Goal: Information Seeking & Learning: Learn about a topic

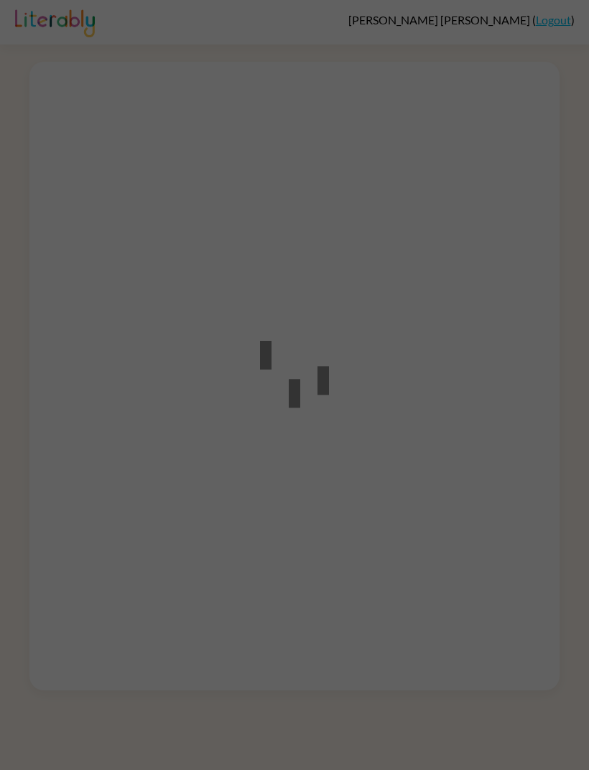
click at [467, 353] on div at bounding box center [294, 385] width 589 height 770
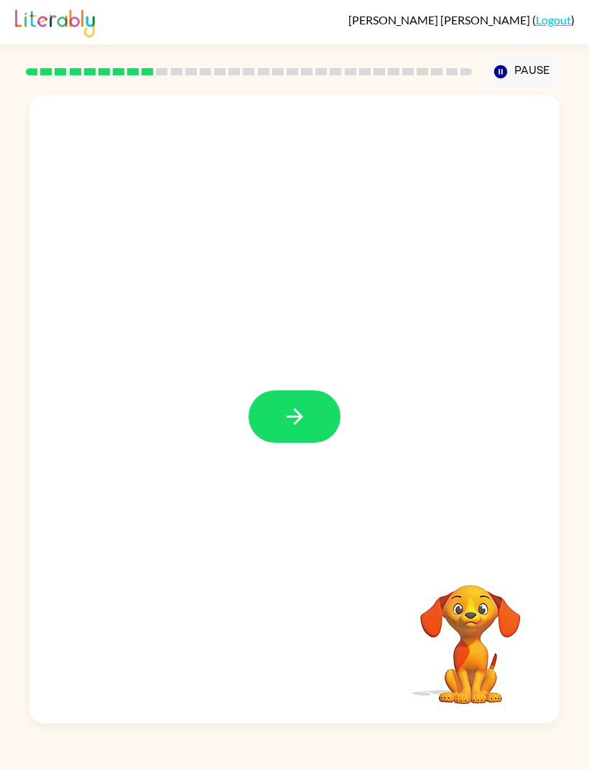
click at [313, 443] on button "button" at bounding box center [294, 417] width 92 height 52
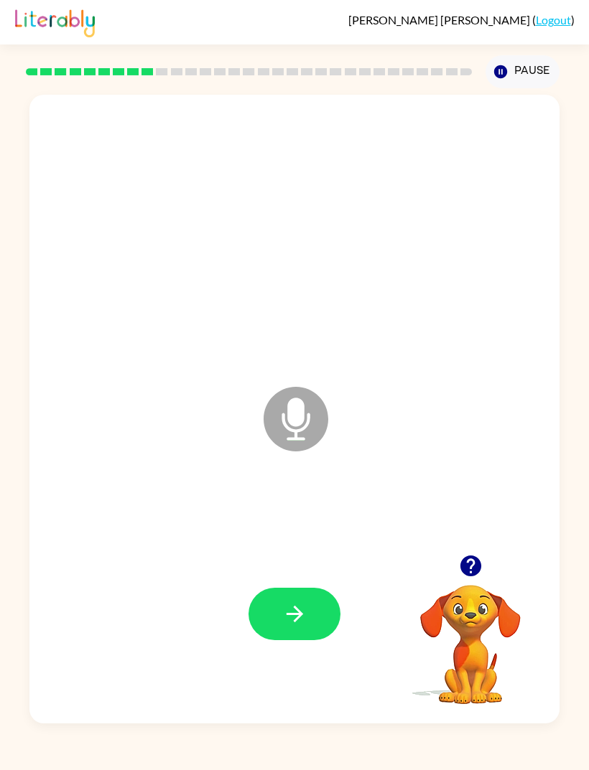
click at [315, 640] on button "button" at bounding box center [294, 614] width 92 height 52
click at [303, 627] on icon "button" at bounding box center [294, 614] width 25 height 25
click at [523, 76] on button "Pause Pause" at bounding box center [522, 71] width 74 height 33
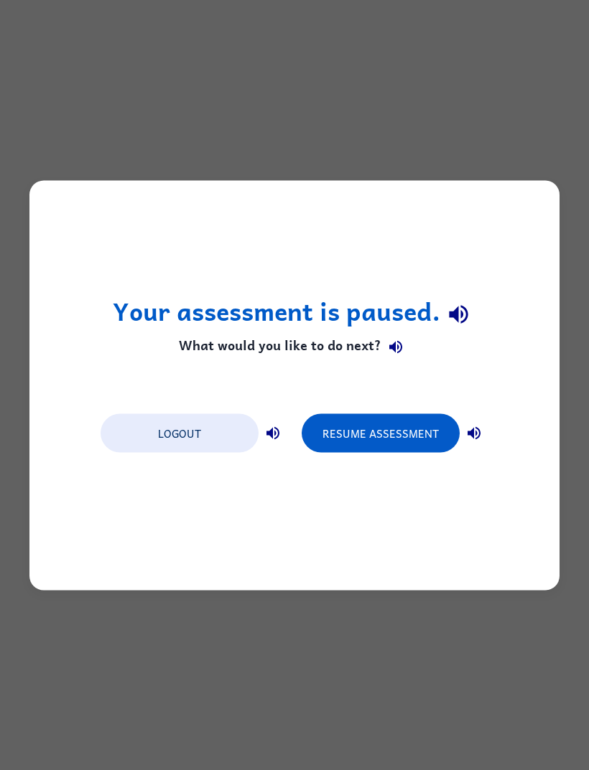
click at [406, 437] on button "Resume Assessment" at bounding box center [381, 433] width 158 height 39
click at [410, 426] on button "Resume Assessment" at bounding box center [381, 433] width 158 height 39
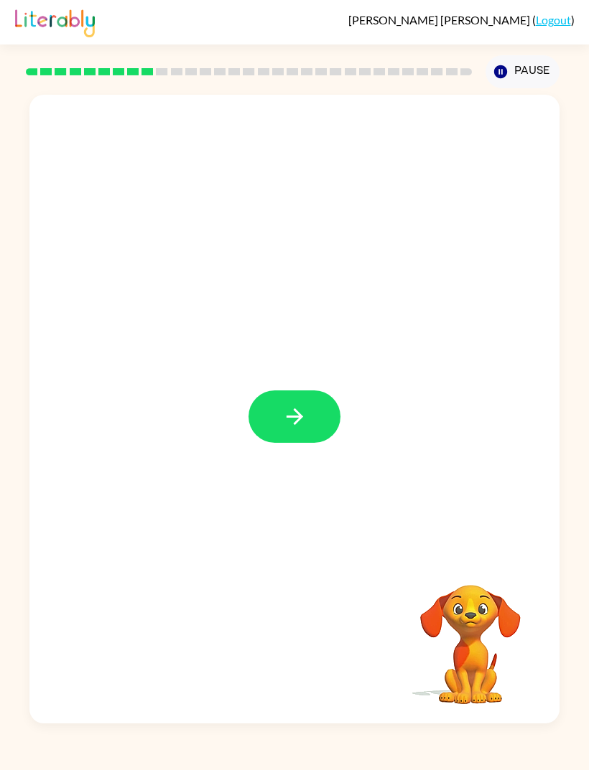
click at [316, 430] on button "button" at bounding box center [294, 417] width 92 height 52
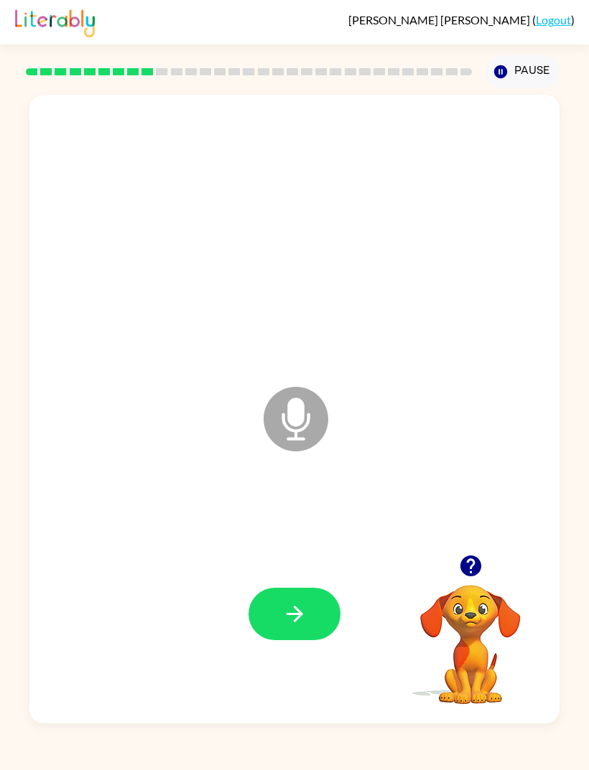
click at [480, 577] on icon "button" at bounding box center [470, 566] width 21 height 21
click at [312, 640] on button "button" at bounding box center [294, 614] width 92 height 52
click at [300, 627] on icon "button" at bounding box center [294, 614] width 25 height 25
click at [526, 651] on video "Your browser must support playing .mp4 files to use Literably. Please try using…" at bounding box center [471, 635] width 144 height 144
click at [498, 584] on div at bounding box center [471, 566] width 144 height 37
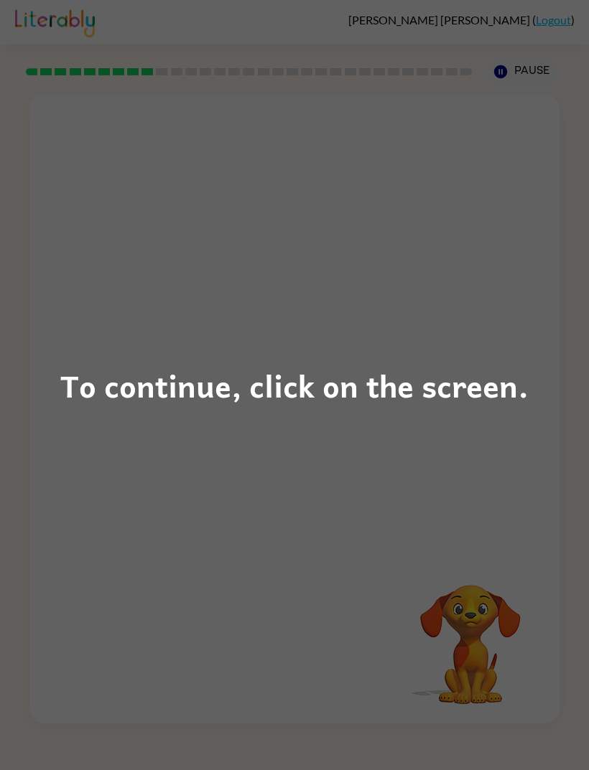
click at [493, 595] on div "To continue, click on the screen." at bounding box center [294, 385] width 589 height 770
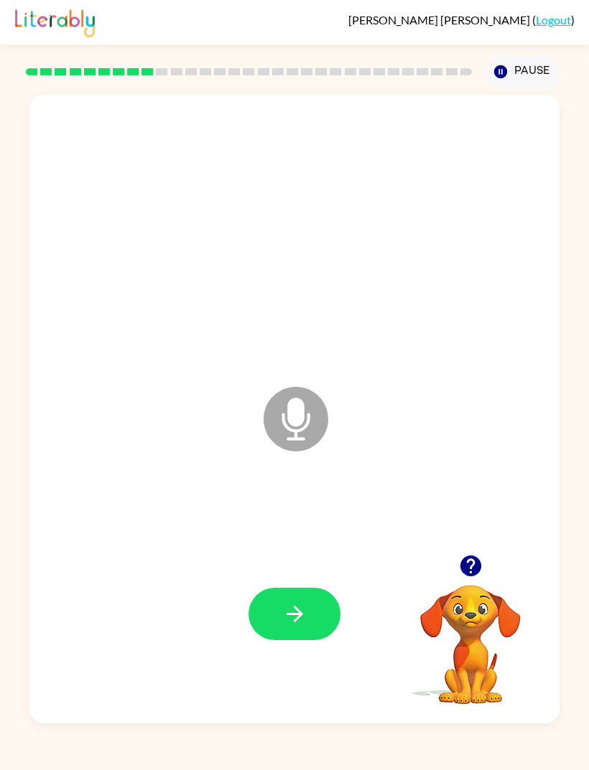
click at [462, 577] on icon "button" at bounding box center [470, 566] width 21 height 21
click at [294, 635] on button "button" at bounding box center [294, 614] width 92 height 52
click at [337, 640] on button "button" at bounding box center [294, 614] width 92 height 52
click at [296, 640] on button "button" at bounding box center [294, 614] width 92 height 52
click at [303, 627] on icon "button" at bounding box center [294, 614] width 25 height 25
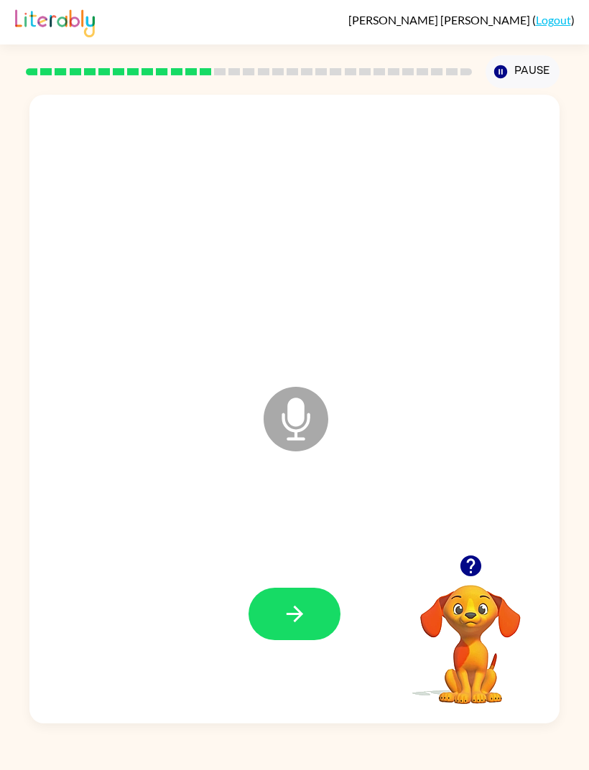
click at [337, 640] on button "button" at bounding box center [294, 614] width 92 height 52
click at [314, 640] on button "button" at bounding box center [294, 614] width 92 height 52
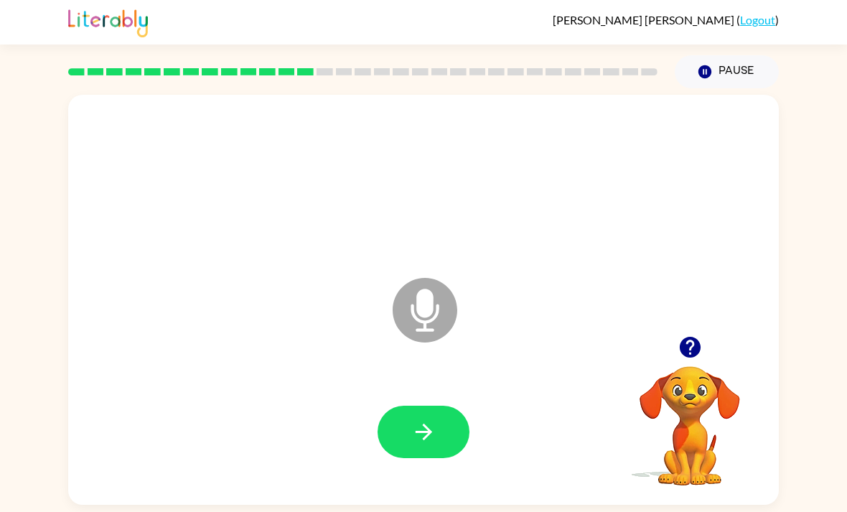
click at [442, 429] on button "button" at bounding box center [424, 432] width 92 height 52
click at [432, 455] on button "button" at bounding box center [424, 432] width 92 height 52
click at [452, 440] on button "button" at bounding box center [424, 432] width 92 height 52
click at [414, 444] on icon "button" at bounding box center [423, 431] width 25 height 25
click at [411, 431] on icon "button" at bounding box center [423, 431] width 25 height 25
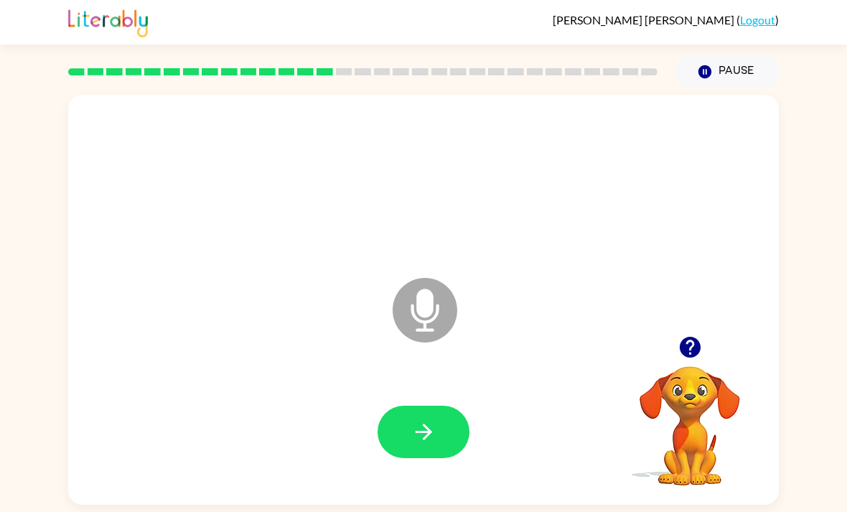
click at [426, 429] on icon "button" at bounding box center [423, 431] width 25 height 25
click at [444, 432] on button "button" at bounding box center [424, 432] width 92 height 52
click at [429, 434] on icon "button" at bounding box center [423, 432] width 17 height 17
click at [414, 443] on icon "button" at bounding box center [423, 431] width 25 height 25
click at [440, 423] on button "button" at bounding box center [424, 432] width 92 height 52
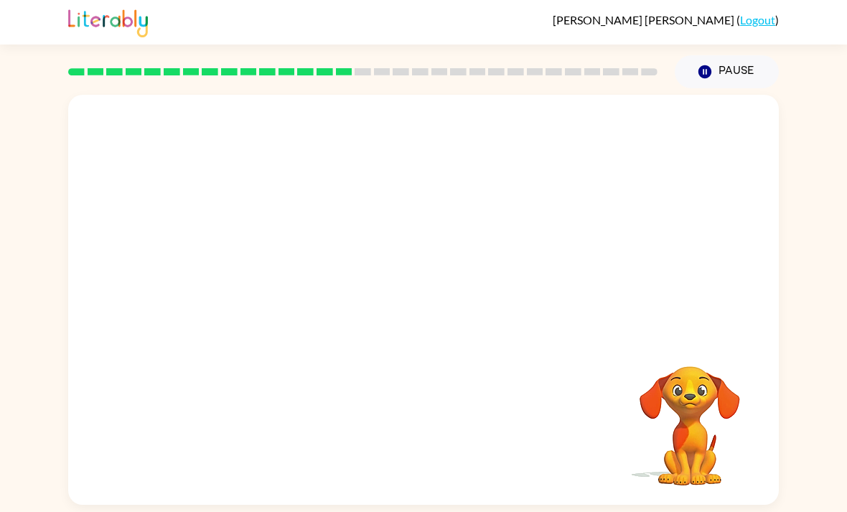
scroll to position [34, 0]
click at [424, 417] on div at bounding box center [424, 432] width 682 height 118
click at [419, 437] on div at bounding box center [424, 432] width 682 height 118
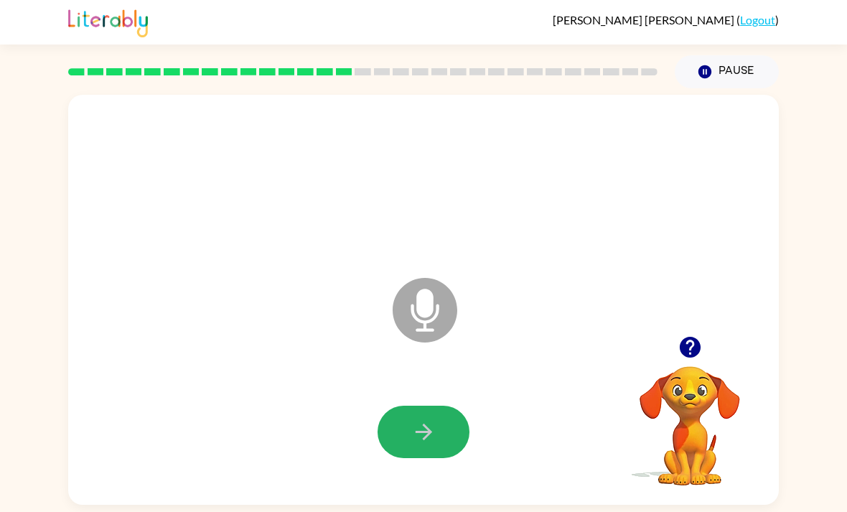
click at [411, 416] on button "button" at bounding box center [424, 432] width 92 height 52
click at [422, 419] on icon "button" at bounding box center [423, 431] width 25 height 25
click at [588, 344] on video "Your browser must support playing .mp4 files to use Literably. Please try using…" at bounding box center [690, 416] width 144 height 144
click at [588, 337] on icon "button" at bounding box center [689, 347] width 21 height 21
click at [425, 424] on icon "button" at bounding box center [423, 432] width 17 height 17
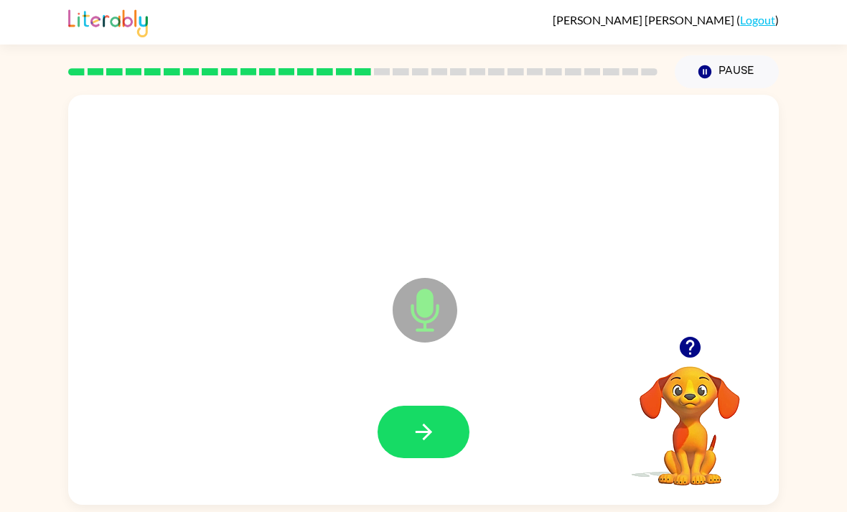
click at [588, 337] on icon "button" at bounding box center [689, 347] width 21 height 21
click at [588, 337] on div at bounding box center [690, 347] width 144 height 37
click at [588, 335] on icon "button" at bounding box center [690, 347] width 25 height 25
click at [425, 424] on icon "button" at bounding box center [423, 432] width 17 height 17
click at [588, 344] on video "Your browser must support playing .mp4 files to use Literably. Please try using…" at bounding box center [690, 416] width 144 height 144
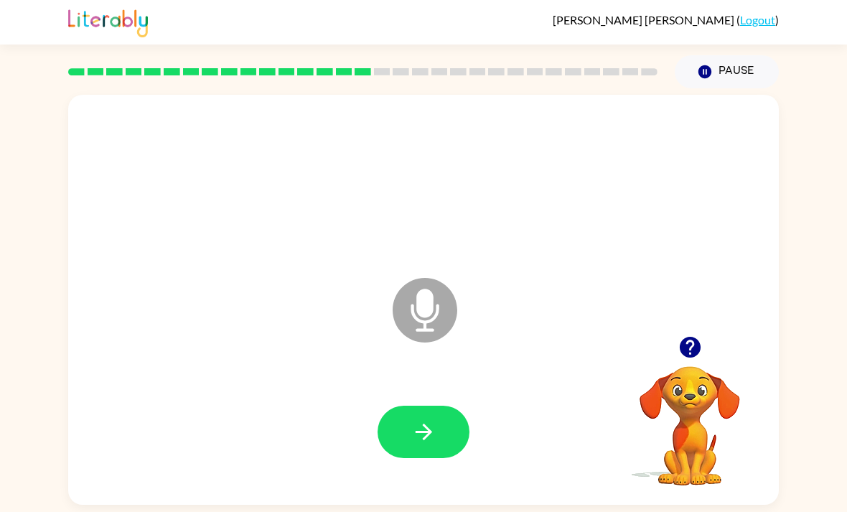
click at [588, 337] on icon "button" at bounding box center [689, 347] width 21 height 21
click at [419, 406] on button "button" at bounding box center [424, 432] width 92 height 52
click at [432, 419] on icon "button" at bounding box center [423, 431] width 25 height 25
click at [588, 391] on video "Your browser must support playing .mp4 files to use Literably. Please try using…" at bounding box center [690, 416] width 144 height 144
click at [588, 337] on icon "button" at bounding box center [689, 347] width 21 height 21
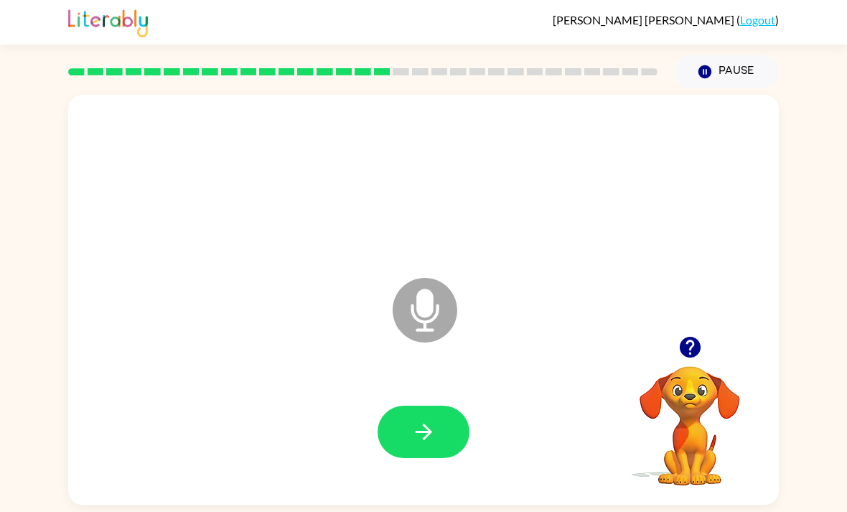
click at [422, 406] on button "button" at bounding box center [424, 432] width 92 height 52
click at [423, 419] on icon "button" at bounding box center [423, 431] width 25 height 25
click at [414, 419] on icon "button" at bounding box center [423, 431] width 25 height 25
click at [588, 378] on video "Your browser must support playing .mp4 files to use Literably. Please try using…" at bounding box center [690, 416] width 144 height 144
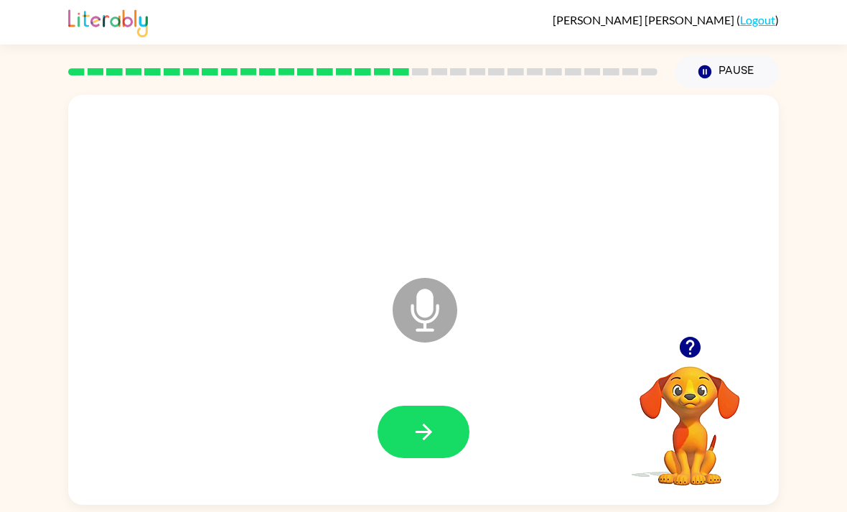
click at [588, 335] on icon "button" at bounding box center [690, 347] width 25 height 25
click at [437, 406] on button "button" at bounding box center [424, 432] width 92 height 52
click at [439, 418] on button "button" at bounding box center [424, 432] width 92 height 52
click at [588, 337] on icon "button" at bounding box center [689, 347] width 21 height 21
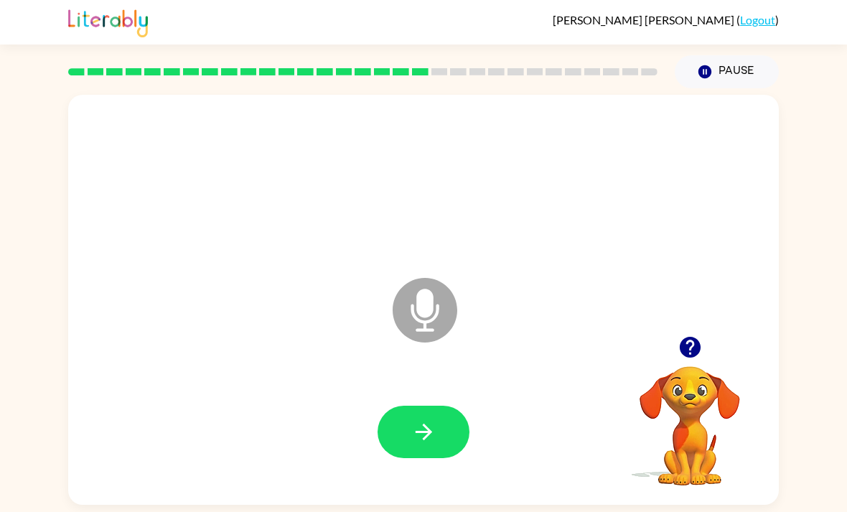
click at [588, 337] on icon "button" at bounding box center [689, 347] width 21 height 21
click at [588, 329] on div at bounding box center [690, 347] width 144 height 37
click at [588, 337] on icon "button" at bounding box center [689, 347] width 21 height 21
click at [430, 419] on icon "button" at bounding box center [423, 431] width 25 height 25
click at [449, 406] on button "button" at bounding box center [424, 432] width 92 height 52
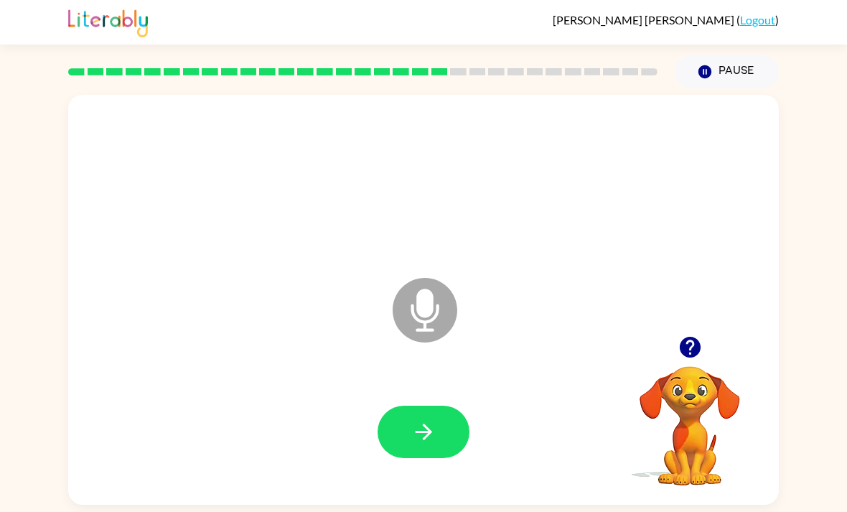
click at [455, 406] on button "button" at bounding box center [424, 432] width 92 height 52
click at [449, 409] on button "button" at bounding box center [424, 432] width 92 height 52
click at [453, 406] on button "button" at bounding box center [424, 432] width 92 height 52
click at [588, 335] on icon "button" at bounding box center [690, 347] width 25 height 25
click at [588, 337] on icon "button" at bounding box center [689, 347] width 21 height 21
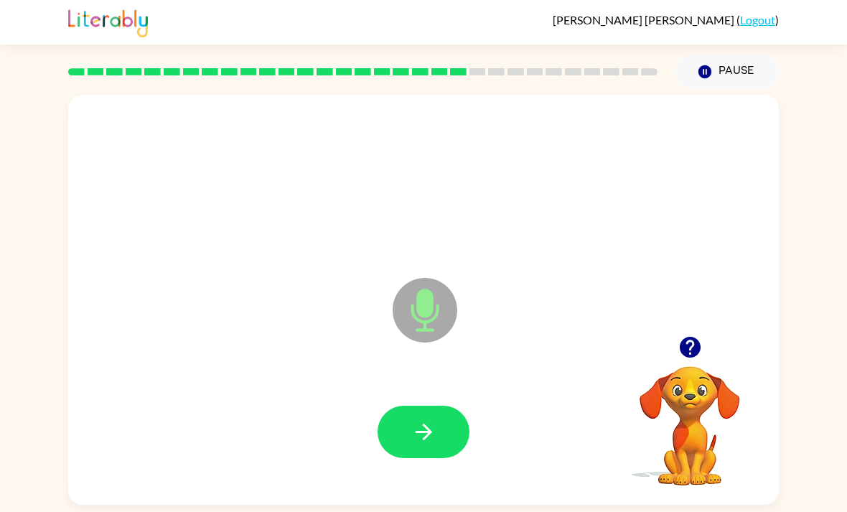
click at [451, 318] on icon "Microphone The Microphone is here when it is your turn to talk" at bounding box center [496, 328] width 215 height 108
click at [420, 419] on icon "button" at bounding box center [423, 431] width 25 height 25
click at [433, 419] on icon "button" at bounding box center [423, 431] width 25 height 25
click at [588, 335] on icon "button" at bounding box center [690, 347] width 25 height 25
click at [449, 409] on button "button" at bounding box center [424, 432] width 92 height 52
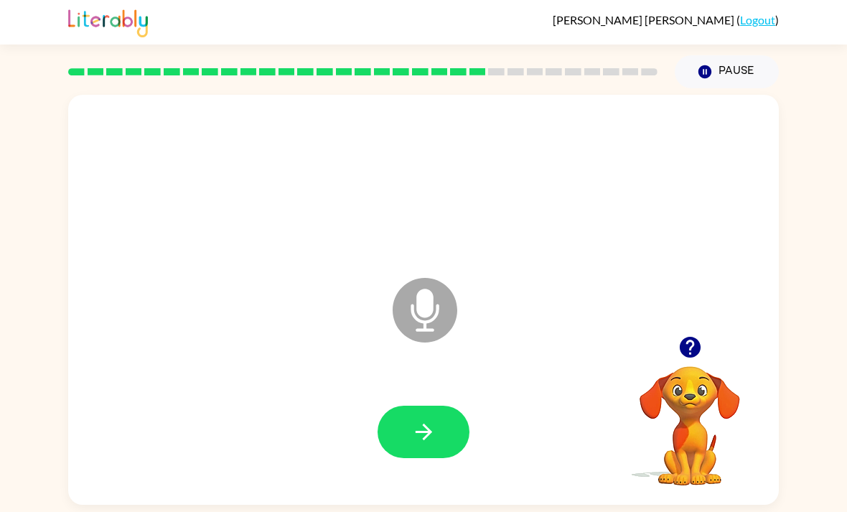
click at [439, 414] on button "button" at bounding box center [424, 432] width 92 height 52
click at [447, 430] on button "button" at bounding box center [424, 432] width 92 height 52
click at [435, 435] on icon "button" at bounding box center [423, 431] width 25 height 25
click at [431, 454] on button "button" at bounding box center [424, 432] width 92 height 52
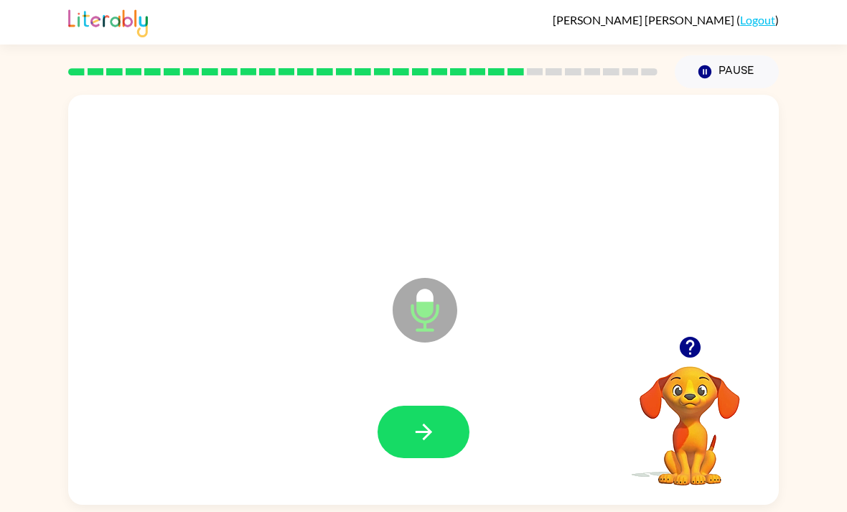
click at [438, 441] on button "button" at bounding box center [424, 432] width 92 height 52
click at [447, 434] on button "button" at bounding box center [424, 432] width 92 height 52
click at [436, 444] on icon "button" at bounding box center [423, 431] width 25 height 25
click at [430, 437] on icon "button" at bounding box center [423, 432] width 17 height 17
click at [440, 442] on button "button" at bounding box center [424, 432] width 92 height 52
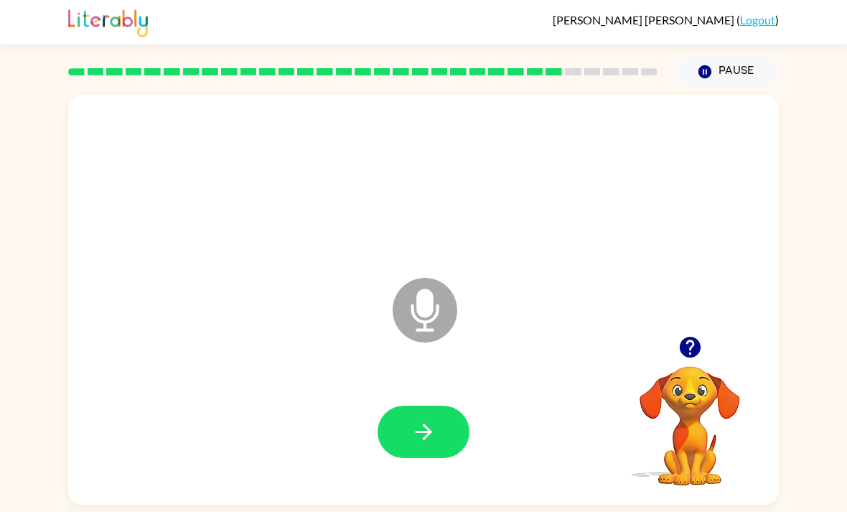
click at [588, 360] on icon "button" at bounding box center [690, 347] width 25 height 25
click at [429, 432] on icon "button" at bounding box center [423, 431] width 25 height 25
click at [439, 420] on button "button" at bounding box center [424, 432] width 92 height 52
click at [439, 433] on button "button" at bounding box center [424, 432] width 92 height 52
click at [588, 339] on button "button" at bounding box center [690, 347] width 37 height 37
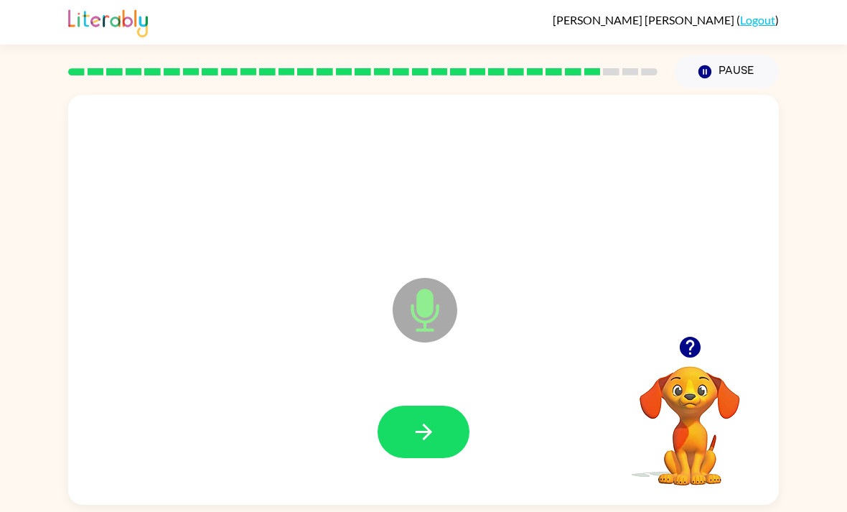
click at [439, 426] on button "button" at bounding box center [424, 432] width 92 height 52
click at [463, 453] on button "button" at bounding box center [424, 432] width 92 height 52
click at [436, 442] on icon "button" at bounding box center [423, 431] width 25 height 25
click at [588, 338] on button "button" at bounding box center [690, 347] width 37 height 37
click at [437, 447] on button "button" at bounding box center [424, 432] width 92 height 52
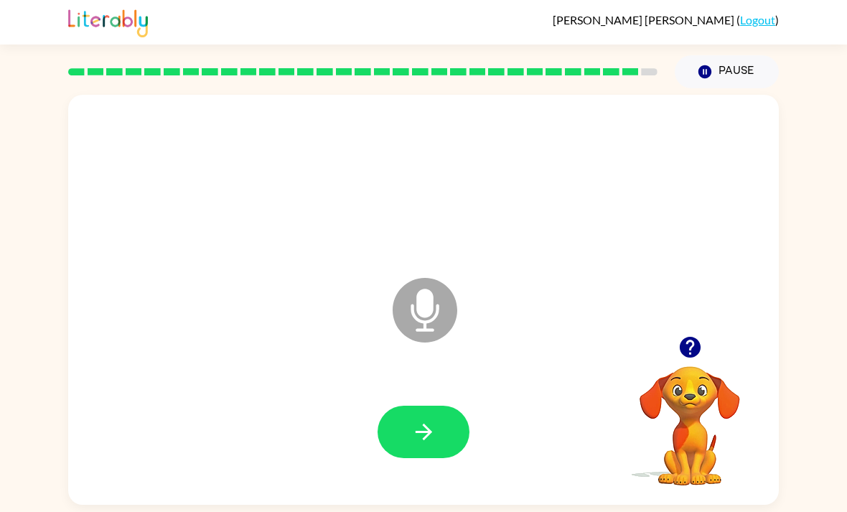
click at [448, 440] on button "button" at bounding box center [424, 432] width 92 height 52
click at [460, 449] on button "button" at bounding box center [424, 432] width 92 height 52
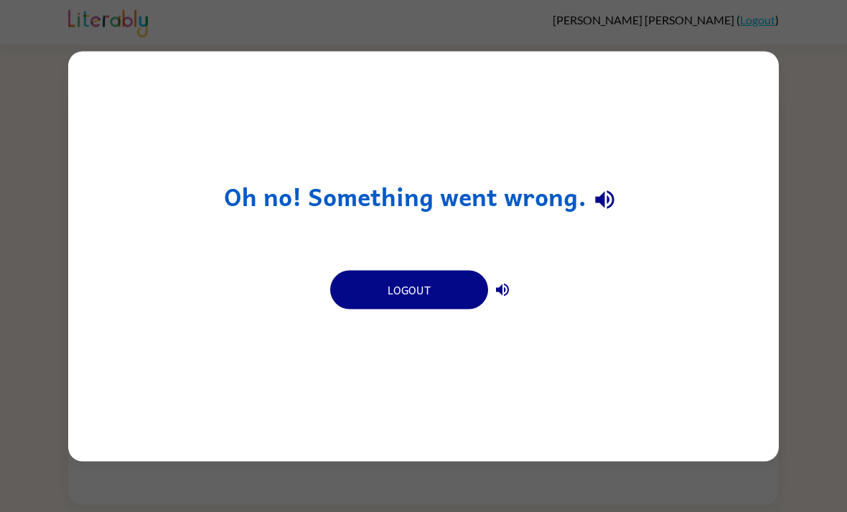
click at [444, 264] on div "Logout" at bounding box center [423, 288] width 201 height 55
click at [445, 302] on button "Logout" at bounding box center [409, 289] width 158 height 39
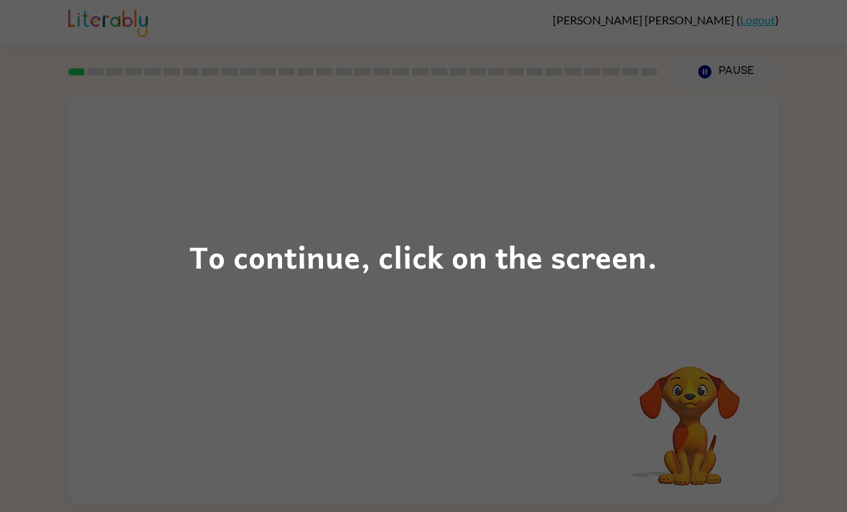
click at [661, 260] on div "To continue, click on the screen." at bounding box center [423, 256] width 847 height 512
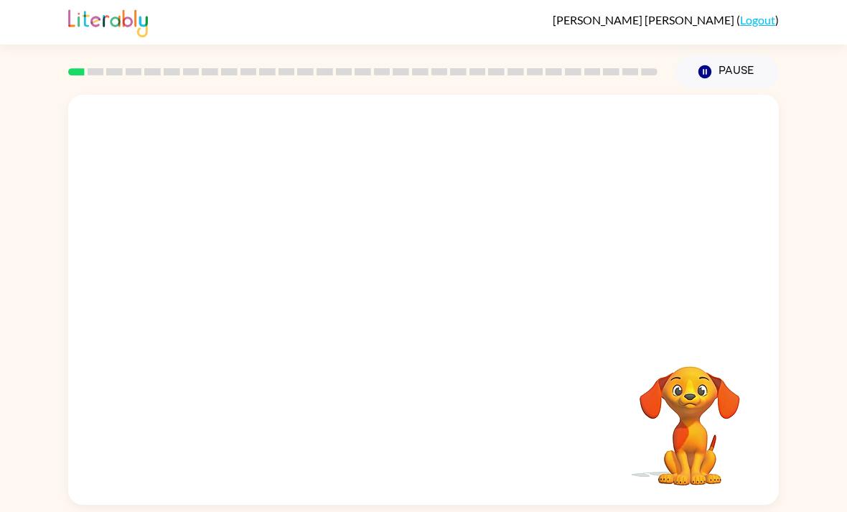
click at [382, 231] on video "Your browser must support playing .mp4 files to use Literably. Please try using…" at bounding box center [423, 215] width 711 height 241
click at [392, 226] on video "Your browser must support playing .mp4 files to use Literably. Please try using…" at bounding box center [423, 215] width 711 height 241
click at [403, 330] on button "button" at bounding box center [424, 307] width 92 height 52
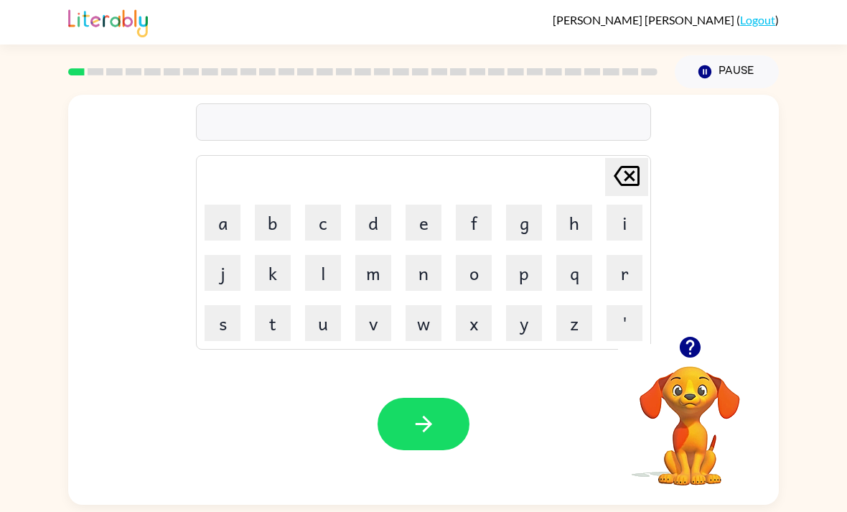
click at [271, 228] on button "b" at bounding box center [273, 223] width 36 height 36
click at [620, 276] on button "r" at bounding box center [625, 273] width 36 height 36
click at [323, 322] on button "u" at bounding box center [323, 323] width 36 height 36
click at [210, 329] on button "s" at bounding box center [223, 323] width 36 height 36
click at [563, 226] on button "h" at bounding box center [574, 223] width 36 height 36
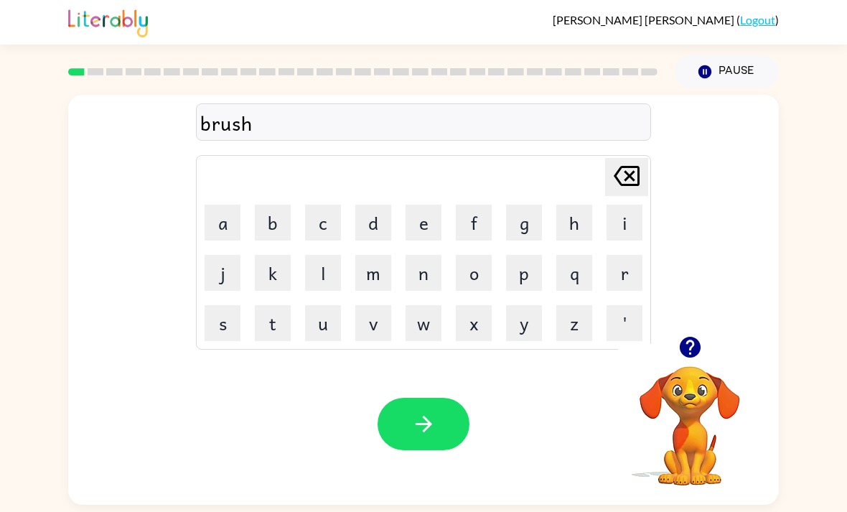
click at [410, 416] on button "button" at bounding box center [424, 424] width 92 height 52
click at [431, 220] on button "e" at bounding box center [424, 223] width 36 height 36
click at [438, 277] on button "n" at bounding box center [424, 273] width 36 height 36
click at [270, 327] on button "t" at bounding box center [273, 323] width 36 height 36
click at [425, 241] on button "e" at bounding box center [424, 223] width 36 height 36
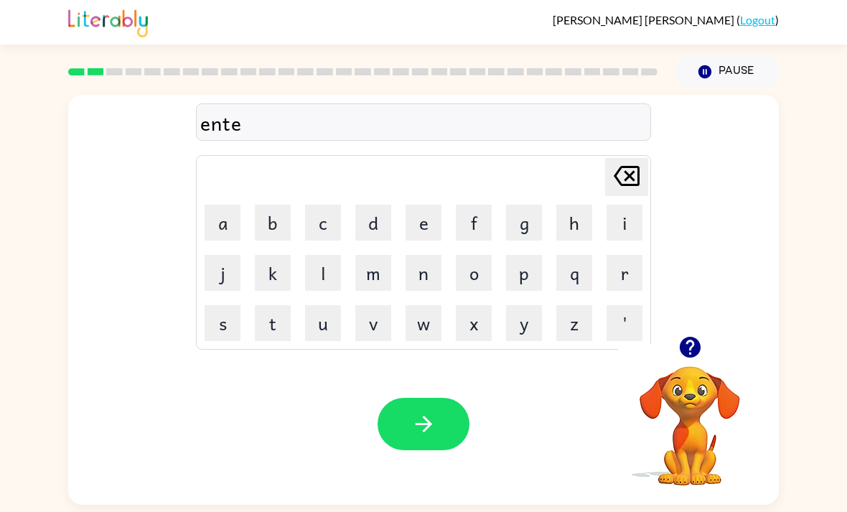
click at [602, 277] on td "r" at bounding box center [624, 272] width 49 height 49
click at [620, 270] on button "r" at bounding box center [625, 273] width 36 height 36
click at [271, 324] on button "t" at bounding box center [273, 323] width 36 height 36
click at [215, 223] on button "a" at bounding box center [223, 223] width 36 height 36
click at [607, 225] on button "i" at bounding box center [625, 223] width 36 height 36
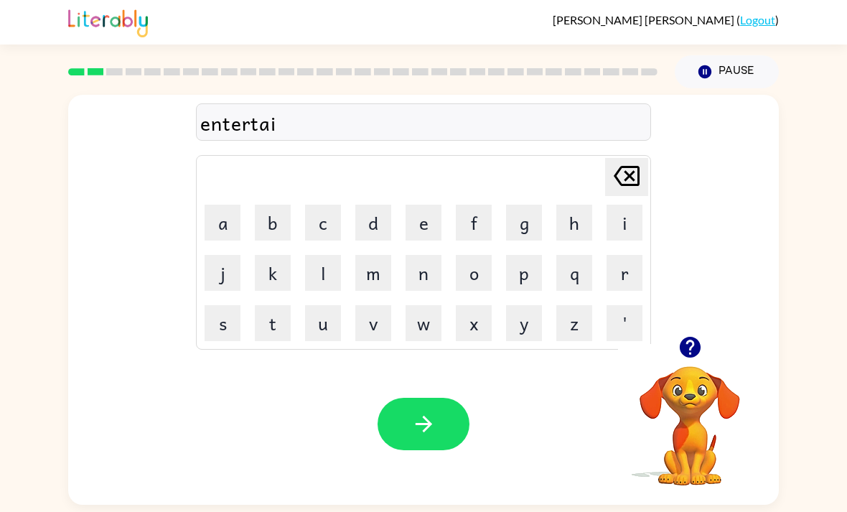
click at [432, 274] on button "n" at bounding box center [424, 273] width 36 height 36
click at [381, 283] on button "m" at bounding box center [373, 273] width 36 height 36
click at [414, 215] on button "e" at bounding box center [424, 223] width 36 height 36
click at [422, 274] on button "n" at bounding box center [424, 273] width 36 height 36
click at [274, 324] on button "t" at bounding box center [273, 323] width 36 height 36
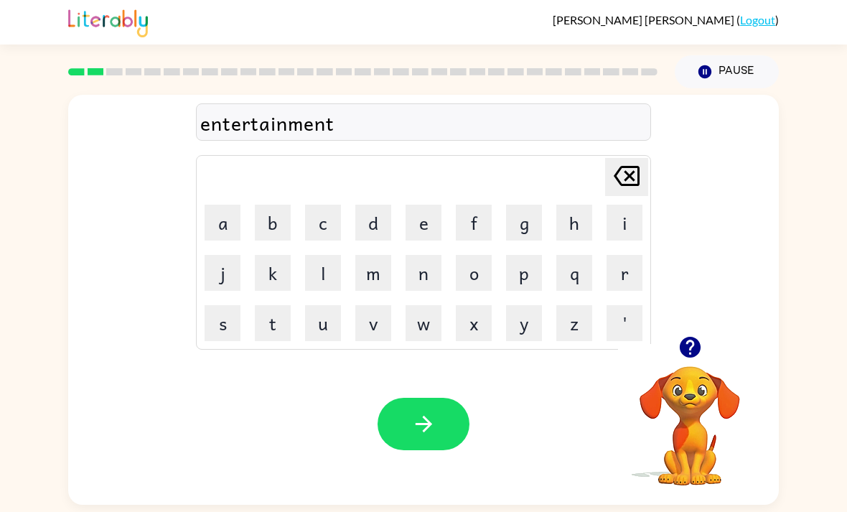
click at [414, 427] on icon "button" at bounding box center [423, 423] width 25 height 25
click at [613, 282] on button "r" at bounding box center [625, 273] width 36 height 36
click at [409, 235] on button "e" at bounding box center [424, 223] width 36 height 36
click at [519, 241] on button "g" at bounding box center [524, 223] width 36 height 36
click at [326, 324] on button "u" at bounding box center [323, 323] width 36 height 36
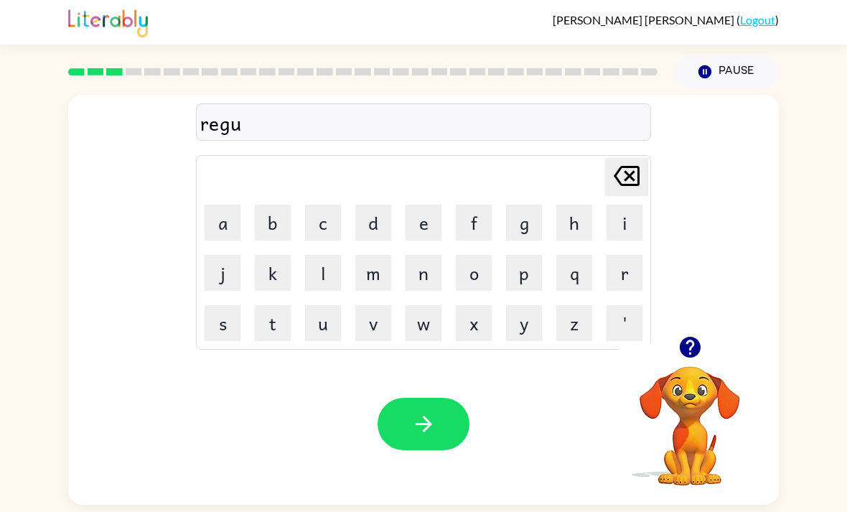
click at [327, 278] on button "l" at bounding box center [323, 273] width 36 height 36
click at [229, 225] on button "a" at bounding box center [223, 223] width 36 height 36
click at [266, 327] on button "t" at bounding box center [273, 323] width 36 height 36
click at [608, 236] on button "i" at bounding box center [625, 223] width 36 height 36
click at [478, 276] on button "o" at bounding box center [474, 273] width 36 height 36
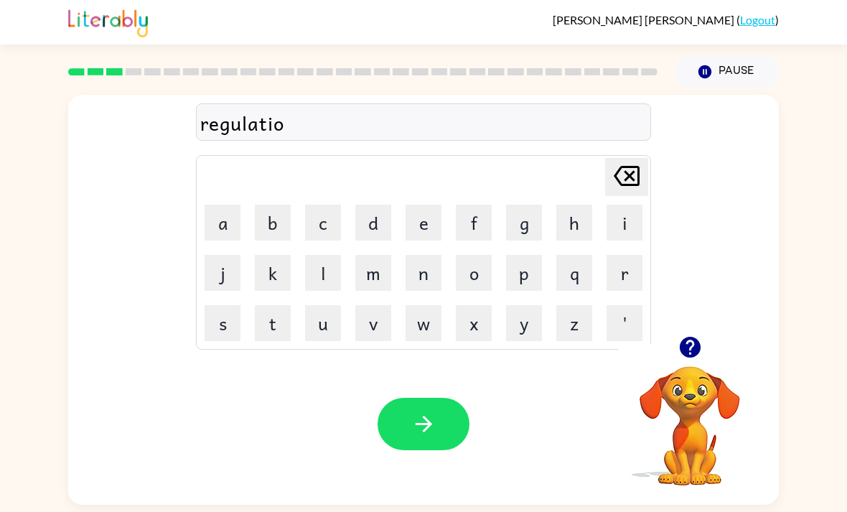
click at [439, 269] on button "n" at bounding box center [424, 273] width 36 height 36
click at [436, 411] on button "button" at bounding box center [424, 424] width 92 height 52
click at [326, 222] on button "c" at bounding box center [323, 223] width 36 height 36
click at [325, 322] on button "u" at bounding box center [323, 323] width 36 height 36
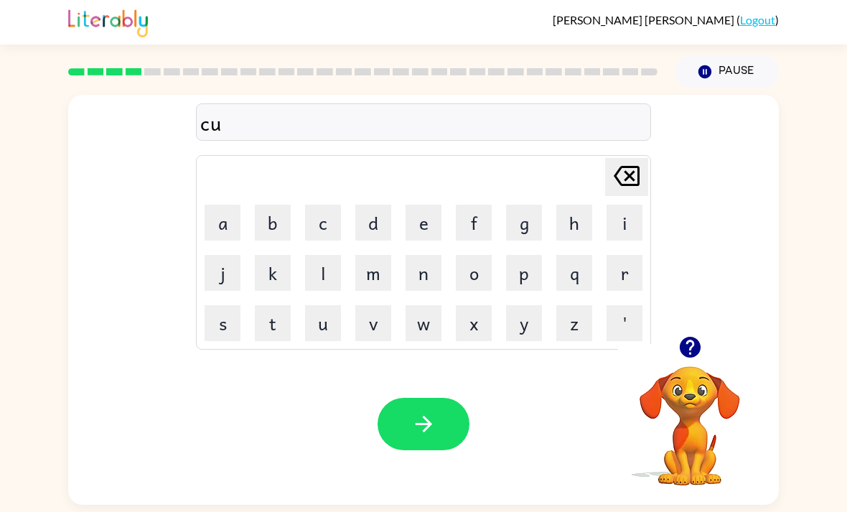
click at [390, 258] on button "m" at bounding box center [373, 273] width 36 height 36
click at [689, 347] on icon "button" at bounding box center [690, 347] width 25 height 25
click at [624, 222] on button "i" at bounding box center [625, 223] width 36 height 36
click at [436, 277] on button "n" at bounding box center [424, 273] width 36 height 36
click at [213, 223] on button "a" at bounding box center [223, 223] width 36 height 36
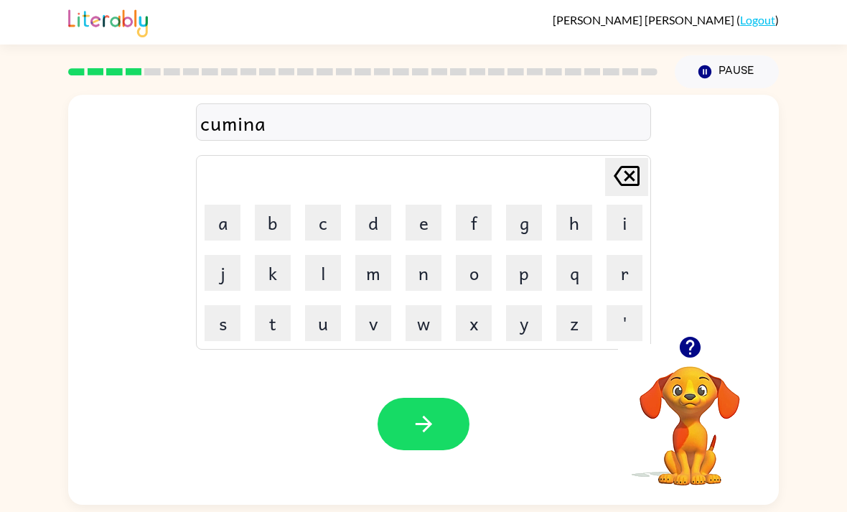
click at [329, 229] on button "c" at bounding box center [323, 223] width 36 height 36
click at [223, 218] on button "a" at bounding box center [223, 223] width 36 height 36
click at [267, 317] on button "t" at bounding box center [273, 323] width 36 height 36
click at [413, 241] on button "e" at bounding box center [424, 223] width 36 height 36
click at [439, 431] on button "button" at bounding box center [424, 424] width 92 height 52
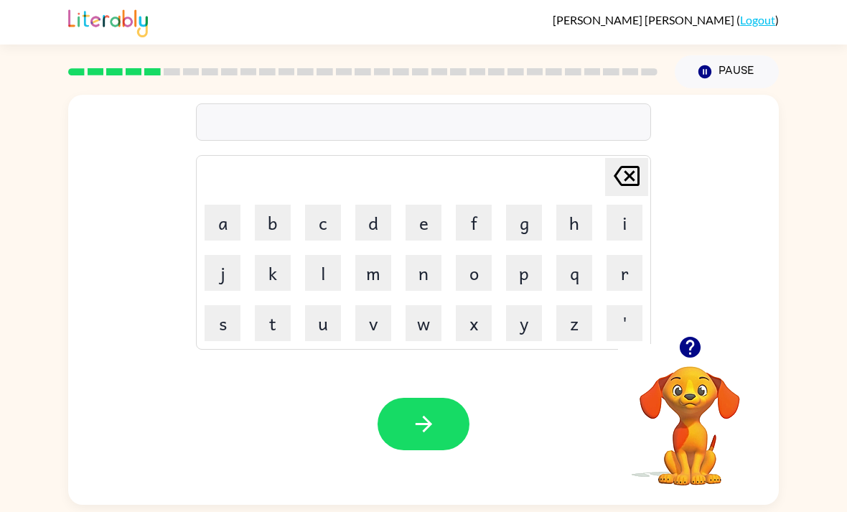
click at [679, 345] on icon "button" at bounding box center [690, 347] width 25 height 25
click at [326, 234] on button "c" at bounding box center [323, 223] width 36 height 36
click at [322, 326] on button "u" at bounding box center [323, 323] width 36 height 36
click at [684, 365] on button "button" at bounding box center [690, 347] width 37 height 37
click at [633, 283] on button "r" at bounding box center [625, 273] width 36 height 36
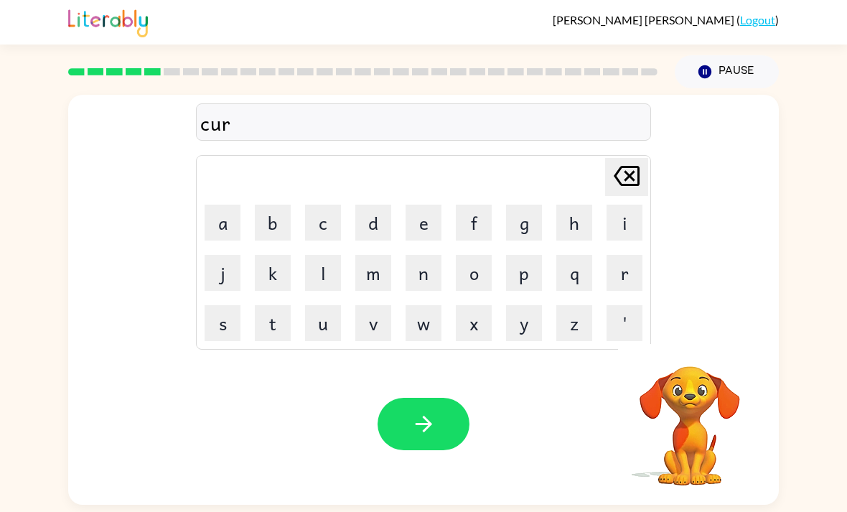
click at [531, 227] on button "g" at bounding box center [524, 223] width 36 height 36
click at [610, 228] on button "i" at bounding box center [625, 223] width 36 height 36
click at [474, 282] on button "o" at bounding box center [474, 273] width 36 height 36
click at [327, 322] on button "u" at bounding box center [323, 323] width 36 height 36
click at [213, 309] on button "s" at bounding box center [223, 323] width 36 height 36
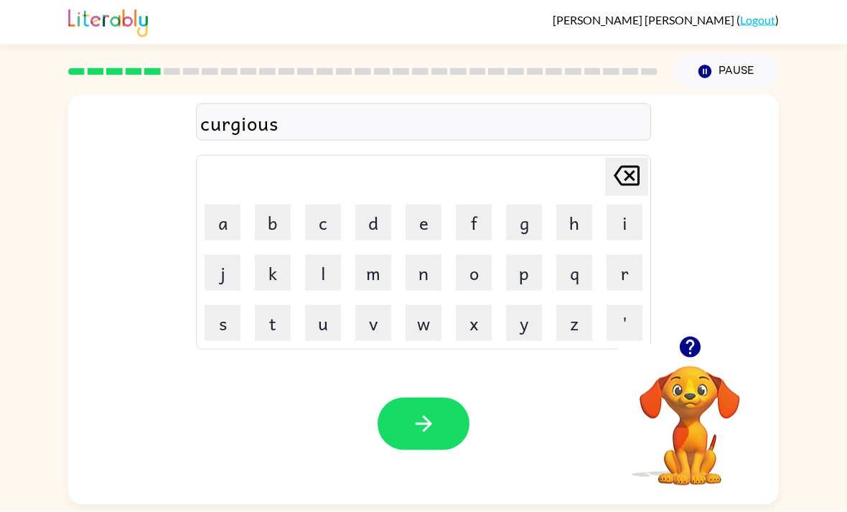
scroll to position [2, 0]
click at [694, 344] on icon "button" at bounding box center [689, 347] width 21 height 21
click at [447, 427] on button "button" at bounding box center [424, 424] width 92 height 52
click at [696, 360] on icon "button" at bounding box center [690, 347] width 25 height 25
click at [267, 324] on button "t" at bounding box center [273, 323] width 36 height 36
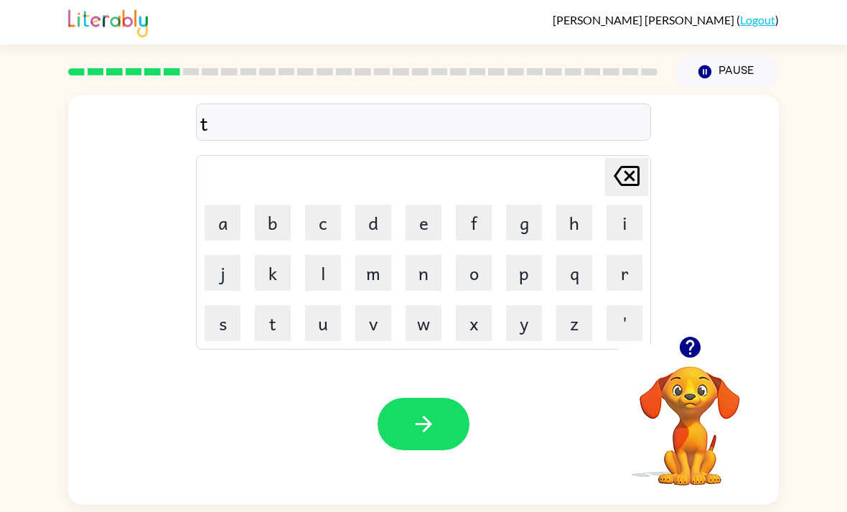
click at [619, 285] on button "r" at bounding box center [625, 273] width 36 height 36
click at [220, 220] on button "a" at bounding box center [223, 223] width 36 height 36
click at [615, 218] on button "i" at bounding box center [625, 223] width 36 height 36
click at [635, 190] on icon "Delete Delete last character input" at bounding box center [627, 176] width 34 height 34
click at [369, 228] on button "d" at bounding box center [373, 223] width 36 height 36
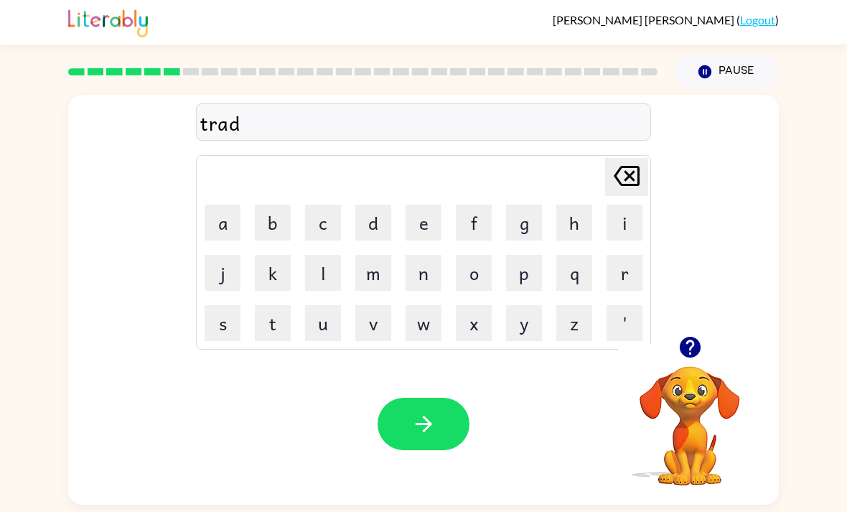
click at [608, 223] on button "i" at bounding box center [625, 223] width 36 height 36
click at [274, 327] on button "t" at bounding box center [273, 323] width 36 height 36
click at [617, 235] on button "i" at bounding box center [625, 223] width 36 height 36
click at [479, 273] on button "o" at bounding box center [474, 273] width 36 height 36
click at [425, 291] on button "n" at bounding box center [424, 273] width 36 height 36
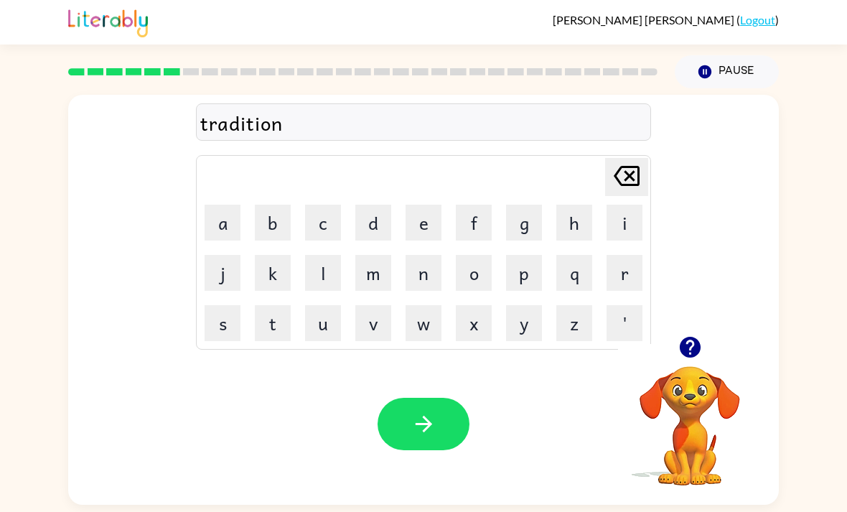
click at [452, 428] on button "button" at bounding box center [424, 424] width 92 height 52
click at [215, 327] on button "s" at bounding box center [223, 323] width 36 height 36
click at [580, 220] on button "h" at bounding box center [574, 223] width 36 height 36
click at [332, 322] on button "u" at bounding box center [323, 323] width 36 height 36
click at [279, 323] on button "t" at bounding box center [273, 323] width 36 height 36
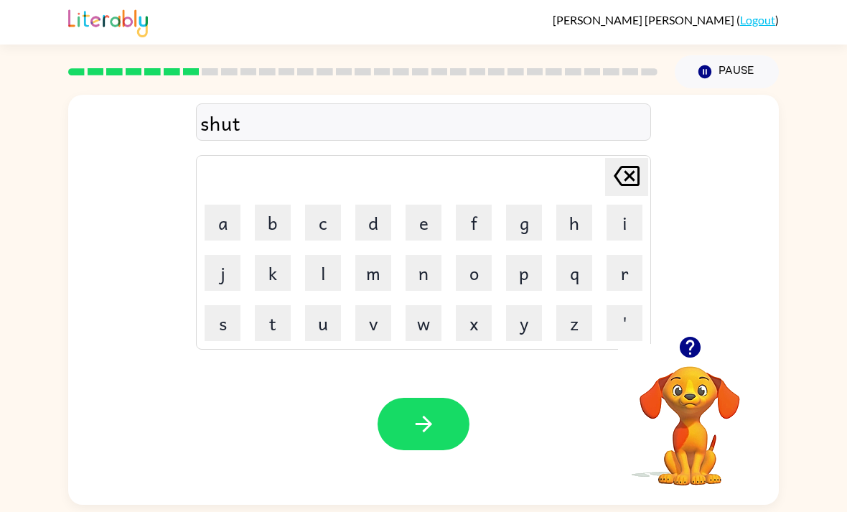
click at [271, 324] on button "t" at bounding box center [273, 323] width 36 height 36
click at [323, 287] on button "l" at bounding box center [323, 273] width 36 height 36
click at [426, 228] on button "e" at bounding box center [424, 223] width 36 height 36
click at [427, 411] on button "button" at bounding box center [424, 424] width 92 height 52
click at [583, 227] on button "h" at bounding box center [574, 223] width 36 height 36
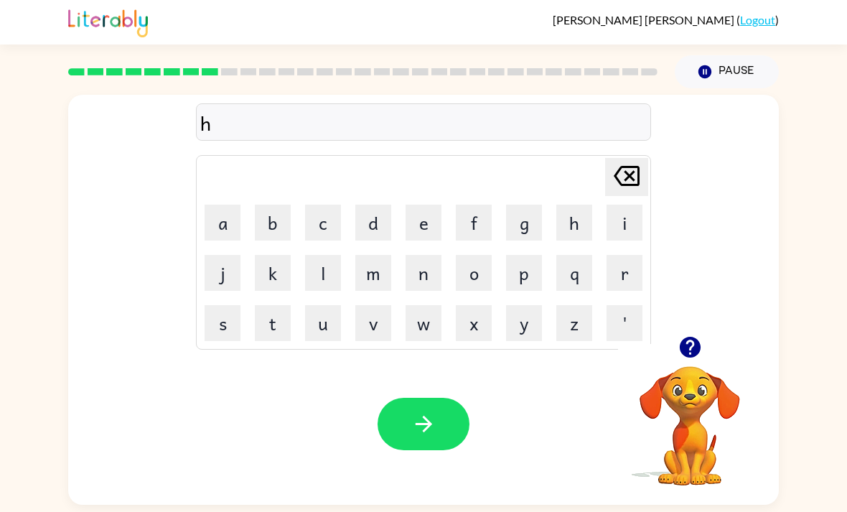
click at [485, 279] on button "o" at bounding box center [474, 273] width 36 height 36
click at [620, 264] on button "r" at bounding box center [625, 273] width 36 height 36
click at [625, 220] on button "i" at bounding box center [625, 223] width 36 height 36
click at [281, 227] on button "b" at bounding box center [273, 223] width 36 height 36
click at [277, 233] on button "b" at bounding box center [273, 223] width 36 height 36
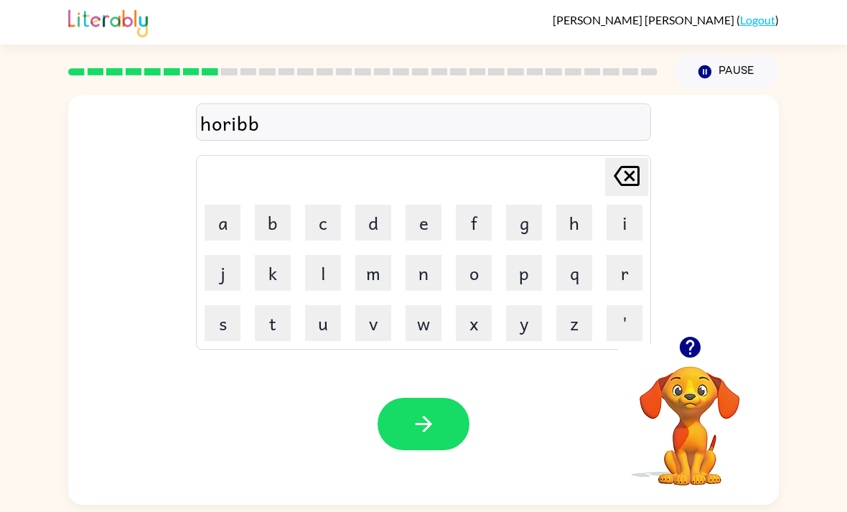
click at [330, 273] on button "l" at bounding box center [323, 273] width 36 height 36
click at [410, 240] on button "e" at bounding box center [424, 223] width 36 height 36
click at [439, 417] on button "button" at bounding box center [424, 424] width 92 height 52
click at [630, 266] on button "r" at bounding box center [625, 273] width 36 height 36
click at [425, 207] on button "e" at bounding box center [424, 223] width 36 height 36
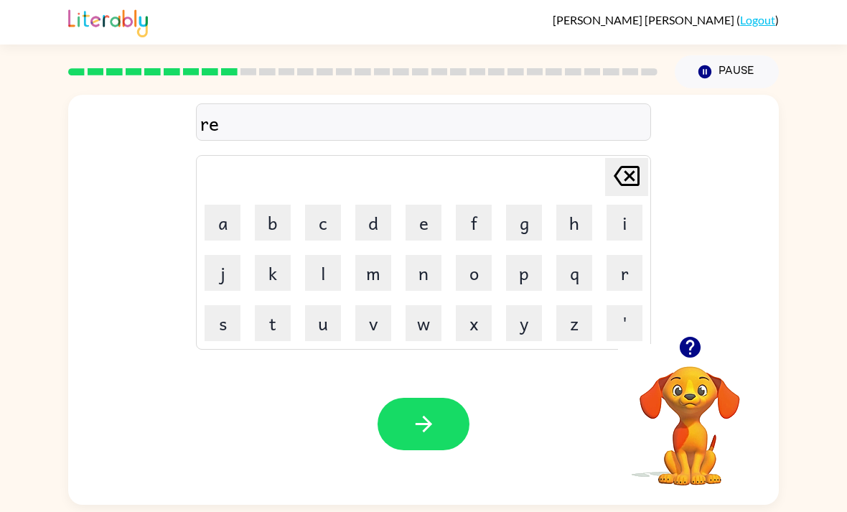
click at [480, 230] on button "f" at bounding box center [474, 223] width 36 height 36
click at [483, 285] on button "o" at bounding box center [474, 273] width 36 height 36
click at [621, 287] on button "r" at bounding box center [625, 273] width 36 height 36
click at [435, 217] on button "e" at bounding box center [424, 223] width 36 height 36
click at [223, 337] on button "s" at bounding box center [223, 323] width 36 height 36
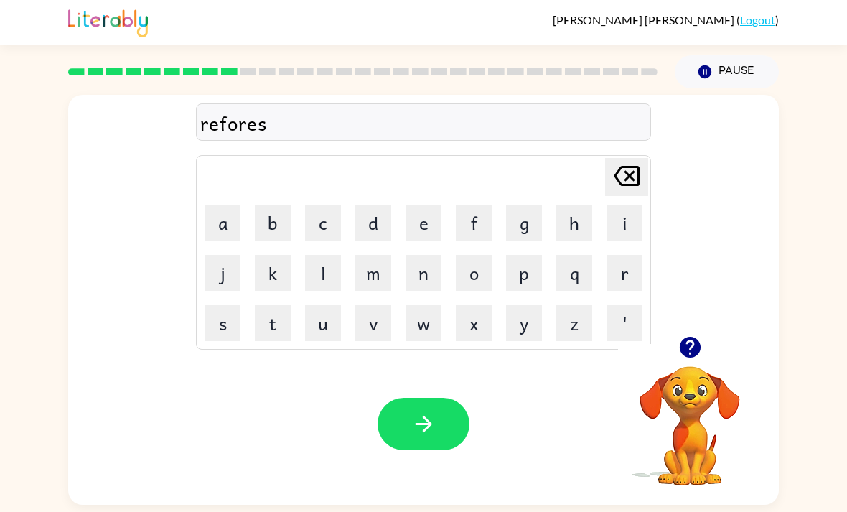
click at [266, 338] on button "t" at bounding box center [273, 323] width 36 height 36
click at [384, 428] on button "button" at bounding box center [424, 424] width 92 height 52
click at [319, 320] on button "u" at bounding box center [323, 323] width 36 height 36
click at [430, 272] on button "n" at bounding box center [424, 273] width 36 height 36
click at [421, 224] on button "e" at bounding box center [424, 223] width 36 height 36
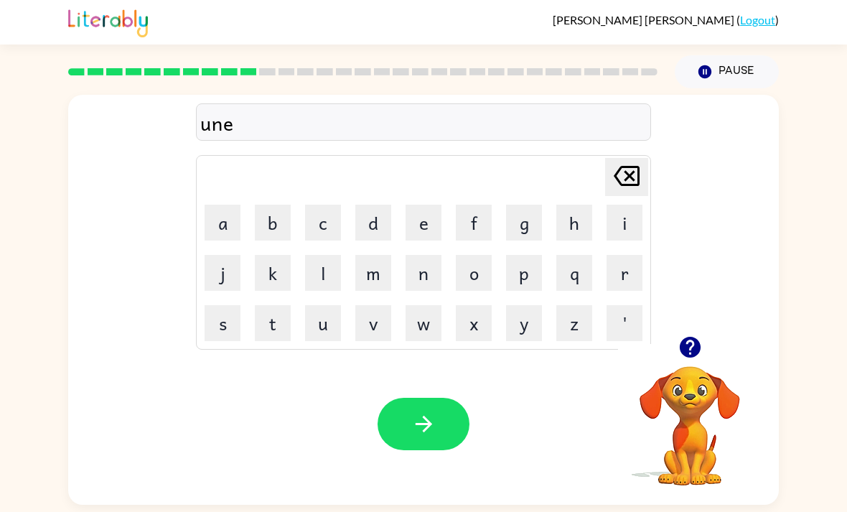
click at [228, 207] on button "a" at bounding box center [223, 223] width 36 height 36
click at [620, 266] on button "r" at bounding box center [625, 273] width 36 height 36
click at [269, 328] on button "t" at bounding box center [273, 323] width 36 height 36
click at [575, 223] on button "h" at bounding box center [574, 223] width 36 height 36
click at [419, 424] on icon "button" at bounding box center [423, 423] width 25 height 25
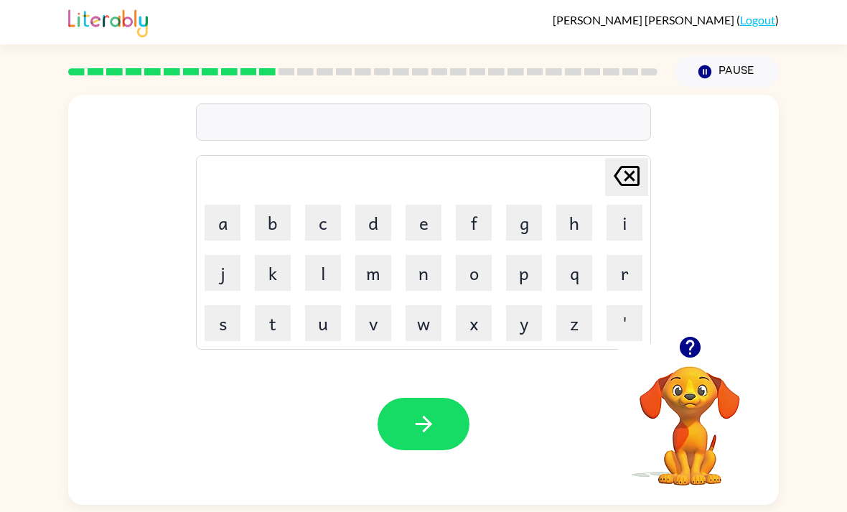
click at [436, 313] on button "w" at bounding box center [424, 323] width 36 height 36
click at [612, 217] on button "i" at bounding box center [625, 223] width 36 height 36
click at [223, 320] on button "s" at bounding box center [223, 323] width 36 height 36
click at [418, 228] on button "e" at bounding box center [424, 223] width 36 height 36
click at [435, 449] on button "button" at bounding box center [424, 424] width 92 height 52
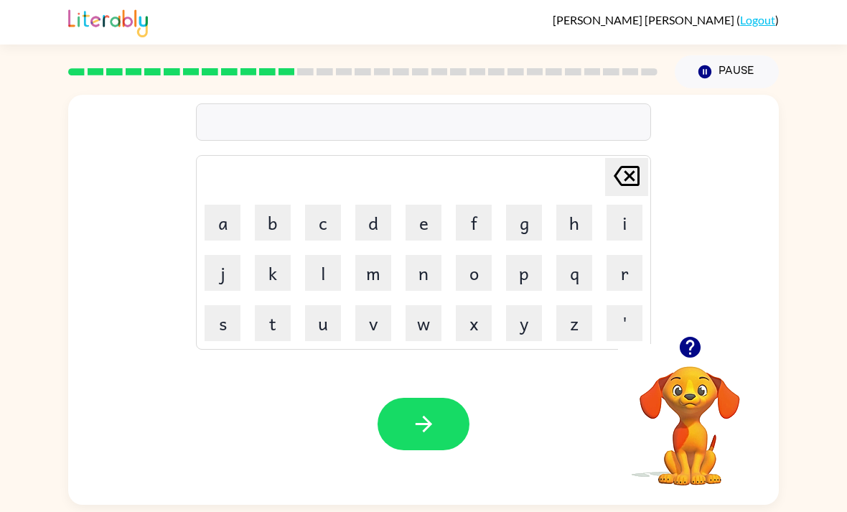
click at [216, 314] on button "s" at bounding box center [223, 323] width 36 height 36
click at [334, 332] on button "u" at bounding box center [323, 323] width 36 height 36
click at [615, 232] on button "i" at bounding box center [625, 223] width 36 height 36
click at [266, 332] on button "t" at bounding box center [273, 323] width 36 height 36
click at [332, 225] on button "c" at bounding box center [323, 223] width 36 height 36
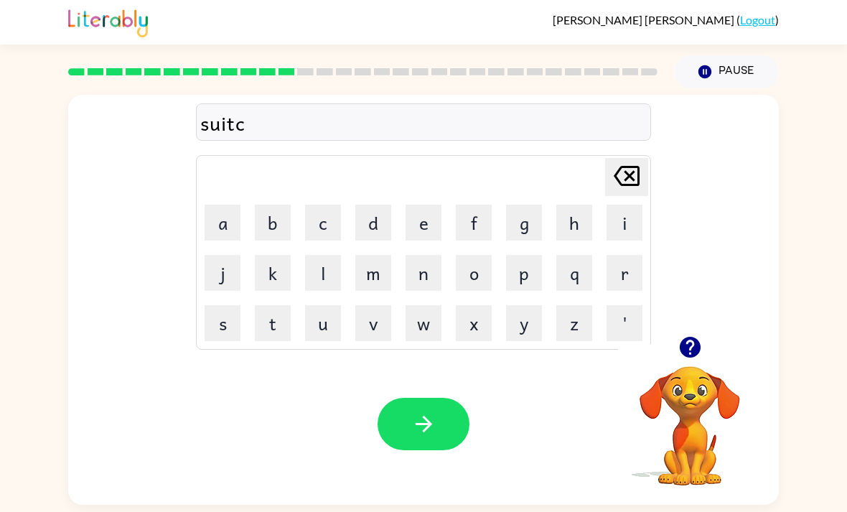
click at [222, 221] on button "a" at bounding box center [223, 223] width 36 height 36
click at [220, 324] on button "s" at bounding box center [223, 323] width 36 height 36
click at [408, 235] on button "e" at bounding box center [424, 223] width 36 height 36
click at [413, 416] on button "button" at bounding box center [424, 424] width 92 height 52
click at [612, 279] on button "r" at bounding box center [625, 273] width 36 height 36
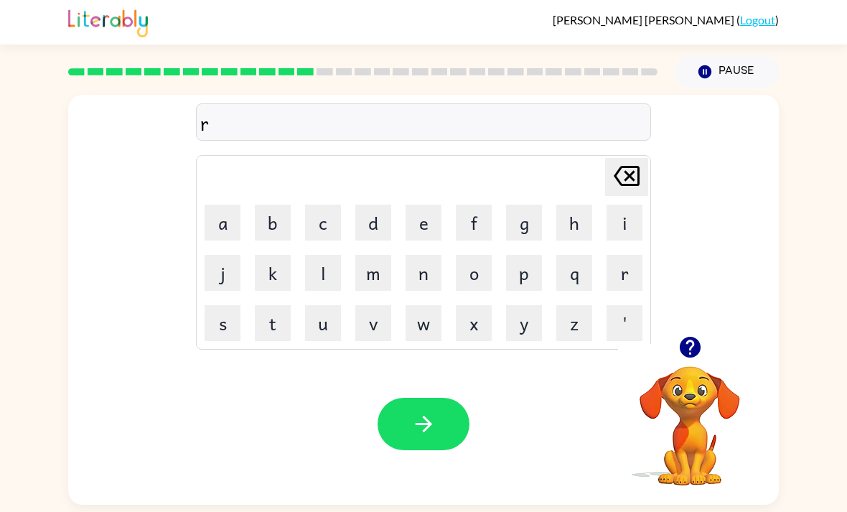
click at [322, 340] on button "u" at bounding box center [323, 323] width 36 height 36
click at [389, 234] on button "d" at bounding box center [373, 223] width 36 height 36
click at [389, 233] on button "d" at bounding box center [373, 223] width 36 height 36
click at [640, 188] on icon "Delete Delete last character input" at bounding box center [627, 176] width 34 height 34
click at [429, 225] on button "e" at bounding box center [424, 223] width 36 height 36
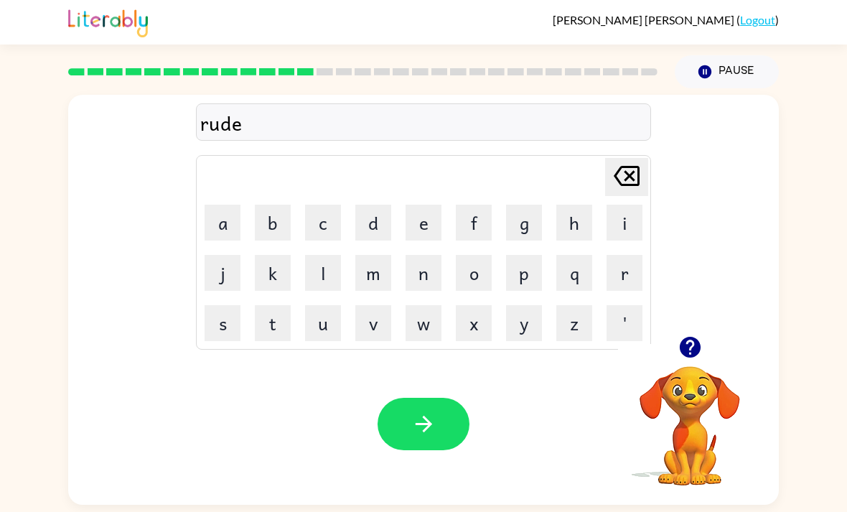
click at [424, 280] on button "n" at bounding box center [424, 273] width 36 height 36
click at [427, 234] on button "e" at bounding box center [424, 223] width 36 height 36
click at [230, 324] on button "s" at bounding box center [223, 323] width 36 height 36
click at [404, 421] on button "button" at bounding box center [424, 424] width 92 height 52
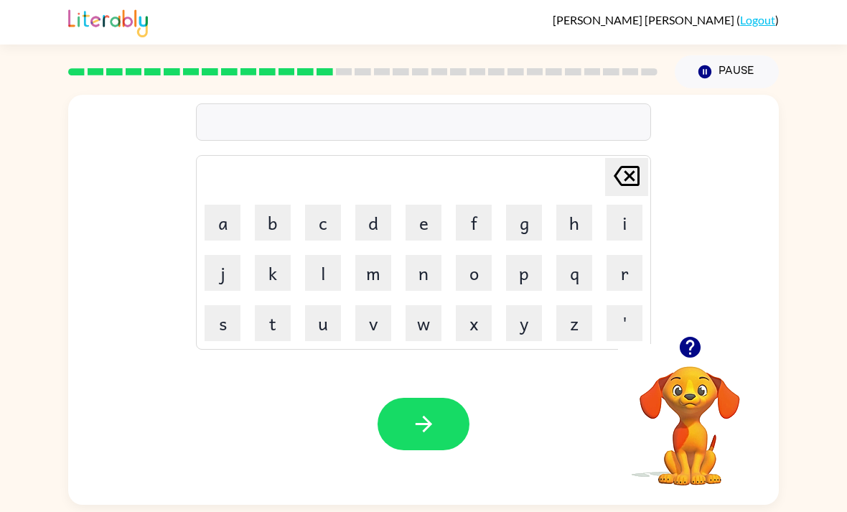
click at [689, 350] on icon "button" at bounding box center [689, 347] width 21 height 21
click at [575, 225] on button "h" at bounding box center [574, 223] width 36 height 36
click at [339, 322] on button "u" at bounding box center [323, 323] width 36 height 36
click at [378, 269] on button "m" at bounding box center [373, 273] width 36 height 36
click at [229, 232] on button "a" at bounding box center [223, 223] width 36 height 36
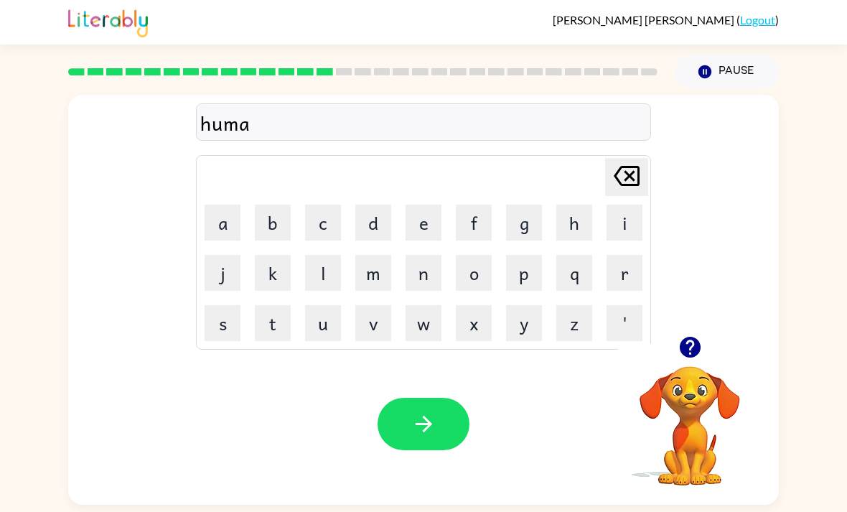
click at [430, 271] on button "n" at bounding box center [424, 273] width 36 height 36
click at [398, 416] on button "button" at bounding box center [424, 424] width 92 height 52
click at [426, 324] on button "w" at bounding box center [424, 323] width 36 height 36
click at [222, 228] on button "a" at bounding box center [223, 223] width 36 height 36
click at [610, 259] on button "r" at bounding box center [625, 273] width 36 height 36
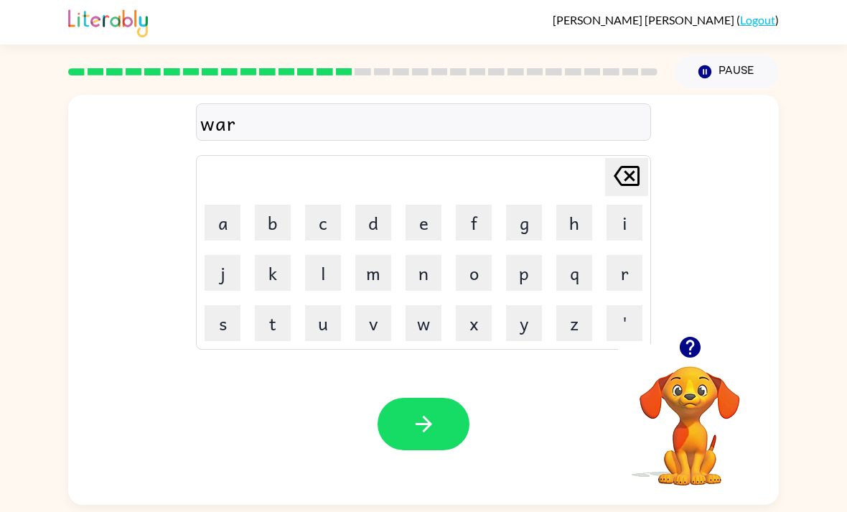
click at [380, 270] on button "m" at bounding box center [373, 273] width 36 height 36
click at [426, 431] on icon "button" at bounding box center [423, 423] width 25 height 25
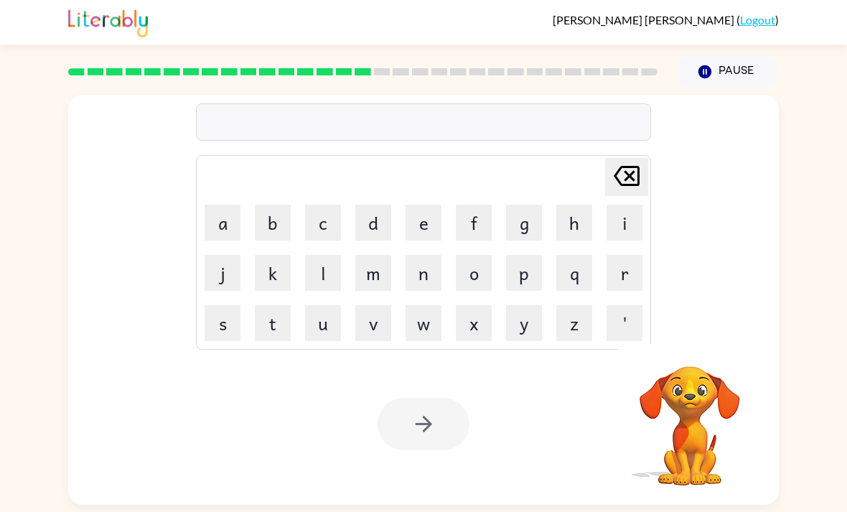
click at [432, 274] on button "n" at bounding box center [424, 273] width 36 height 36
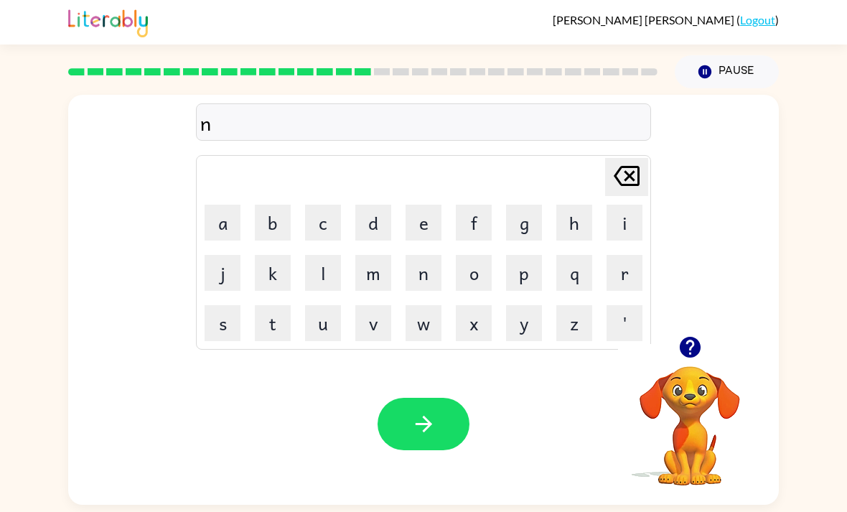
click at [617, 216] on button "i" at bounding box center [625, 223] width 36 height 36
click at [526, 274] on button "p" at bounding box center [524, 273] width 36 height 36
click at [447, 447] on button "button" at bounding box center [424, 424] width 92 height 52
click at [376, 223] on button "d" at bounding box center [373, 223] width 36 height 36
click at [622, 285] on button "r" at bounding box center [625, 273] width 36 height 36
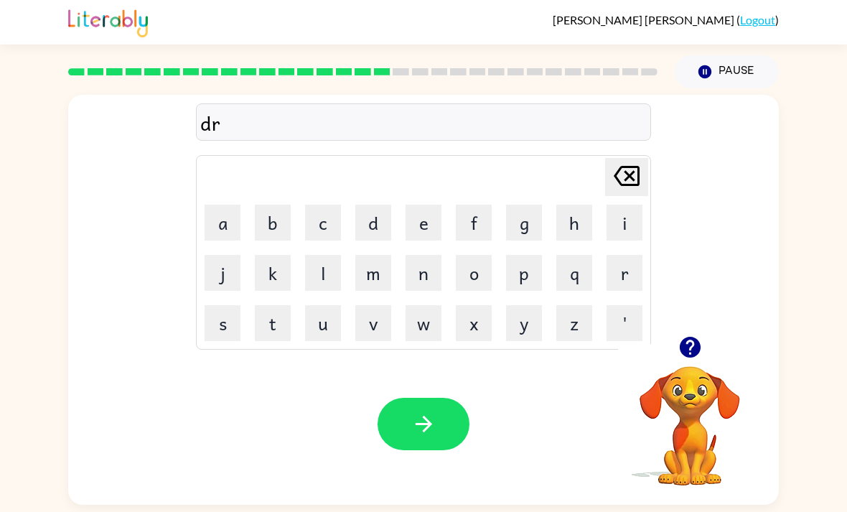
click at [326, 322] on button "u" at bounding box center [323, 323] width 36 height 36
click at [369, 279] on button "m" at bounding box center [373, 273] width 36 height 36
click at [416, 221] on button "e" at bounding box center [424, 223] width 36 height 36
click at [624, 266] on button "r" at bounding box center [625, 273] width 36 height 36
click at [432, 437] on icon "button" at bounding box center [423, 423] width 25 height 25
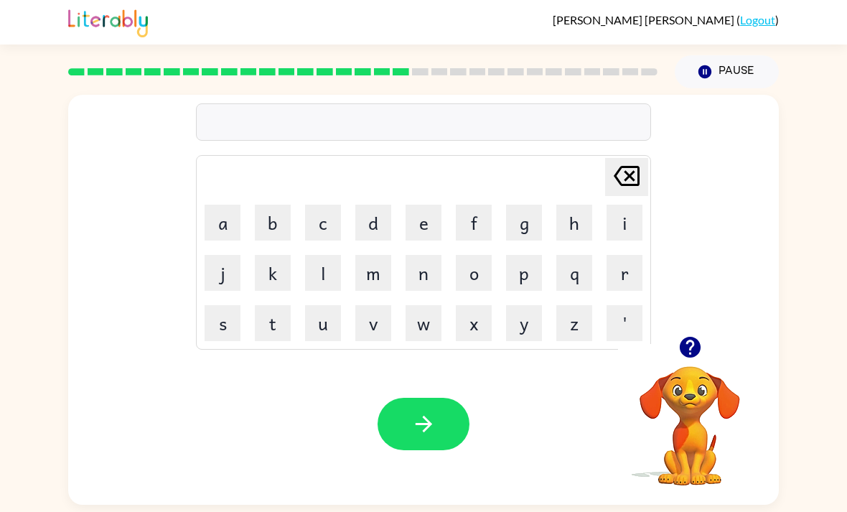
click at [426, 273] on button "n" at bounding box center [424, 273] width 36 height 36
click at [461, 269] on button "o" at bounding box center [474, 273] width 36 height 36
click at [628, 218] on button "i" at bounding box center [625, 223] width 36 height 36
click at [215, 333] on button "s" at bounding box center [223, 323] width 36 height 36
click at [413, 223] on button "e" at bounding box center [424, 223] width 36 height 36
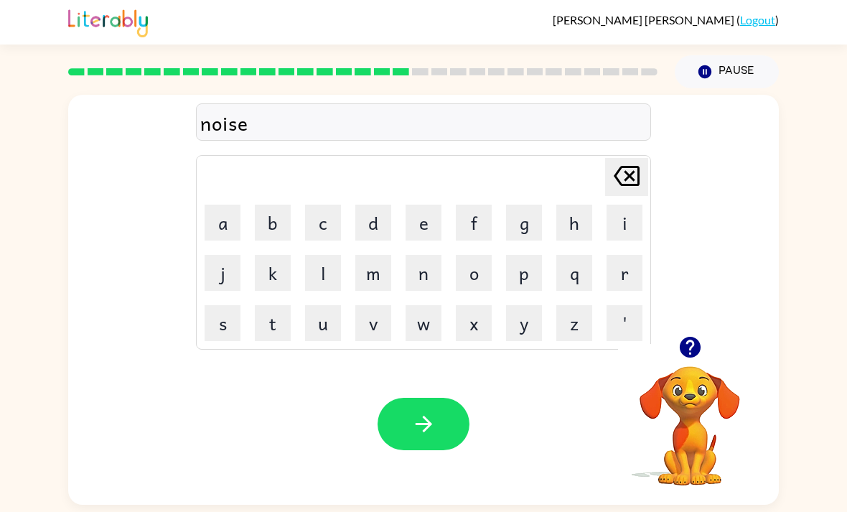
click at [635, 274] on button "r" at bounding box center [625, 273] width 36 height 36
click at [429, 426] on icon "button" at bounding box center [423, 424] width 17 height 17
click at [625, 223] on button "i" at bounding box center [625, 223] width 36 height 36
click at [363, 265] on button "m" at bounding box center [373, 273] width 36 height 36
click at [531, 276] on button "p" at bounding box center [524, 273] width 36 height 36
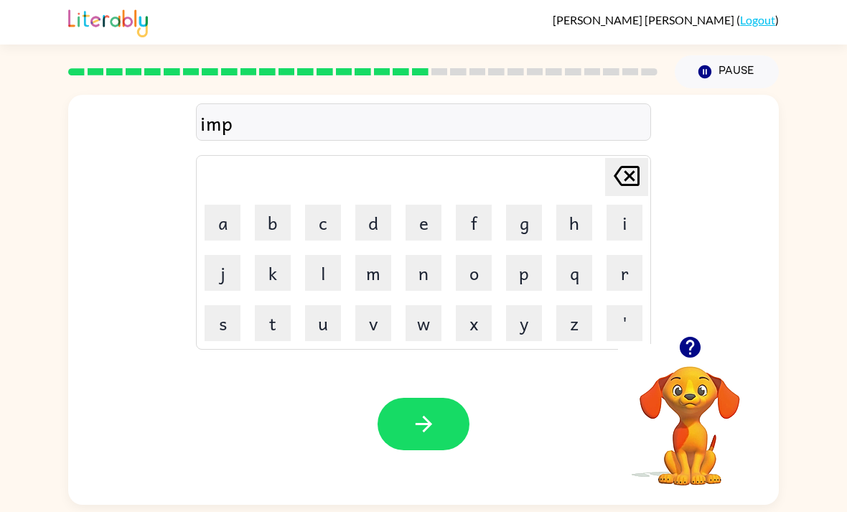
click at [480, 279] on button "o" at bounding box center [474, 273] width 36 height 36
click at [223, 330] on button "s" at bounding box center [223, 323] width 36 height 36
click at [625, 227] on button "i" at bounding box center [625, 223] width 36 height 36
click at [278, 225] on button "b" at bounding box center [273, 223] width 36 height 36
click at [277, 225] on button "b" at bounding box center [273, 223] width 36 height 36
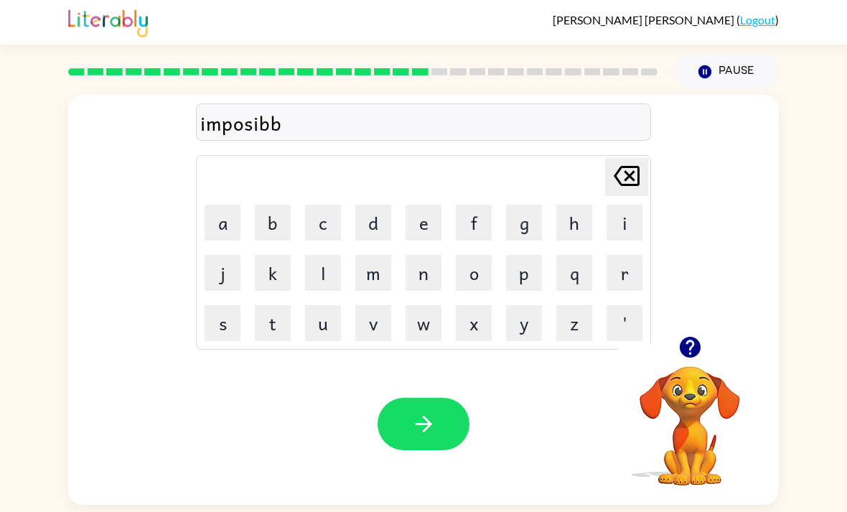
click at [321, 274] on button "l" at bounding box center [323, 273] width 36 height 36
click at [424, 232] on button "e" at bounding box center [424, 223] width 36 height 36
click at [630, 185] on icon at bounding box center [627, 176] width 26 height 20
click at [629, 185] on icon at bounding box center [627, 176] width 26 height 20
click at [627, 189] on icon "Delete Delete last character input" at bounding box center [627, 176] width 34 height 34
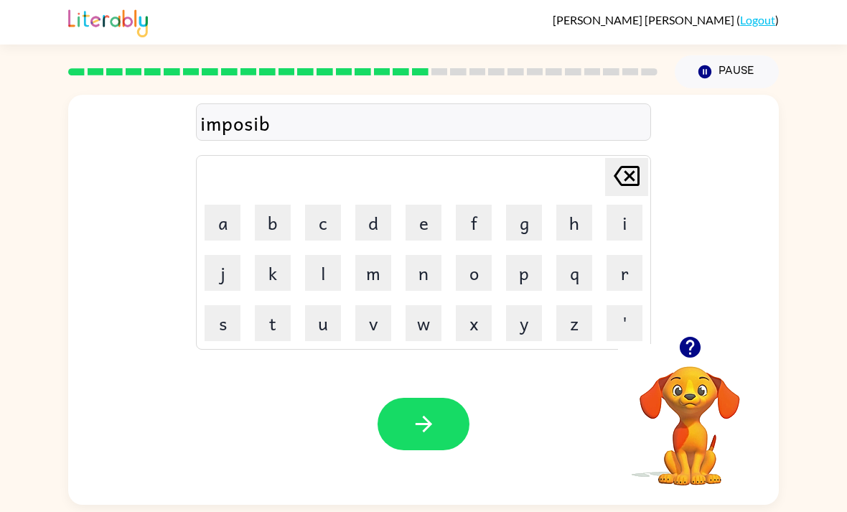
click at [411, 228] on button "e" at bounding box center [424, 223] width 36 height 36
click at [628, 183] on icon "Delete Delete last character input" at bounding box center [627, 176] width 34 height 34
click at [330, 269] on button "l" at bounding box center [323, 273] width 36 height 36
click at [419, 219] on button "e" at bounding box center [424, 223] width 36 height 36
click at [424, 430] on icon "button" at bounding box center [423, 423] width 25 height 25
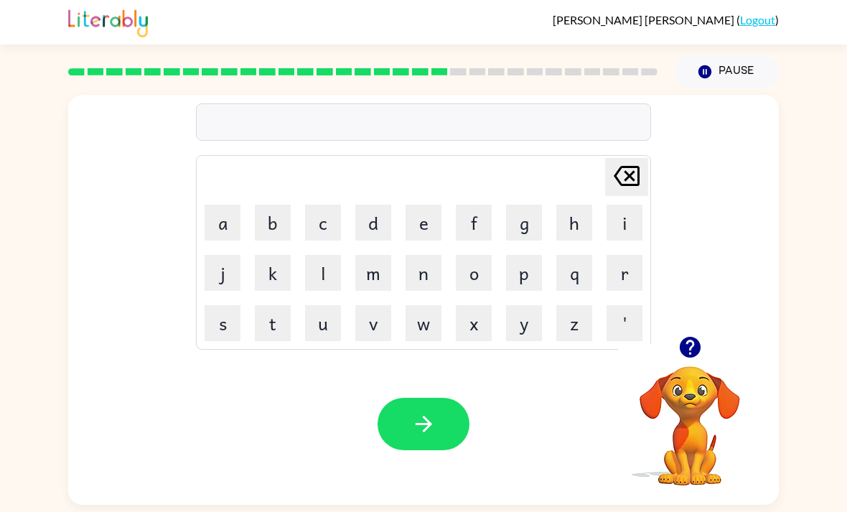
click at [532, 228] on button "g" at bounding box center [524, 223] width 36 height 36
click at [622, 221] on button "i" at bounding box center [625, 223] width 36 height 36
click at [484, 215] on button "f" at bounding box center [474, 223] width 36 height 36
click at [271, 330] on button "t" at bounding box center [273, 323] width 36 height 36
click at [415, 225] on button "e" at bounding box center [424, 223] width 36 height 36
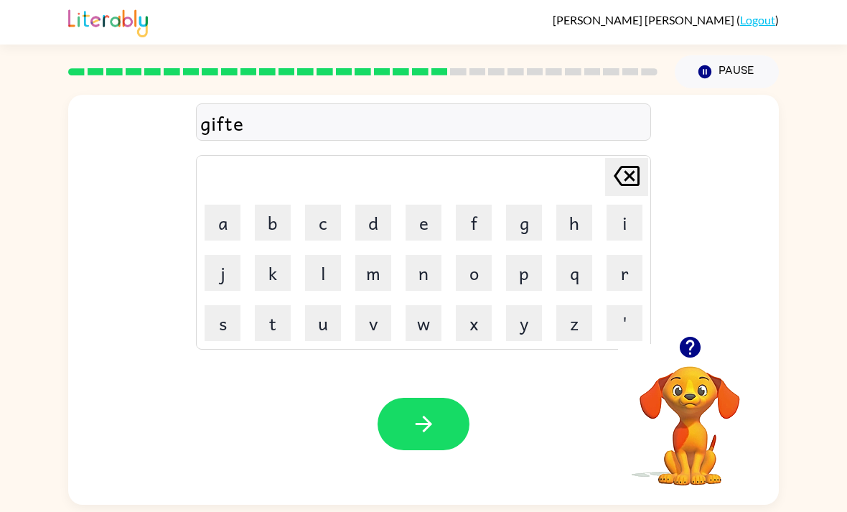
click at [363, 225] on button "d" at bounding box center [373, 223] width 36 height 36
click at [425, 432] on icon "button" at bounding box center [423, 424] width 17 height 17
click at [533, 274] on button "p" at bounding box center [524, 273] width 36 height 36
click at [626, 263] on button "r" at bounding box center [625, 273] width 36 height 36
click at [327, 327] on button "u" at bounding box center [323, 323] width 36 height 36
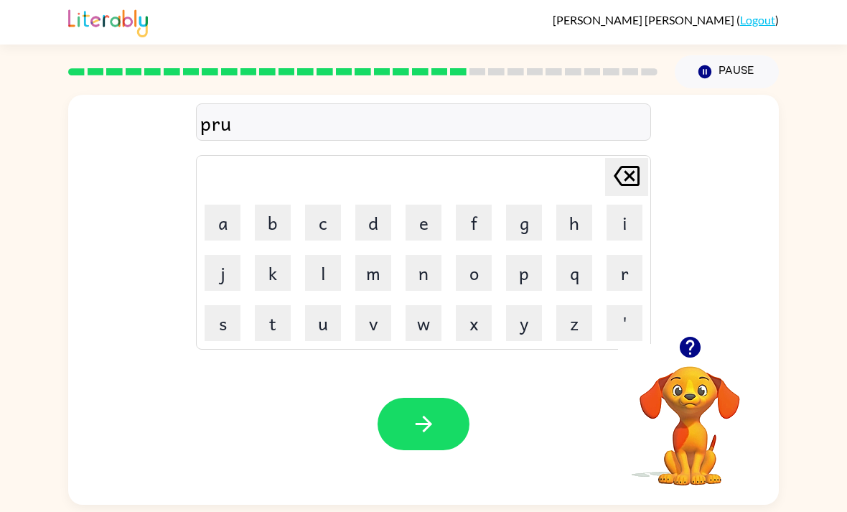
click at [220, 320] on button "s" at bounding box center [223, 323] width 36 height 36
click at [628, 237] on button "i" at bounding box center [625, 223] width 36 height 36
click at [225, 322] on button "s" at bounding box center [223, 323] width 36 height 36
click at [359, 279] on button "m" at bounding box center [373, 273] width 36 height 36
click at [625, 186] on icon at bounding box center [627, 176] width 26 height 20
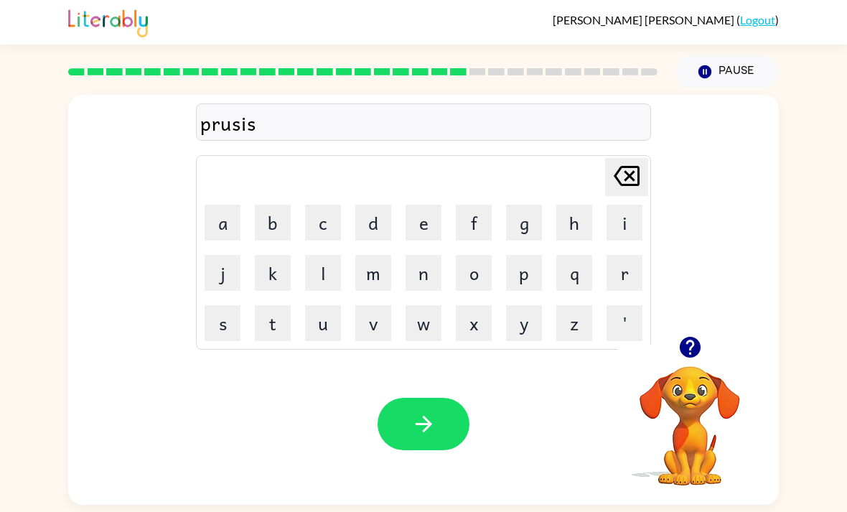
click at [325, 271] on button "l" at bounding box center [323, 273] width 36 height 36
click at [540, 319] on button "y" at bounding box center [524, 323] width 36 height 36
click at [433, 432] on icon "button" at bounding box center [423, 423] width 25 height 25
click at [478, 282] on button "o" at bounding box center [474, 273] width 36 height 36
click at [276, 322] on button "t" at bounding box center [273, 323] width 36 height 36
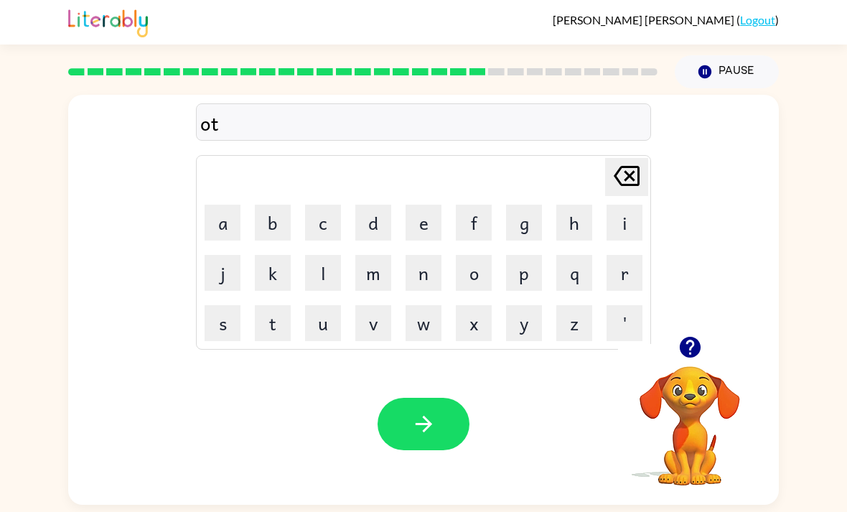
click at [365, 271] on button "m" at bounding box center [373, 273] width 36 height 36
click at [422, 233] on button "e" at bounding box center [424, 223] width 36 height 36
click at [233, 223] on button "a" at bounding box center [223, 223] width 36 height 36
click at [329, 269] on button "l" at bounding box center [323, 273] width 36 height 36
click at [445, 419] on button "button" at bounding box center [424, 424] width 92 height 52
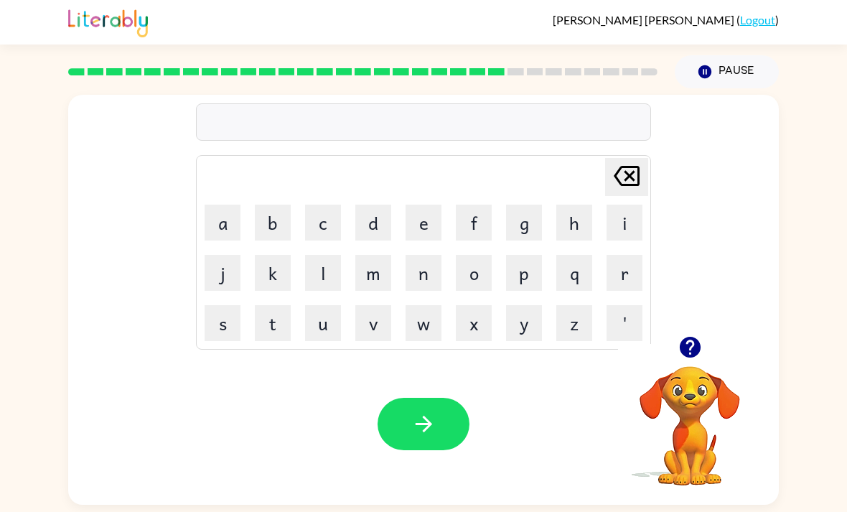
click at [679, 360] on icon "button" at bounding box center [690, 347] width 25 height 25
click at [335, 233] on button "c" at bounding box center [323, 223] width 36 height 36
click at [232, 218] on button "a" at bounding box center [223, 223] width 36 height 36
click at [376, 317] on button "v" at bounding box center [373, 323] width 36 height 36
click at [426, 223] on button "e" at bounding box center [424, 223] width 36 height 36
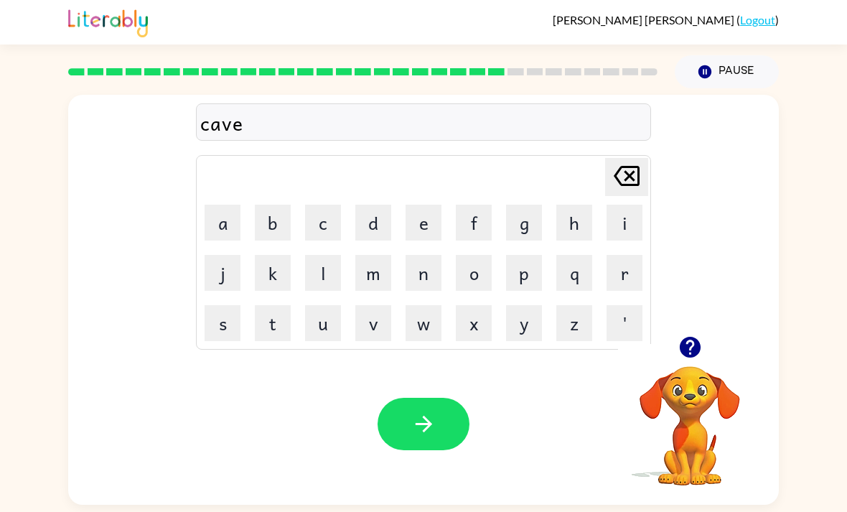
click at [629, 277] on button "r" at bounding box center [625, 273] width 36 height 36
click at [421, 277] on button "n" at bounding box center [424, 273] width 36 height 36
click at [409, 430] on button "button" at bounding box center [424, 424] width 92 height 52
click at [535, 280] on button "p" at bounding box center [524, 273] width 36 height 36
click at [683, 360] on icon "button" at bounding box center [690, 347] width 25 height 25
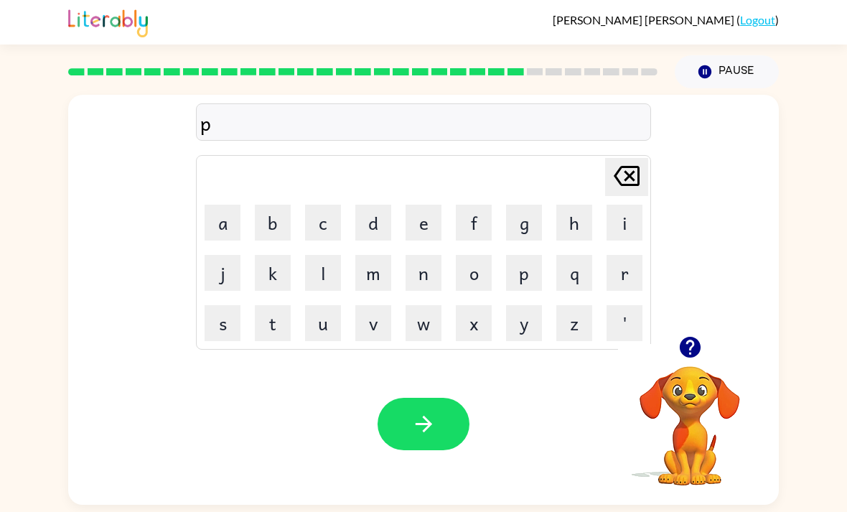
click at [514, 271] on button "p" at bounding box center [524, 273] width 36 height 36
click at [627, 180] on icon at bounding box center [627, 176] width 26 height 20
click at [619, 280] on button "r" at bounding box center [625, 273] width 36 height 36
click at [479, 279] on button "o" at bounding box center [474, 273] width 36 height 36
click at [364, 324] on button "v" at bounding box center [373, 323] width 36 height 36
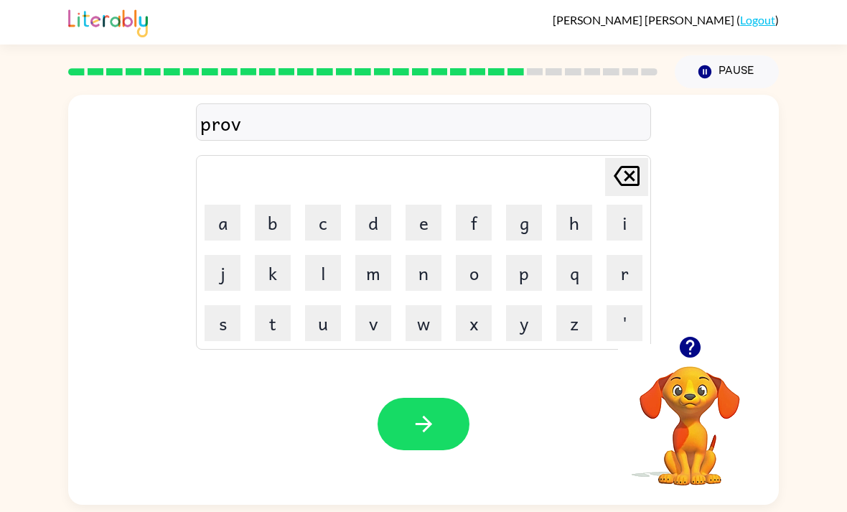
click at [615, 222] on button "i" at bounding box center [625, 223] width 36 height 36
click at [386, 240] on button "d" at bounding box center [373, 223] width 36 height 36
click at [627, 225] on button "i" at bounding box center [625, 223] width 36 height 36
click at [414, 276] on button "n" at bounding box center [424, 273] width 36 height 36
click at [523, 213] on button "g" at bounding box center [524, 223] width 36 height 36
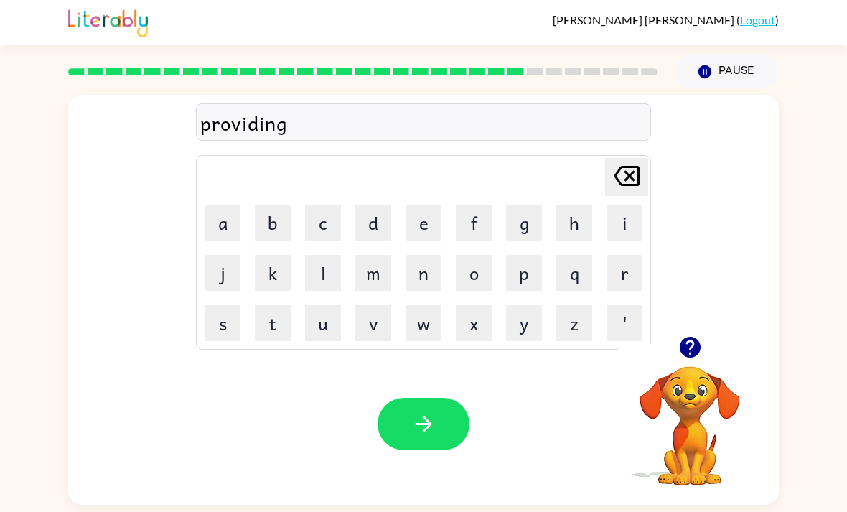
click at [415, 430] on icon "button" at bounding box center [423, 423] width 25 height 25
click at [321, 208] on button "c" at bounding box center [323, 223] width 36 height 36
click at [236, 225] on button "a" at bounding box center [223, 223] width 36 height 36
click at [623, 276] on button "r" at bounding box center [625, 273] width 36 height 36
click at [527, 279] on button "p" at bounding box center [524, 273] width 36 height 36
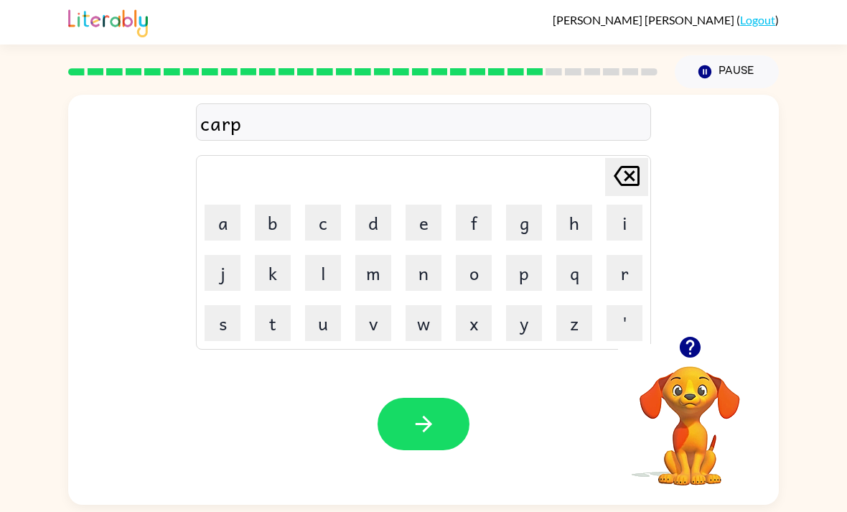
click at [422, 225] on button "e" at bounding box center [424, 223] width 36 height 36
click at [276, 323] on button "t" at bounding box center [273, 323] width 36 height 36
click at [432, 429] on icon "button" at bounding box center [423, 423] width 25 height 25
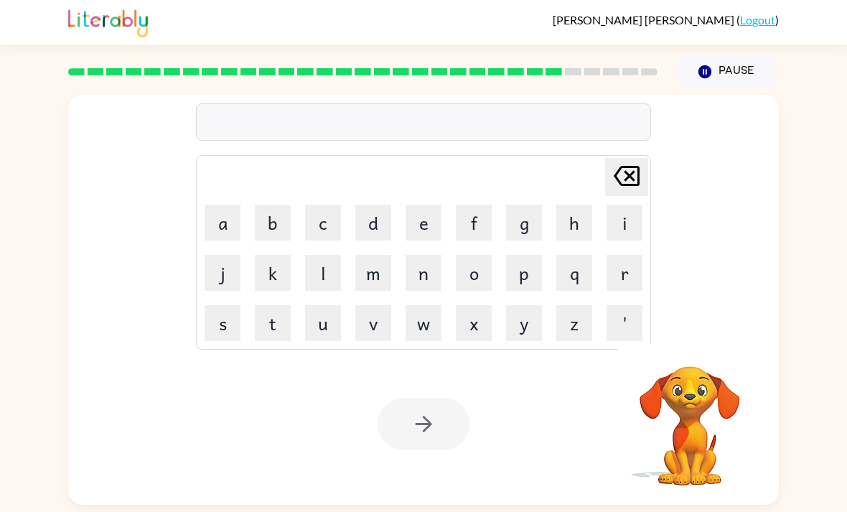
click at [333, 315] on button "u" at bounding box center [323, 323] width 36 height 36
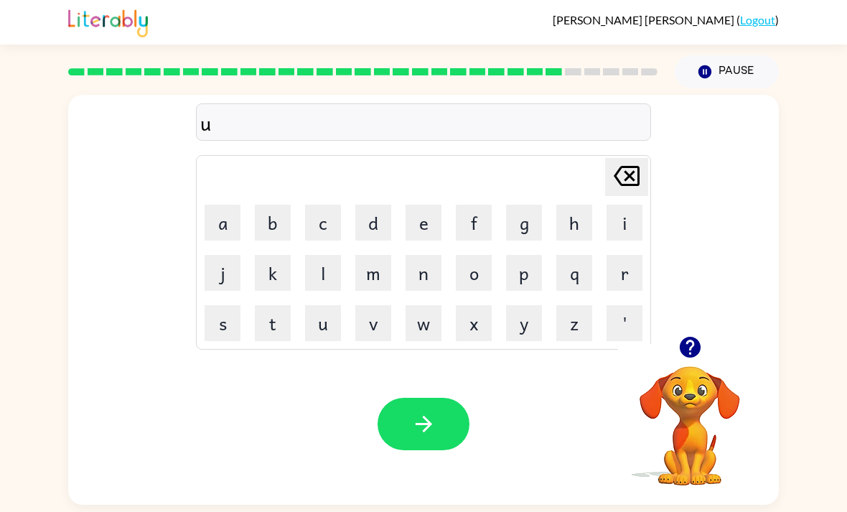
click at [415, 269] on button "n" at bounding box center [424, 273] width 36 height 36
click at [377, 222] on button "d" at bounding box center [373, 223] width 36 height 36
click at [425, 221] on button "e" at bounding box center [424, 223] width 36 height 36
click at [623, 251] on td "r" at bounding box center [624, 272] width 49 height 49
click at [625, 277] on button "r" at bounding box center [625, 273] width 36 height 36
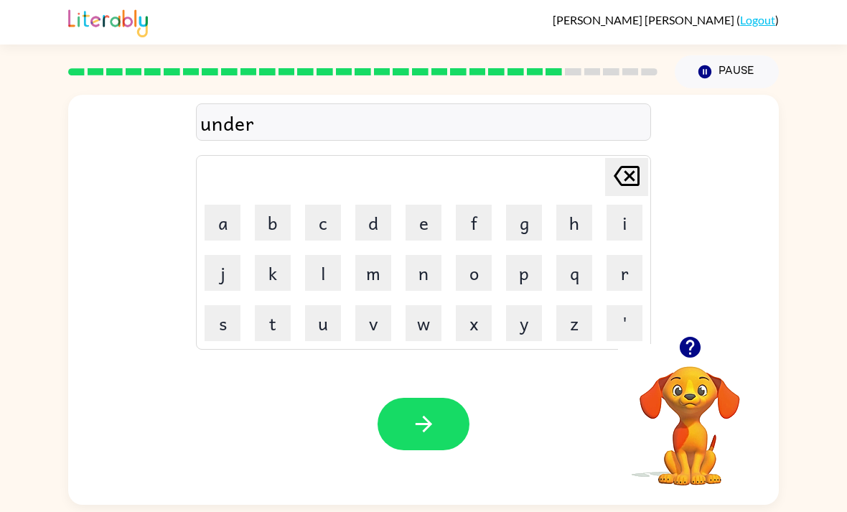
click at [229, 334] on button "s" at bounding box center [223, 323] width 36 height 36
click at [587, 223] on button "h" at bounding box center [574, 223] width 36 height 36
click at [633, 217] on button "i" at bounding box center [625, 223] width 36 height 36
click at [633, 266] on button "r" at bounding box center [625, 273] width 36 height 36
click at [257, 325] on button "t" at bounding box center [273, 323] width 36 height 36
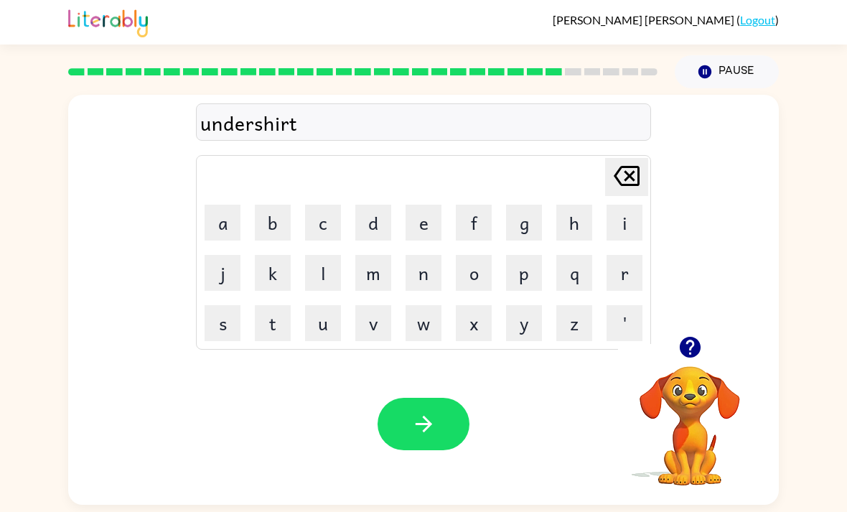
click at [437, 448] on button "button" at bounding box center [424, 424] width 92 height 52
click at [699, 352] on icon "button" at bounding box center [689, 347] width 21 height 21
click at [475, 220] on button "f" at bounding box center [474, 223] width 36 height 36
click at [623, 270] on button "r" at bounding box center [625, 273] width 36 height 36
click at [233, 210] on button "a" at bounding box center [223, 223] width 36 height 36
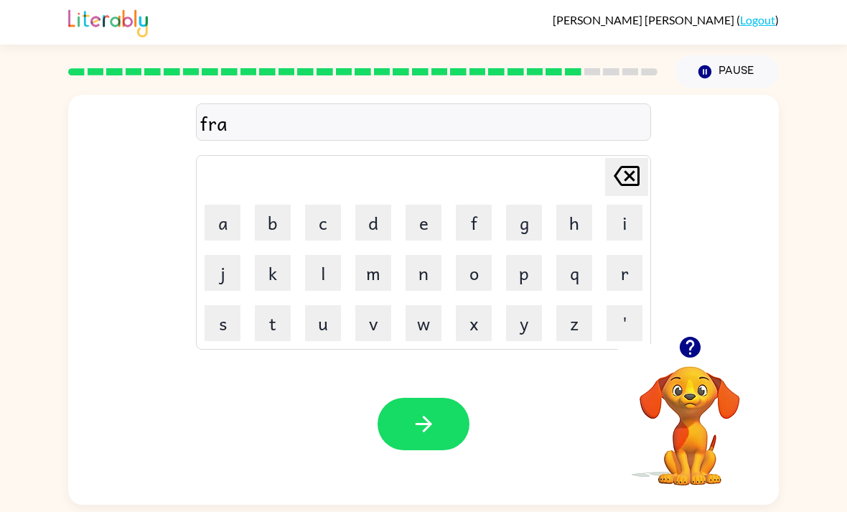
click at [281, 324] on button "t" at bounding box center [273, 323] width 36 height 36
click at [406, 223] on button "e" at bounding box center [424, 223] width 36 height 36
click at [445, 416] on button "button" at bounding box center [424, 424] width 92 height 52
click at [688, 351] on icon "button" at bounding box center [689, 347] width 21 height 21
click at [319, 225] on button "c" at bounding box center [323, 223] width 36 height 36
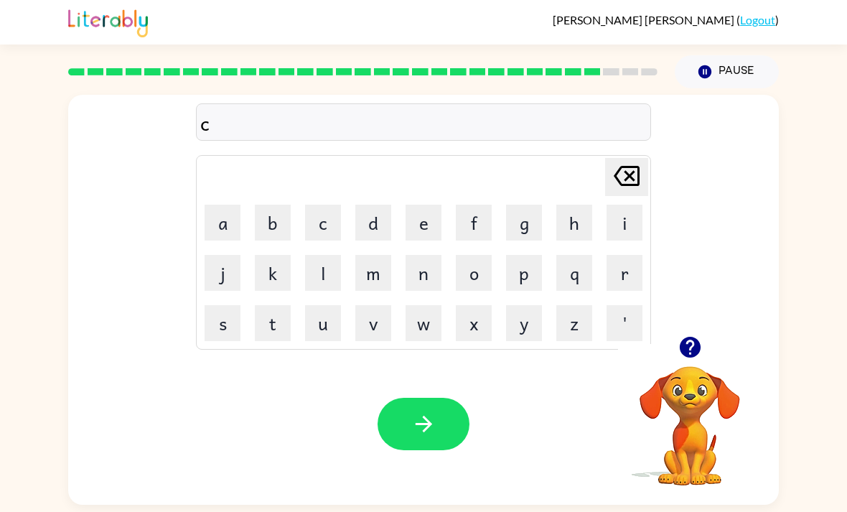
click at [487, 281] on button "o" at bounding box center [474, 273] width 36 height 36
click at [432, 274] on button "n" at bounding box center [424, 273] width 36 height 36
click at [711, 392] on video "Your browser must support playing .mp4 files to use Literably. Please try using…" at bounding box center [690, 416] width 144 height 144
click at [684, 348] on icon "button" at bounding box center [689, 347] width 21 height 21
click at [373, 316] on button "v" at bounding box center [373, 323] width 36 height 36
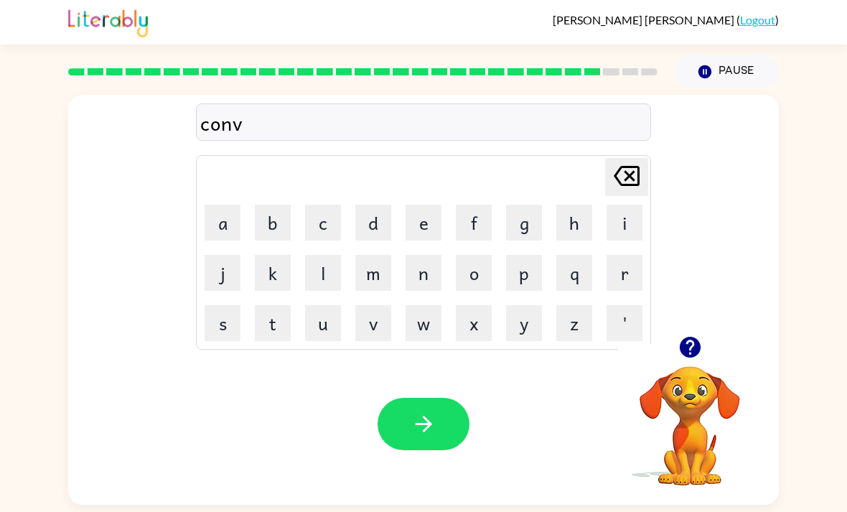
click at [423, 221] on button "e" at bounding box center [424, 223] width 36 height 36
click at [620, 276] on button "r" at bounding box center [625, 273] width 36 height 36
click at [225, 316] on button "s" at bounding box center [223, 323] width 36 height 36
click at [223, 209] on button "a" at bounding box center [223, 223] width 36 height 36
click at [276, 319] on button "t" at bounding box center [273, 323] width 36 height 36
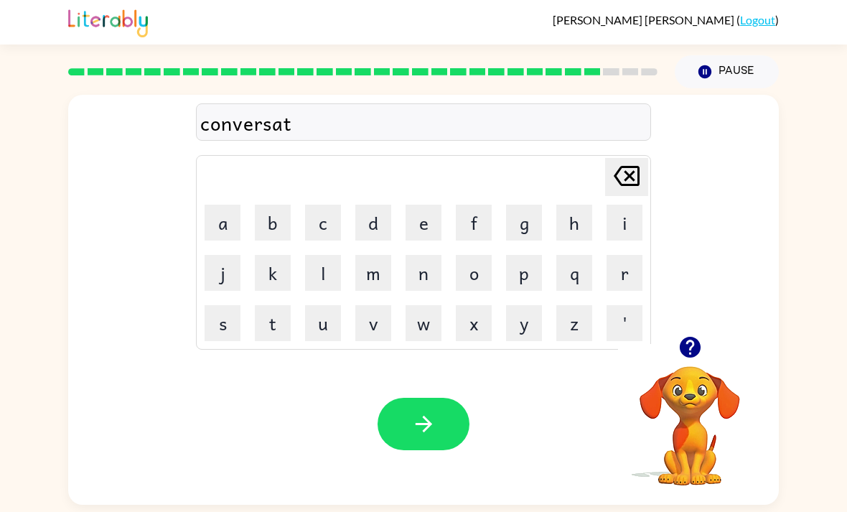
click at [624, 220] on button "i" at bounding box center [625, 223] width 36 height 36
click at [483, 277] on button "o" at bounding box center [474, 273] width 36 height 36
click at [406, 274] on button "n" at bounding box center [424, 273] width 36 height 36
click at [409, 414] on button "button" at bounding box center [424, 424] width 92 height 52
click at [682, 346] on icon "button" at bounding box center [689, 347] width 21 height 21
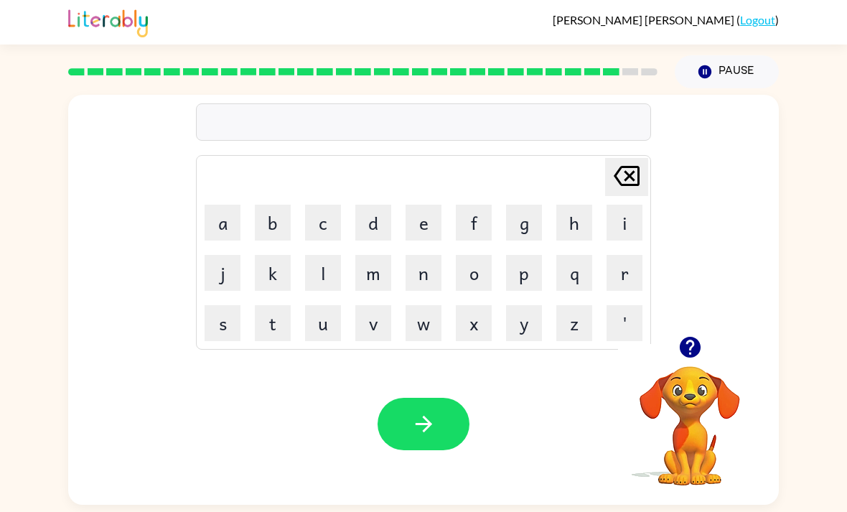
click at [322, 221] on button "c" at bounding box center [323, 223] width 36 height 36
click at [485, 279] on button "o" at bounding box center [474, 273] width 36 height 36
click at [382, 276] on button "m" at bounding box center [373, 273] width 36 height 36
click at [531, 275] on button "p" at bounding box center [524, 273] width 36 height 36
click at [332, 322] on button "u" at bounding box center [323, 323] width 36 height 36
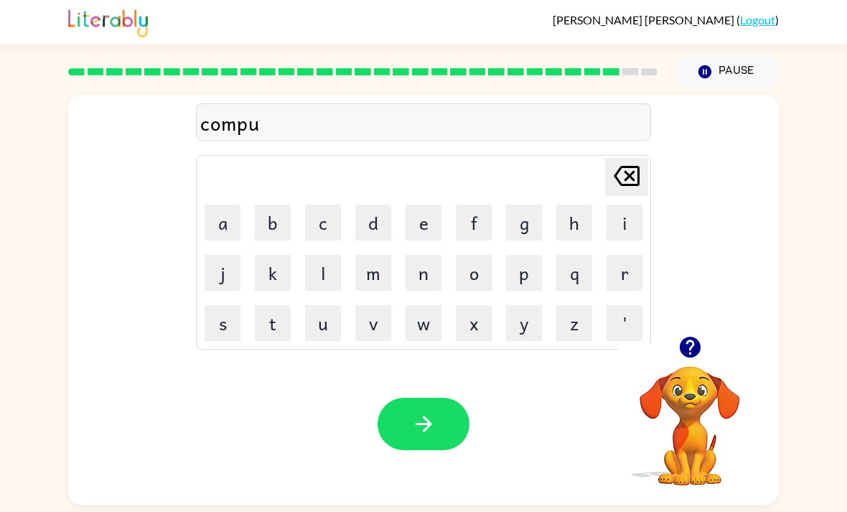
click at [274, 325] on button "t" at bounding box center [273, 323] width 36 height 36
click at [415, 239] on button "e" at bounding box center [424, 223] width 36 height 36
click at [609, 281] on button "r" at bounding box center [625, 273] width 36 height 36
click at [398, 429] on button "button" at bounding box center [424, 424] width 92 height 52
click at [621, 271] on button "r" at bounding box center [625, 273] width 36 height 36
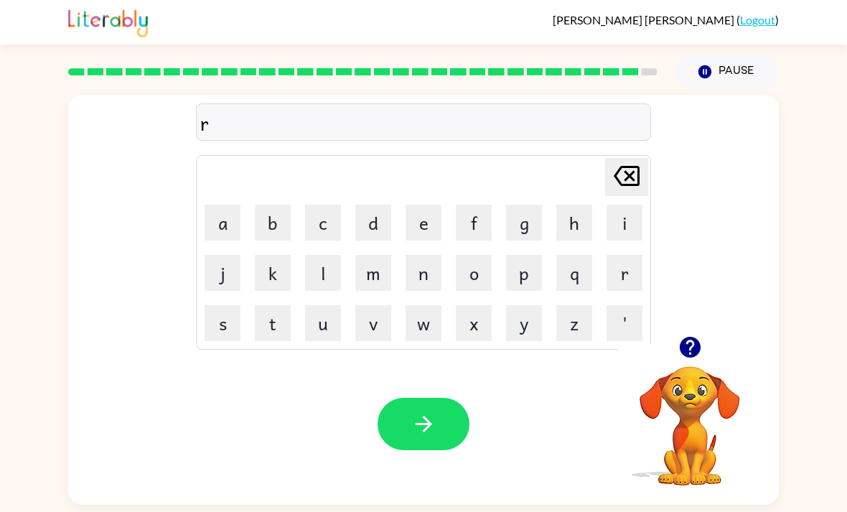
click at [689, 351] on icon "button" at bounding box center [689, 347] width 21 height 21
click at [704, 353] on video "Your browser must support playing .mp4 files to use Literably. Please try using…" at bounding box center [690, 416] width 144 height 144
click at [687, 343] on icon "button" at bounding box center [689, 347] width 21 height 21
click at [422, 222] on button "e" at bounding box center [424, 223] width 36 height 36
click at [330, 223] on button "c" at bounding box center [323, 223] width 36 height 36
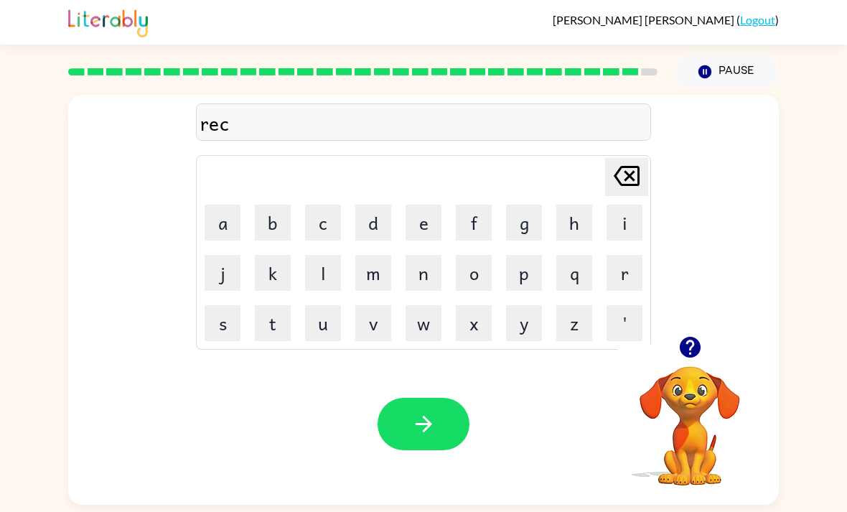
click at [328, 319] on button "u" at bounding box center [323, 323] width 36 height 36
click at [283, 322] on button "t" at bounding box center [273, 323] width 36 height 36
click at [429, 218] on button "e" at bounding box center [424, 223] width 36 height 36
click at [381, 228] on button "d" at bounding box center [373, 223] width 36 height 36
click at [394, 415] on button "button" at bounding box center [424, 424] width 92 height 52
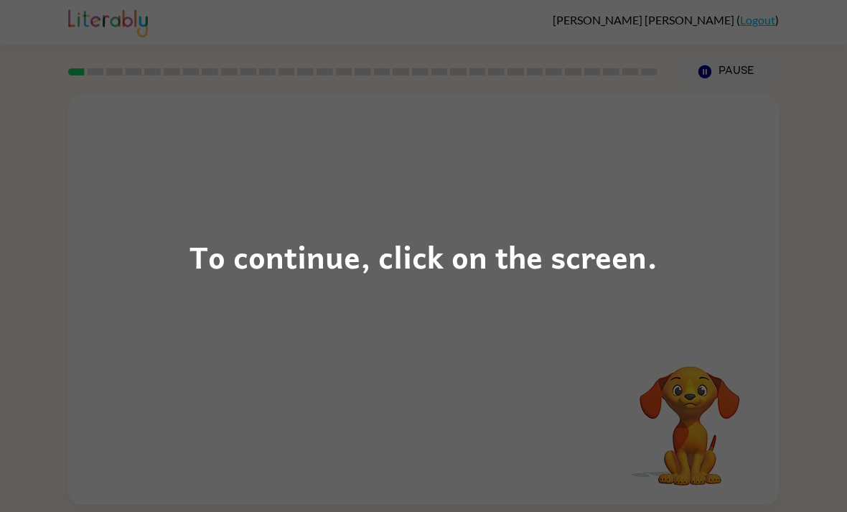
click at [750, 308] on div "To continue, click on the screen." at bounding box center [423, 256] width 847 height 512
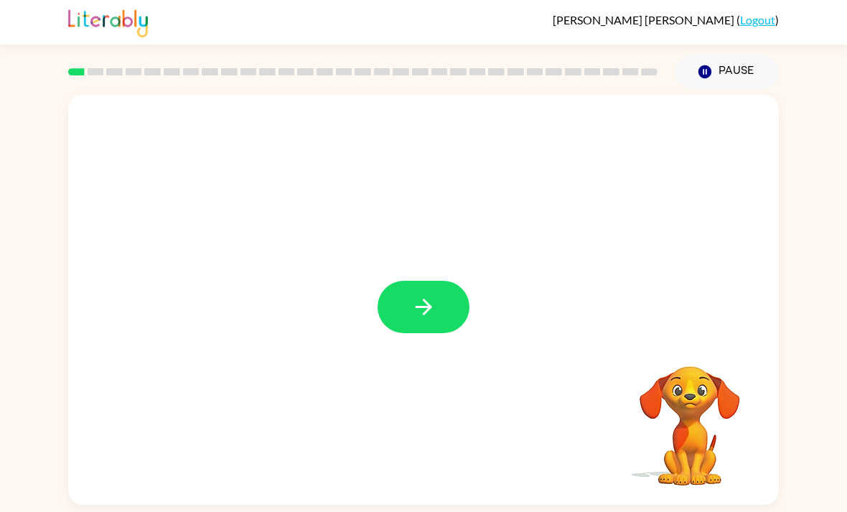
click at [443, 333] on button "button" at bounding box center [424, 307] width 92 height 52
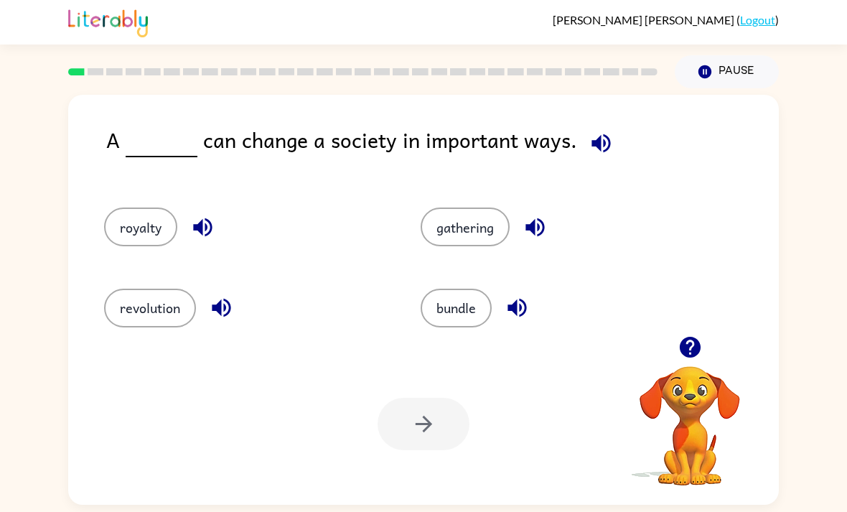
click at [475, 230] on button "gathering" at bounding box center [465, 227] width 89 height 39
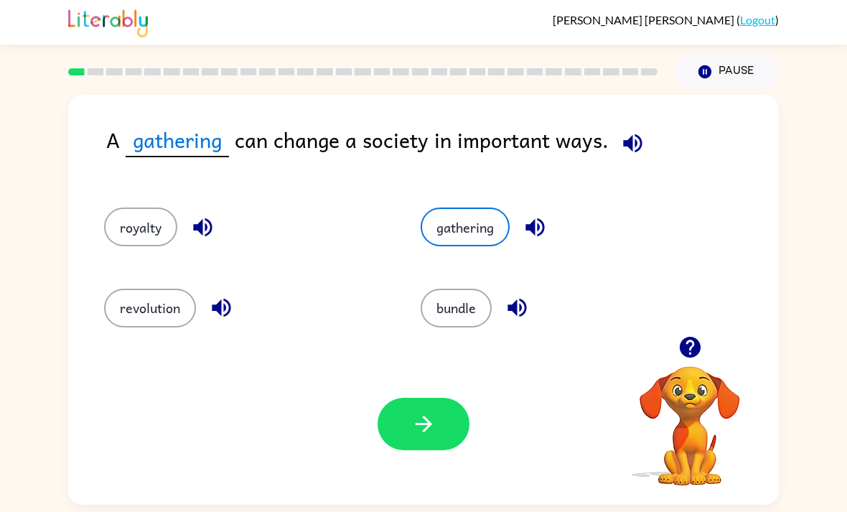
click at [451, 448] on button "button" at bounding box center [424, 424] width 92 height 52
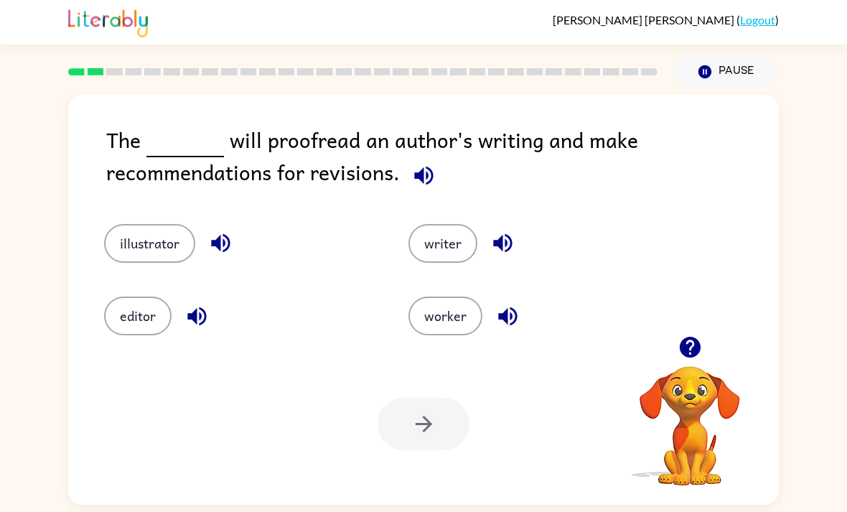
click at [443, 254] on button "writer" at bounding box center [443, 243] width 69 height 39
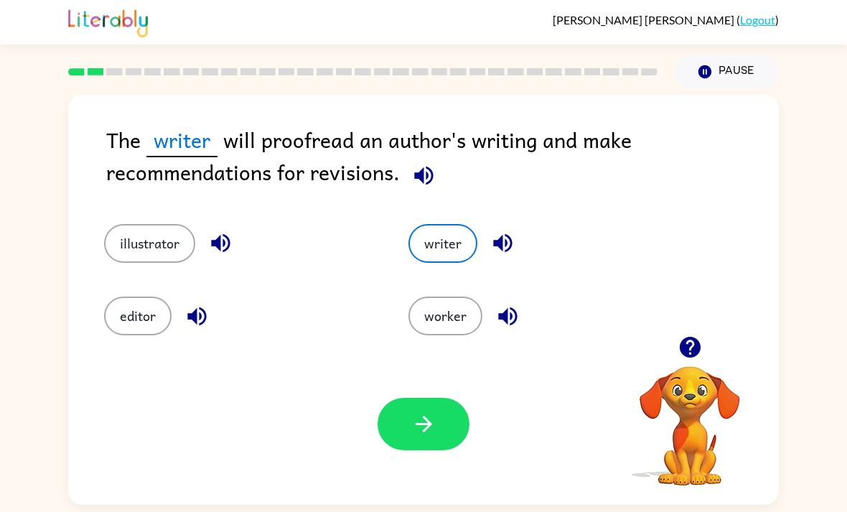
click at [452, 450] on button "button" at bounding box center [424, 424] width 92 height 52
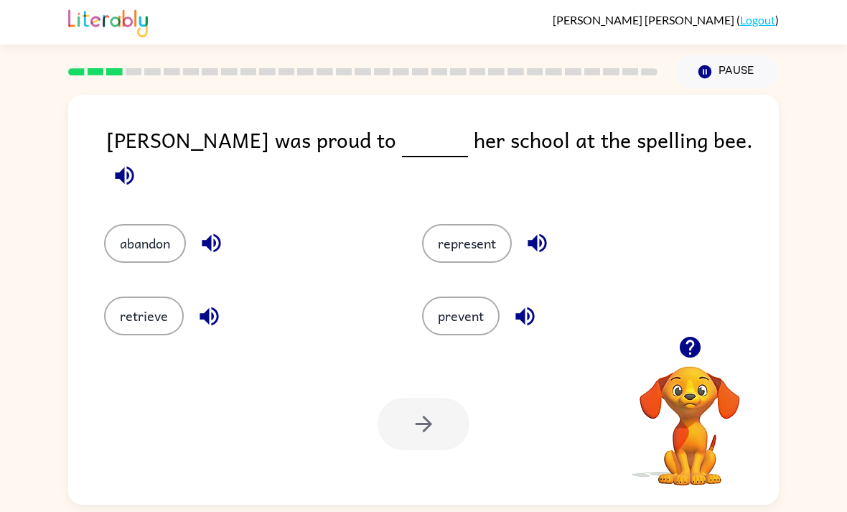
click at [462, 238] on button "represent" at bounding box center [467, 243] width 90 height 39
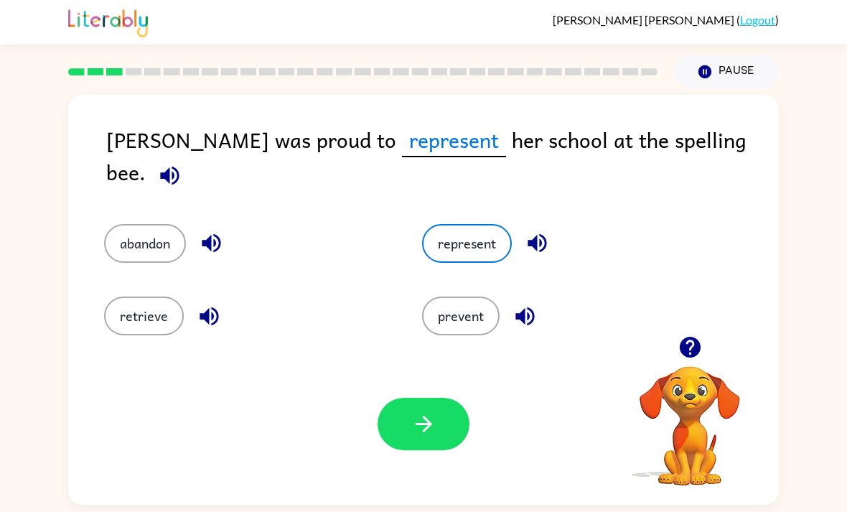
click at [419, 430] on icon "button" at bounding box center [423, 423] width 25 height 25
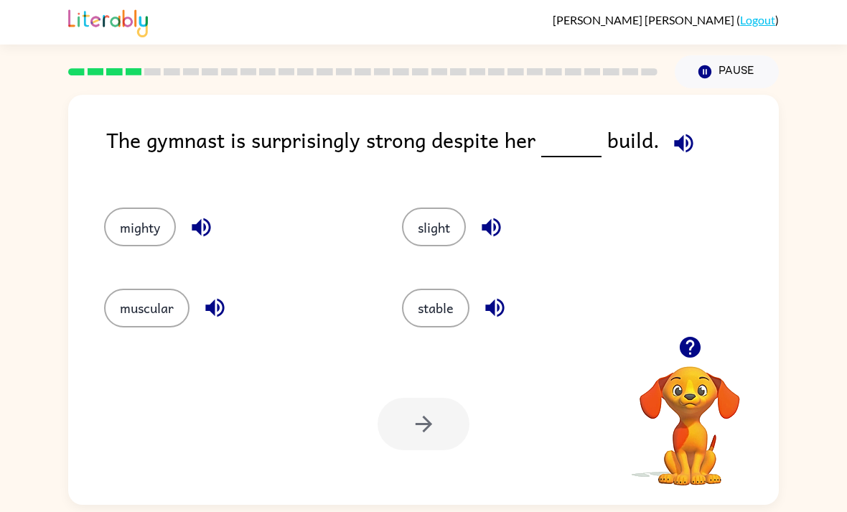
click at [139, 327] on button "muscular" at bounding box center [146, 308] width 85 height 39
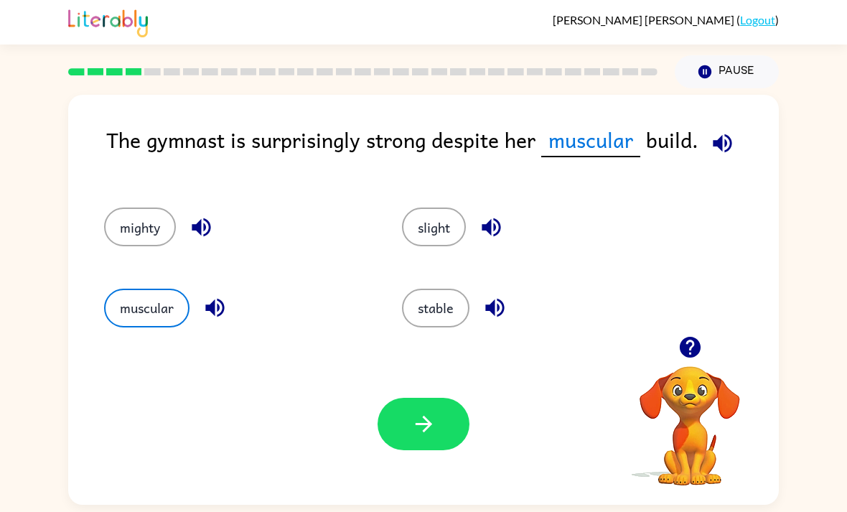
click at [419, 426] on icon "button" at bounding box center [423, 423] width 25 height 25
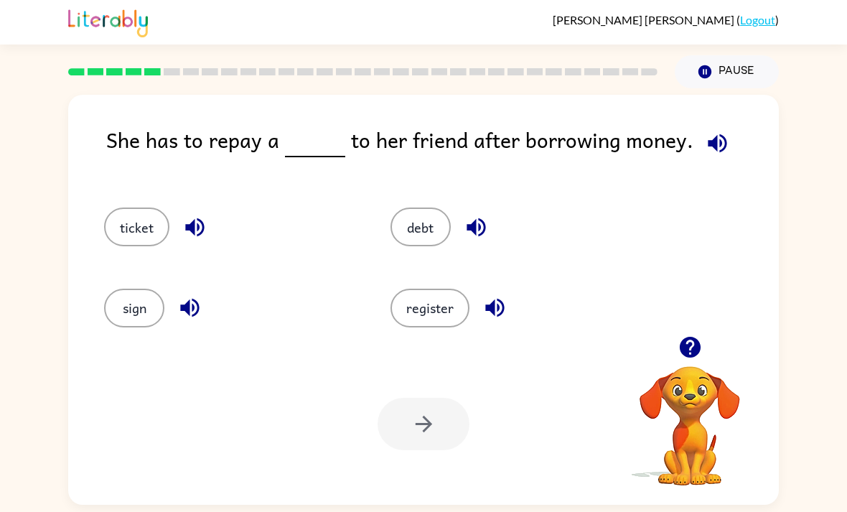
click at [453, 251] on div "debt" at bounding box center [506, 220] width 286 height 80
click at [422, 430] on div at bounding box center [424, 424] width 92 height 52
click at [427, 242] on button "debt" at bounding box center [421, 227] width 60 height 39
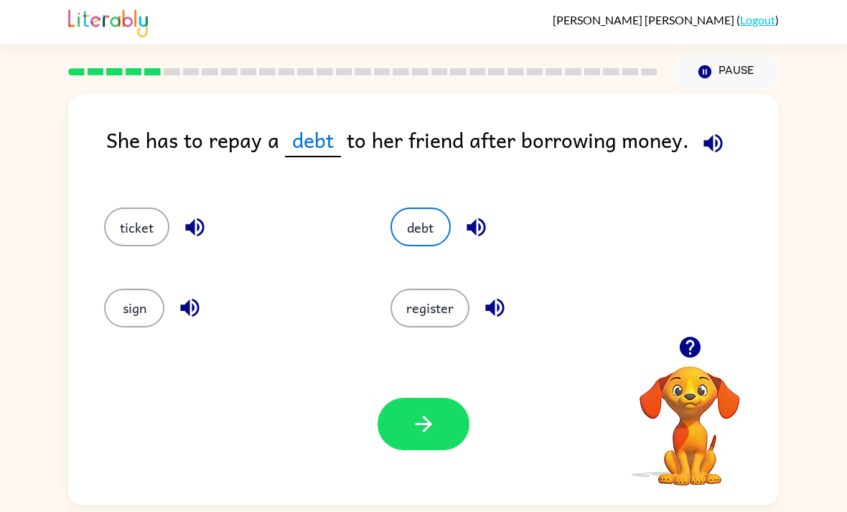
click at [424, 436] on icon "button" at bounding box center [423, 423] width 25 height 25
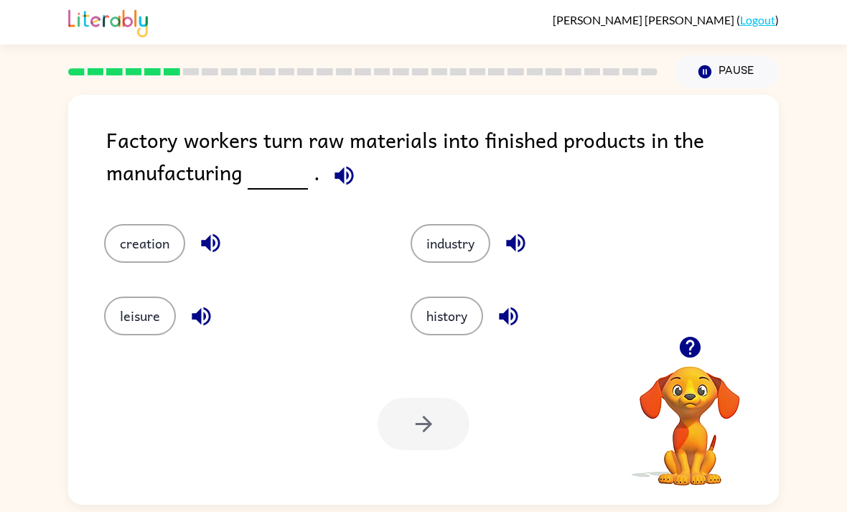
click at [163, 245] on button "creation" at bounding box center [144, 243] width 81 height 39
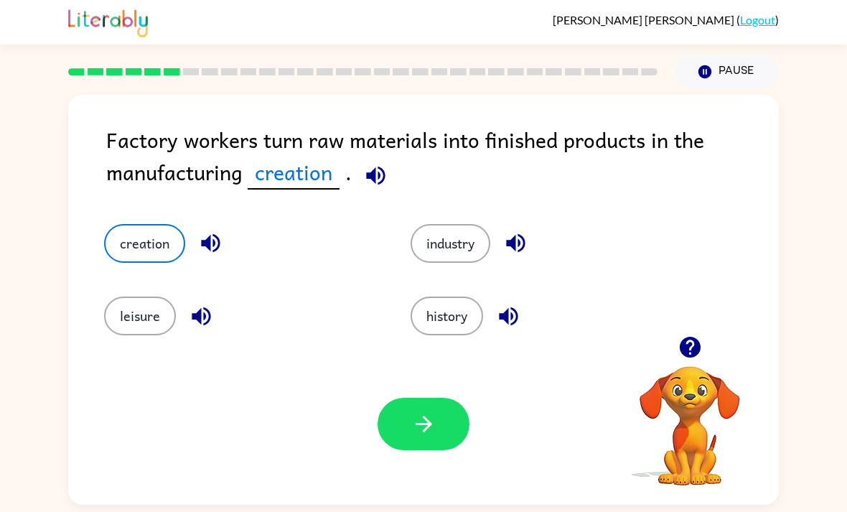
click at [392, 409] on button "button" at bounding box center [424, 424] width 92 height 52
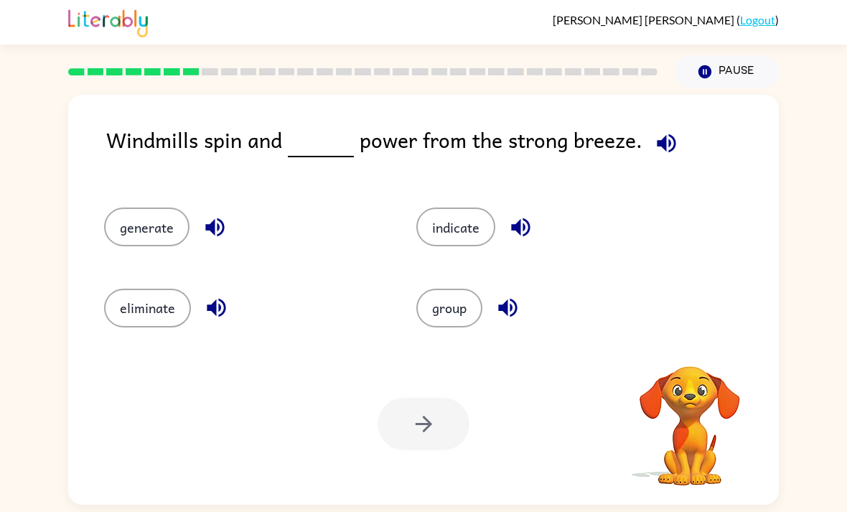
click at [463, 421] on div at bounding box center [424, 424] width 92 height 52
click at [144, 303] on button "eliminate" at bounding box center [147, 308] width 87 height 39
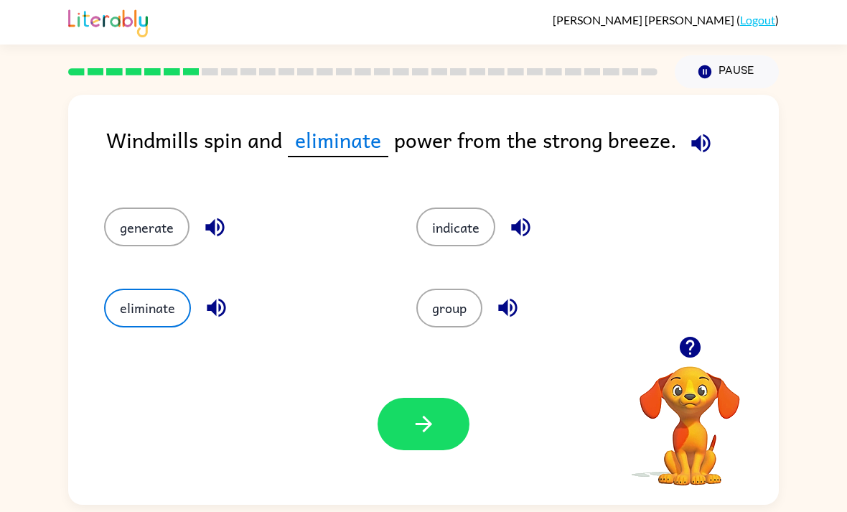
click at [444, 429] on button "button" at bounding box center [424, 424] width 92 height 52
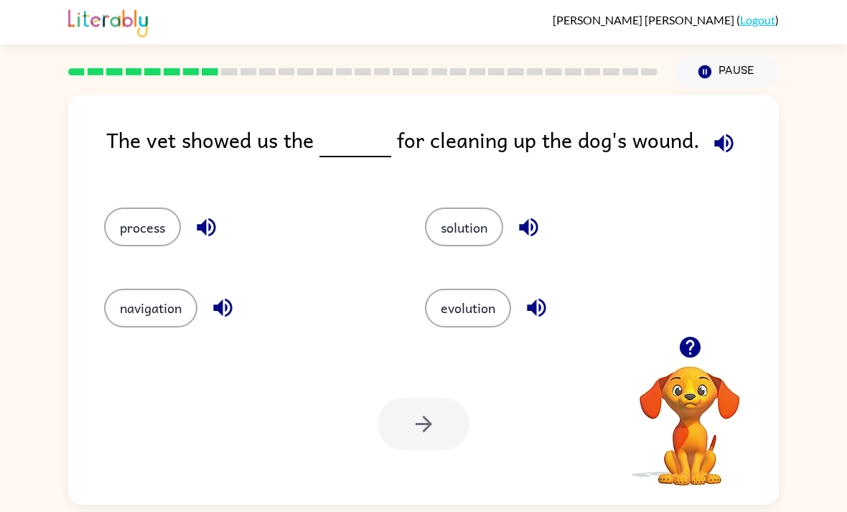
click at [136, 192] on div "process" at bounding box center [237, 220] width 321 height 80
click at [139, 246] on button "process" at bounding box center [142, 227] width 77 height 39
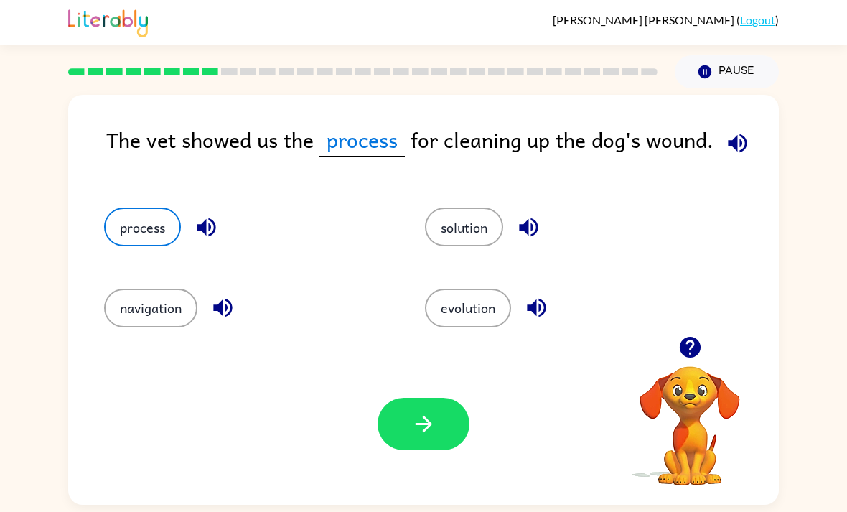
click at [437, 466] on div "Your browser must support playing .mp4 files to use Literably. Please try using…" at bounding box center [423, 424] width 711 height 162
click at [431, 420] on icon "button" at bounding box center [423, 423] width 25 height 25
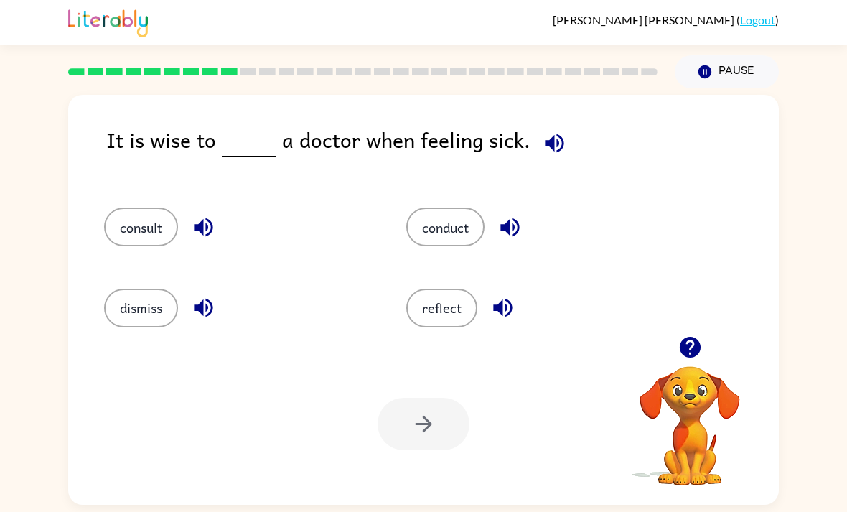
click at [152, 320] on button "dismiss" at bounding box center [141, 308] width 74 height 39
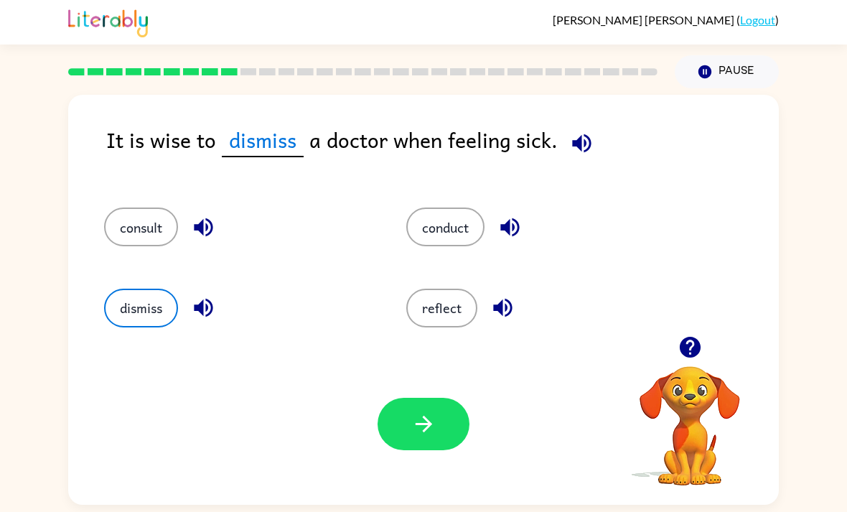
click at [427, 450] on button "button" at bounding box center [424, 424] width 92 height 52
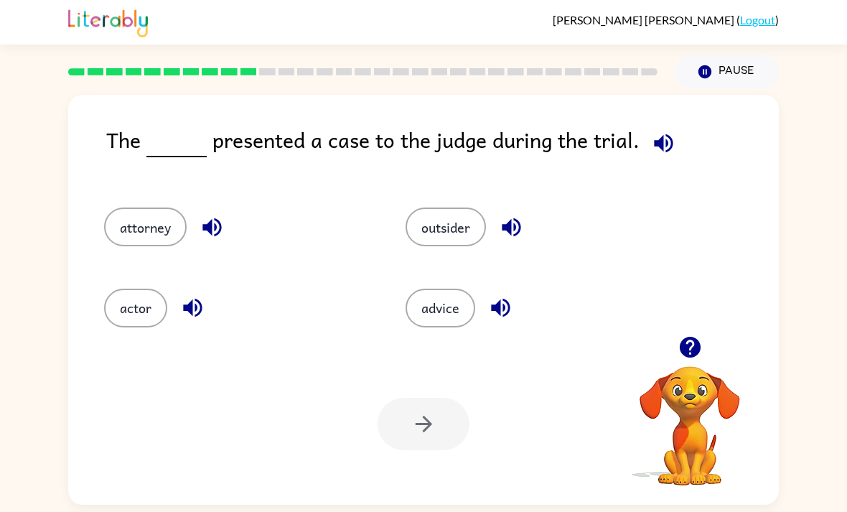
click at [143, 219] on button "attorney" at bounding box center [145, 227] width 83 height 39
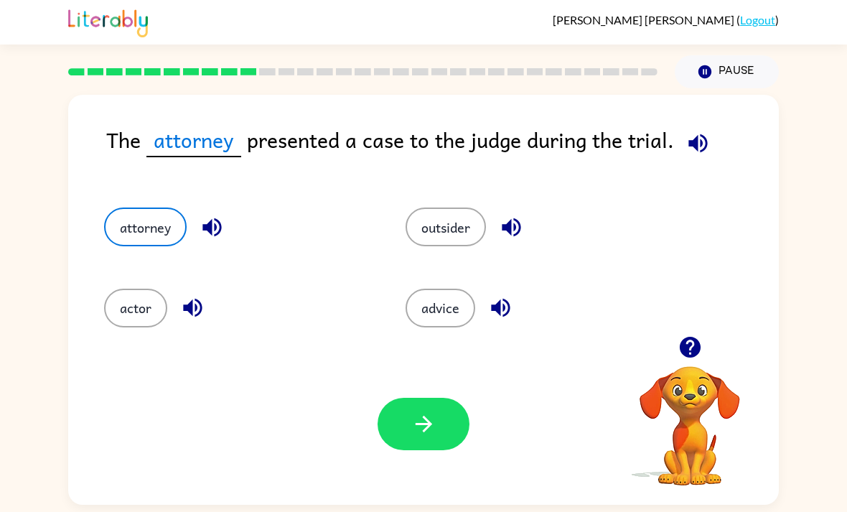
click at [460, 427] on button "button" at bounding box center [424, 424] width 92 height 52
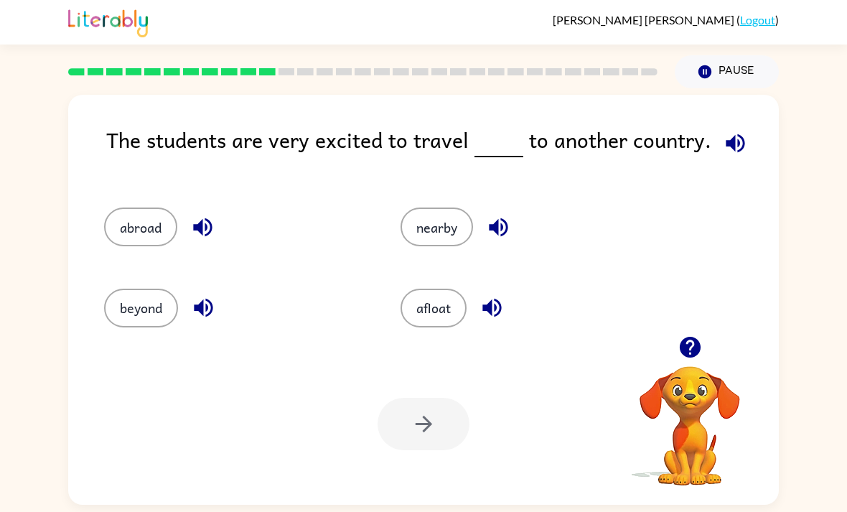
click at [146, 320] on button "beyond" at bounding box center [141, 308] width 74 height 39
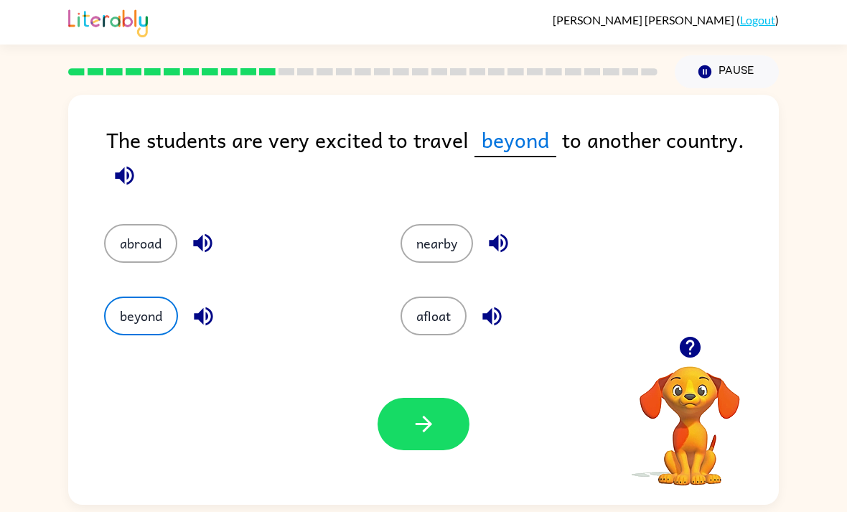
click at [444, 448] on button "button" at bounding box center [424, 424] width 92 height 52
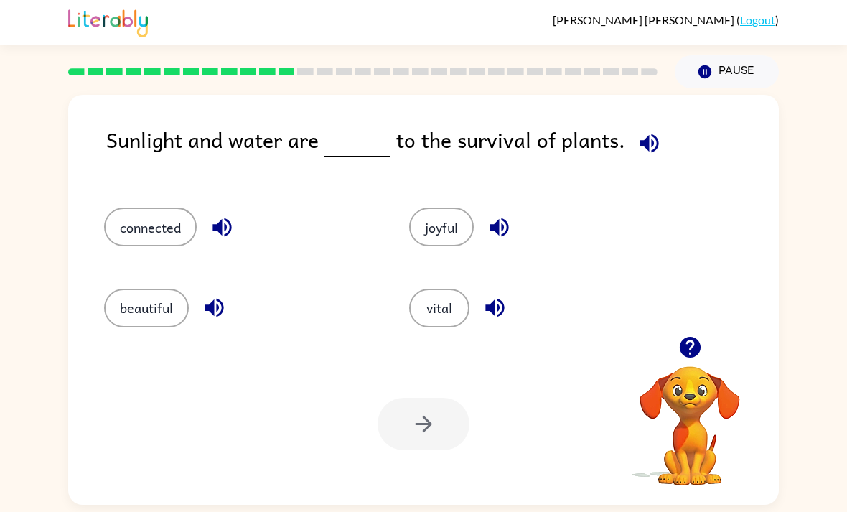
click at [149, 246] on button "connected" at bounding box center [150, 227] width 93 height 39
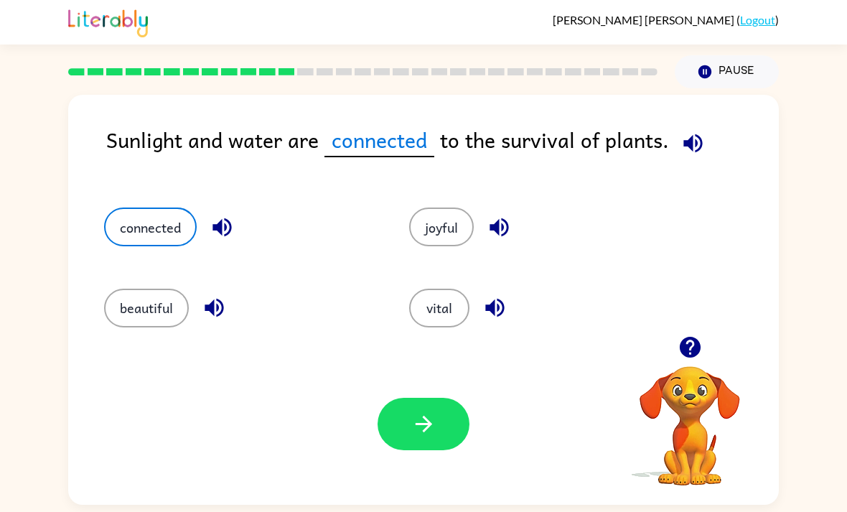
click at [466, 460] on div "Your browser must support playing .mp4 files to use Literably. Please try using…" at bounding box center [423, 424] width 711 height 162
click at [459, 435] on button "button" at bounding box center [424, 424] width 92 height 52
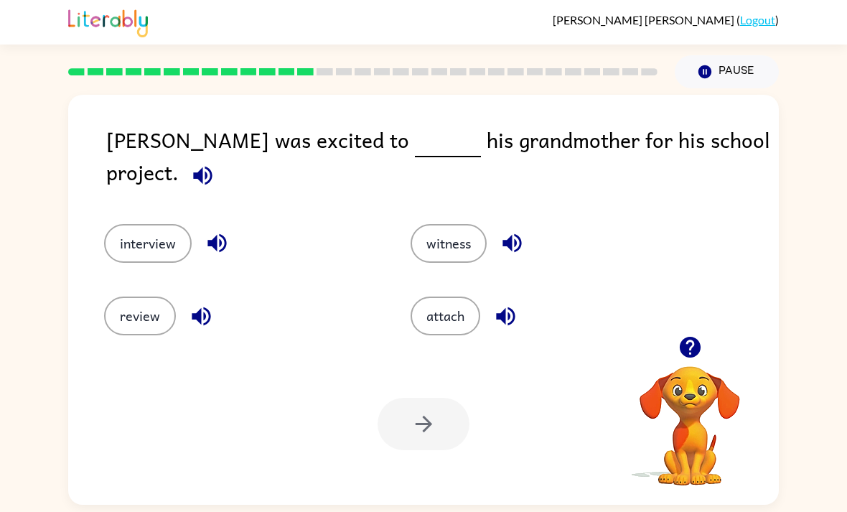
click at [129, 324] on button "review" at bounding box center [140, 316] width 72 height 39
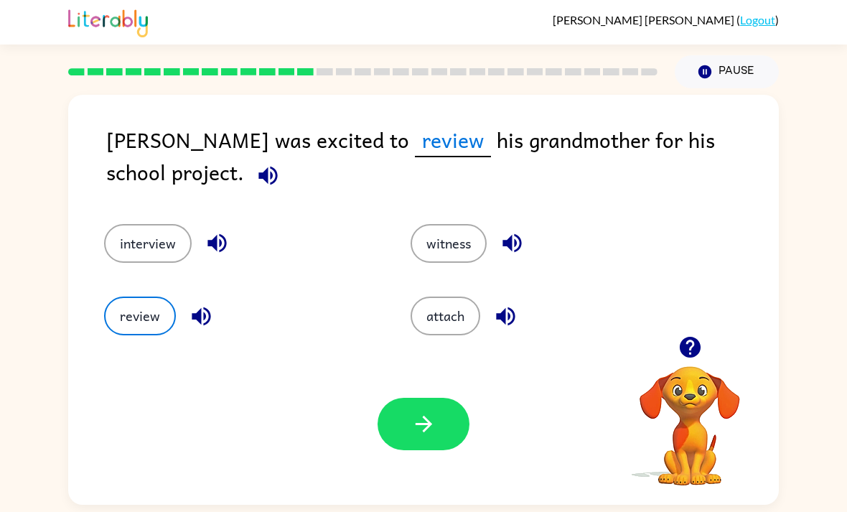
click at [434, 449] on button "button" at bounding box center [424, 424] width 92 height 52
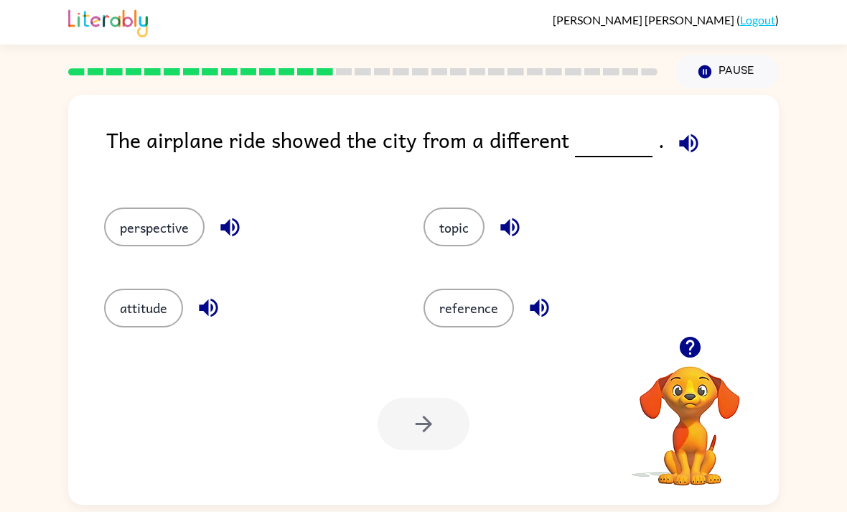
click at [484, 228] on button "topic" at bounding box center [454, 227] width 61 height 39
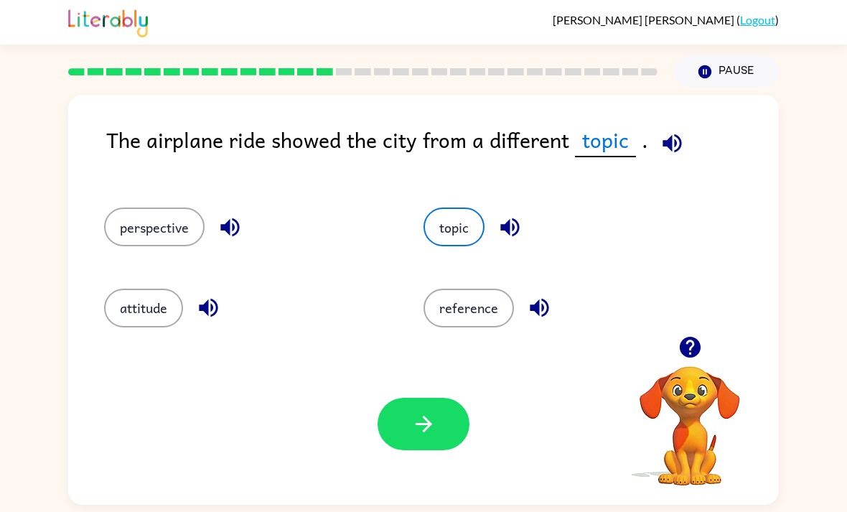
click at [432, 416] on button "button" at bounding box center [424, 424] width 92 height 52
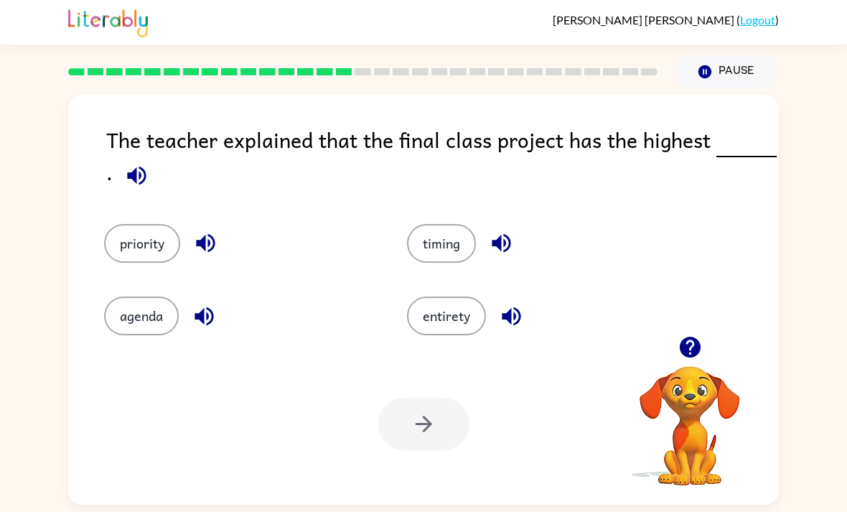
click at [149, 174] on icon "button" at bounding box center [136, 175] width 25 height 25
click at [436, 427] on div at bounding box center [424, 424] width 92 height 52
click at [106, 212] on div "priority" at bounding box center [228, 233] width 303 height 73
click at [141, 246] on button "priority" at bounding box center [142, 243] width 76 height 39
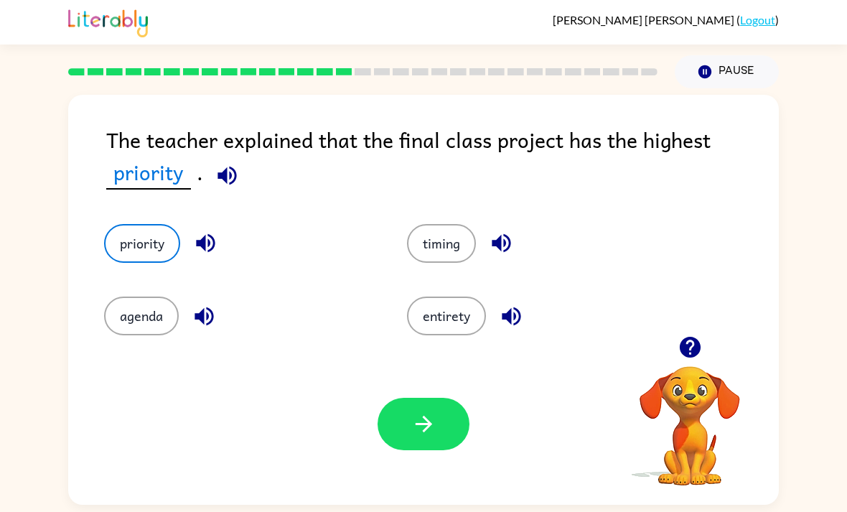
click at [420, 431] on icon "button" at bounding box center [423, 424] width 17 height 17
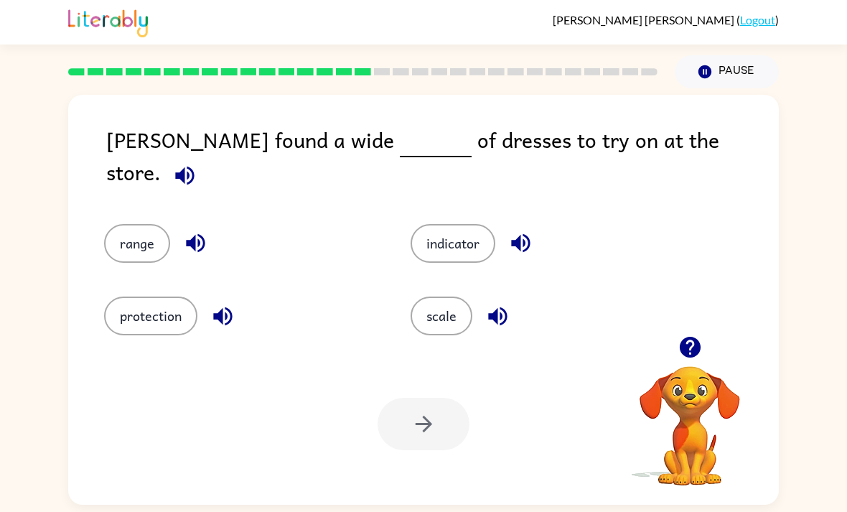
click at [449, 318] on button "scale" at bounding box center [442, 316] width 62 height 39
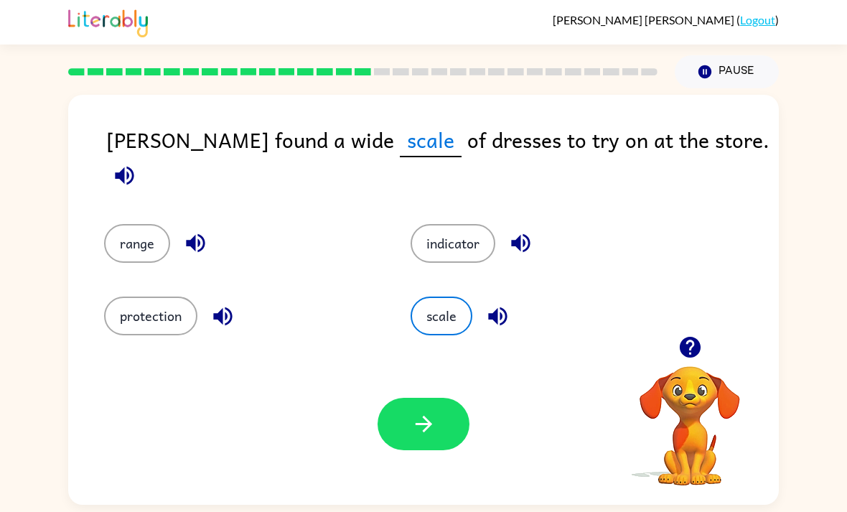
click at [421, 429] on icon "button" at bounding box center [423, 423] width 25 height 25
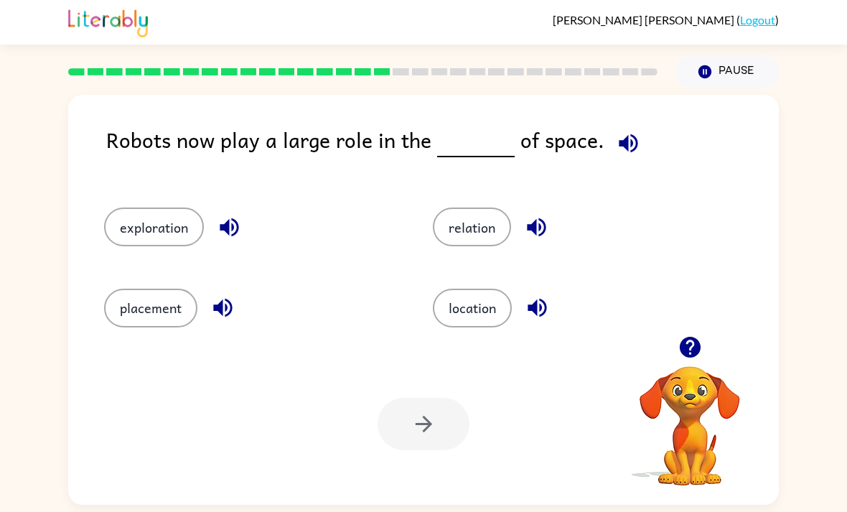
click at [128, 318] on button "placement" at bounding box center [150, 308] width 93 height 39
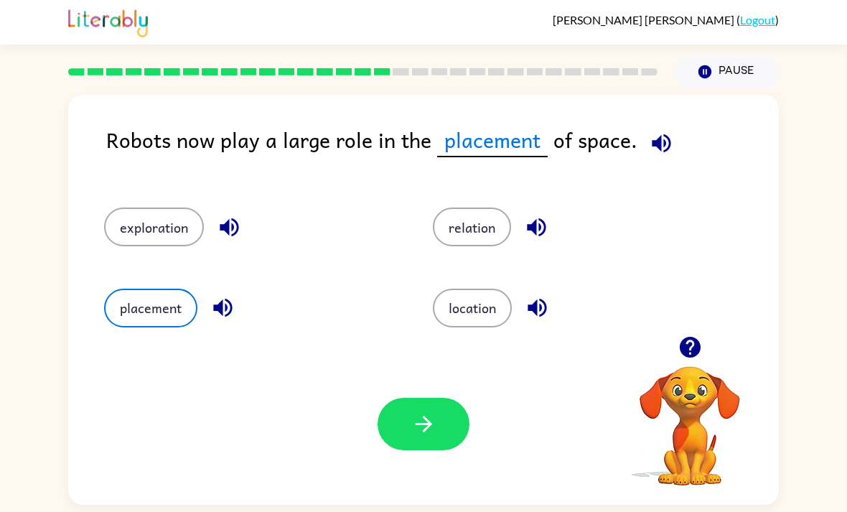
click at [438, 420] on button "button" at bounding box center [424, 424] width 92 height 52
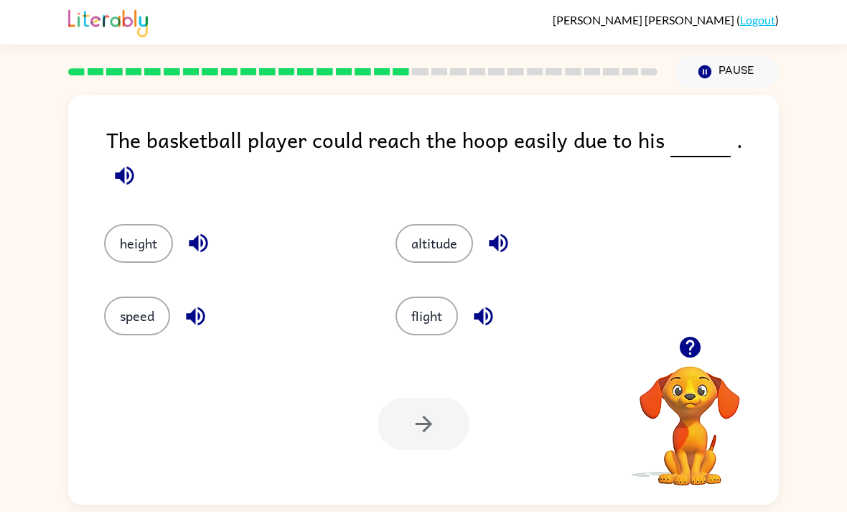
click at [146, 224] on button "height" at bounding box center [138, 243] width 69 height 39
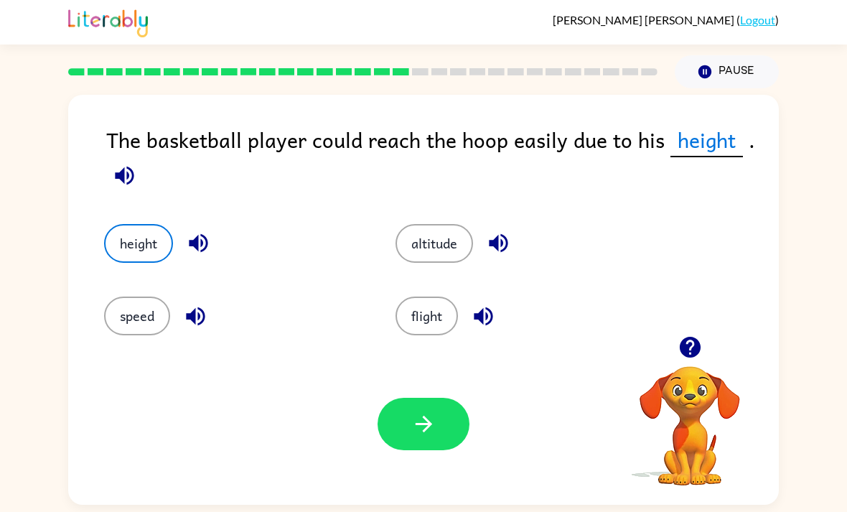
click at [438, 413] on button "button" at bounding box center [424, 424] width 92 height 52
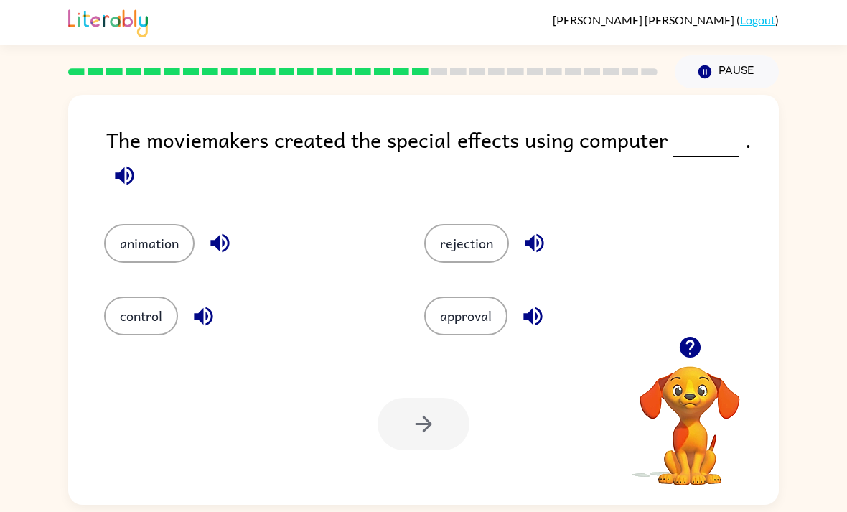
click at [111, 313] on button "control" at bounding box center [141, 316] width 74 height 39
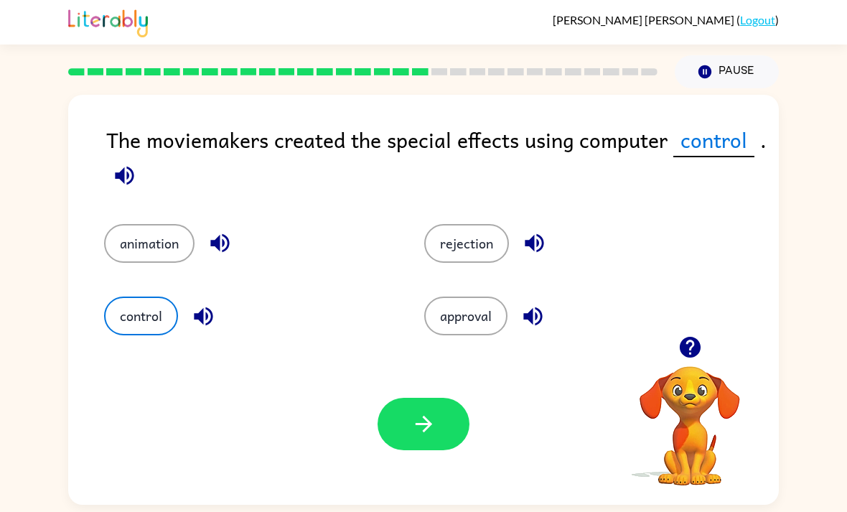
click at [436, 447] on button "button" at bounding box center [424, 424] width 92 height 52
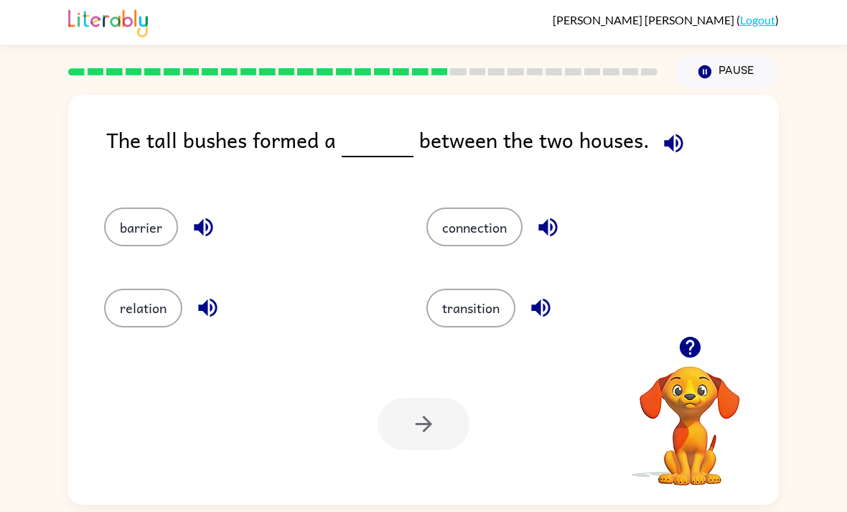
click at [476, 239] on button "connection" at bounding box center [475, 227] width 96 height 39
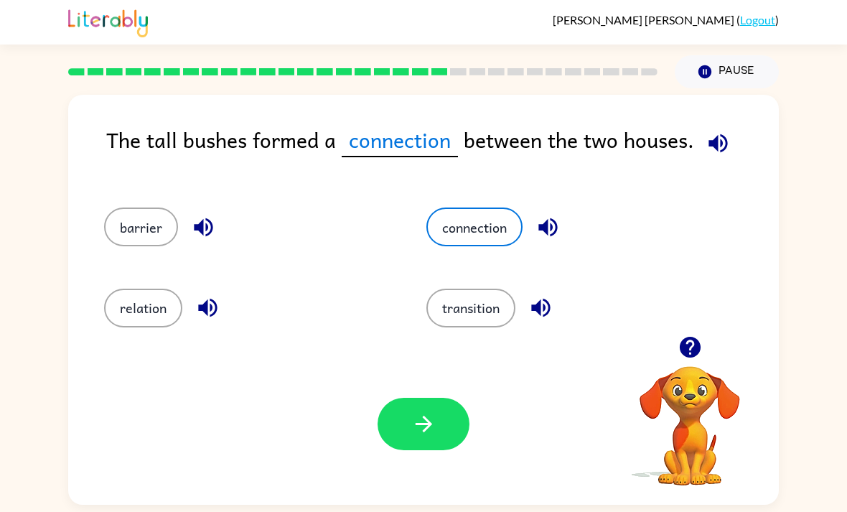
click at [433, 465] on div "Your browser must support playing .mp4 files to use Literably. Please try using…" at bounding box center [423, 424] width 711 height 162
click at [436, 435] on icon "button" at bounding box center [423, 423] width 25 height 25
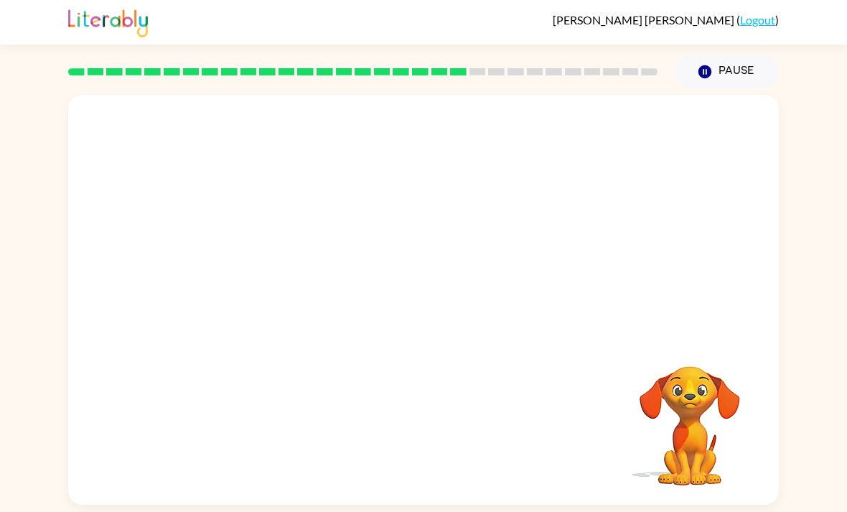
click at [289, 275] on video "Your browser must support playing .mp4 files to use Literably. Please try using…" at bounding box center [423, 215] width 711 height 241
click at [436, 316] on icon "button" at bounding box center [423, 306] width 25 height 25
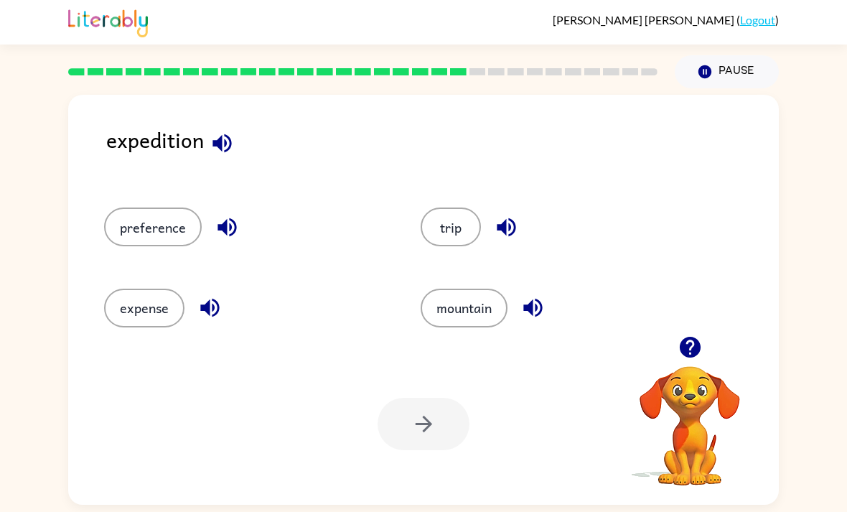
click at [139, 320] on button "expense" at bounding box center [144, 308] width 80 height 39
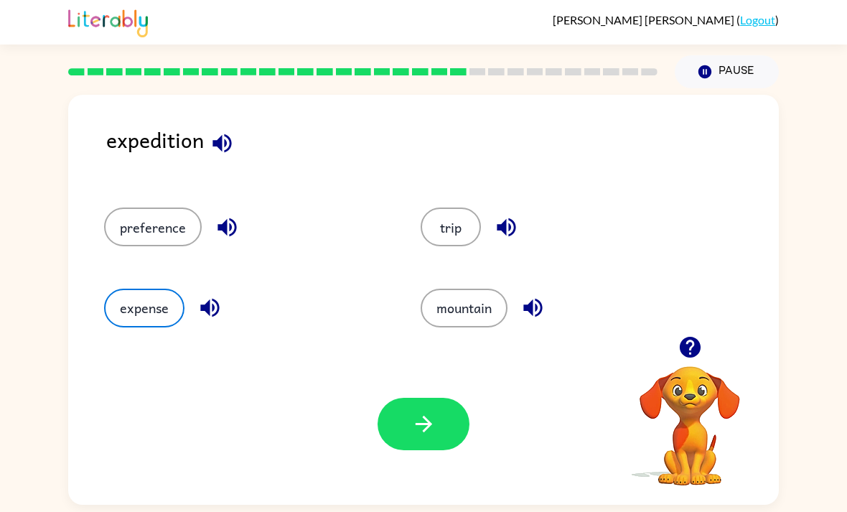
click at [420, 436] on icon "button" at bounding box center [423, 423] width 25 height 25
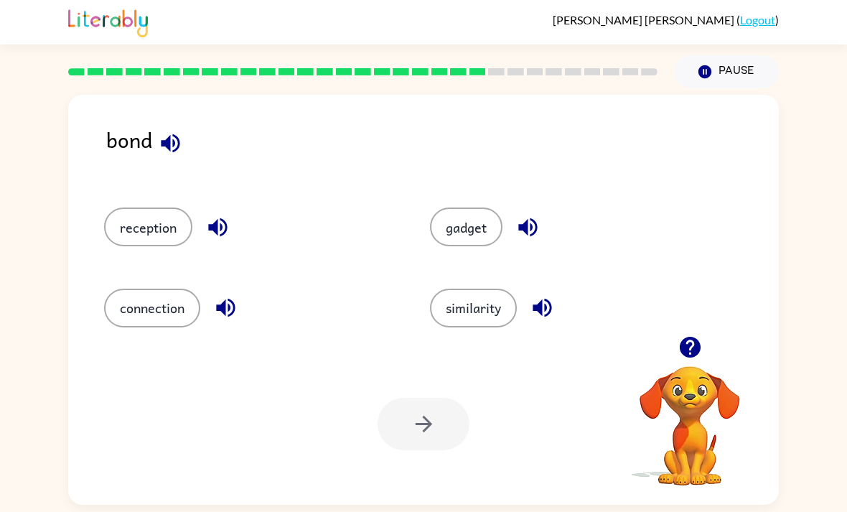
click at [169, 313] on button "connection" at bounding box center [152, 308] width 96 height 39
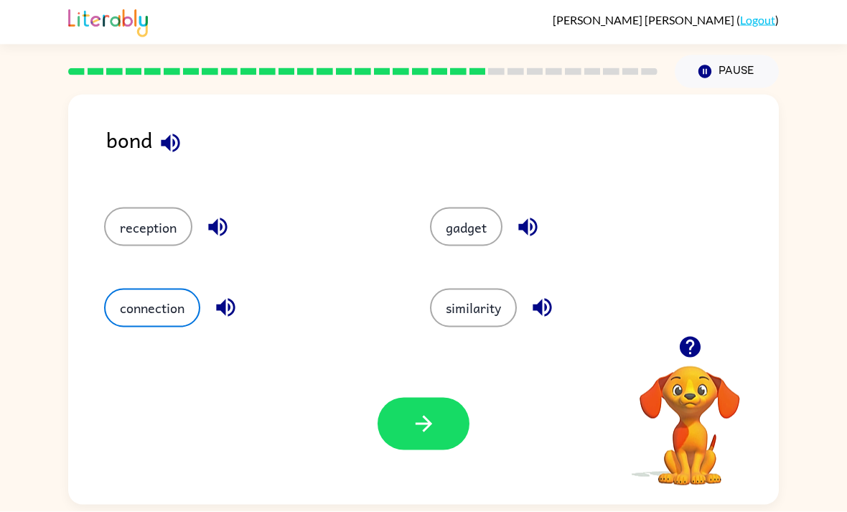
scroll to position [9, 0]
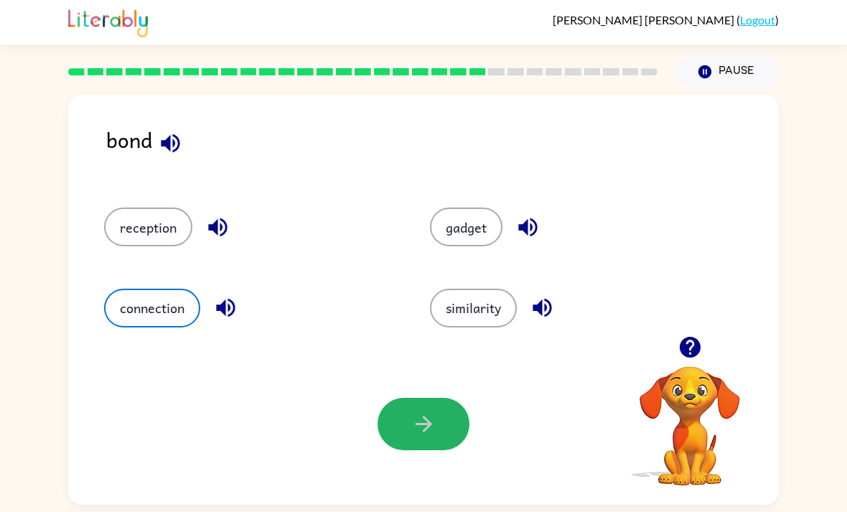
click at [399, 423] on button "button" at bounding box center [424, 424] width 92 height 52
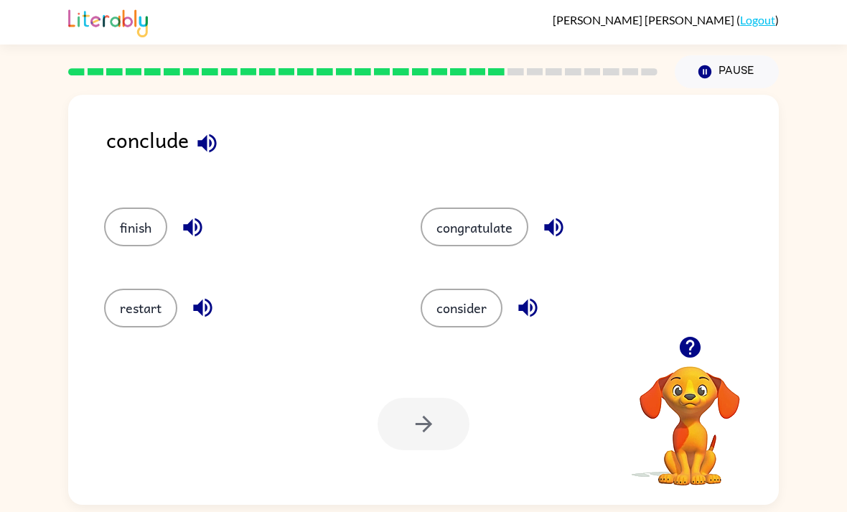
click at [472, 314] on button "consider" at bounding box center [462, 308] width 82 height 39
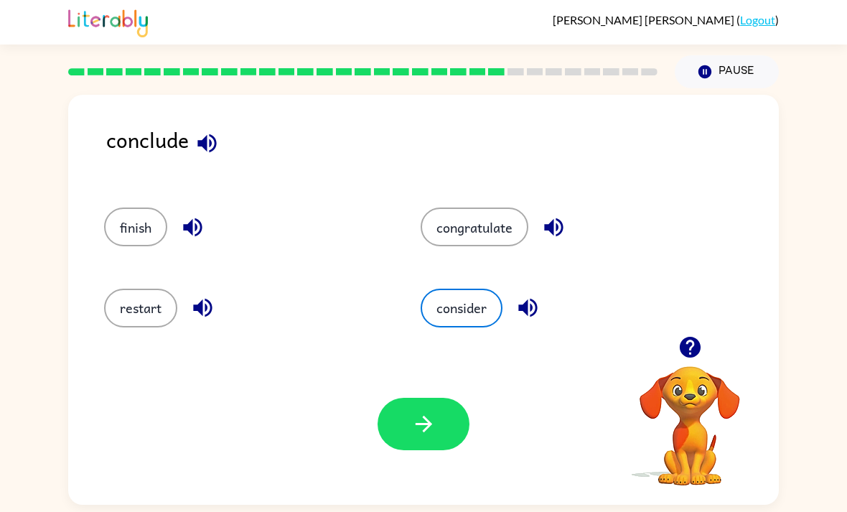
click at [419, 430] on icon "button" at bounding box center [423, 423] width 25 height 25
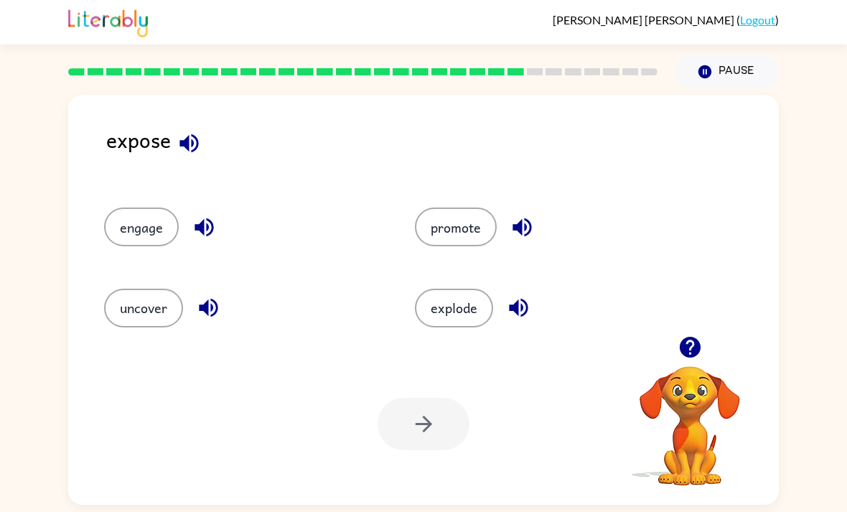
click at [146, 297] on button "uncover" at bounding box center [143, 308] width 79 height 39
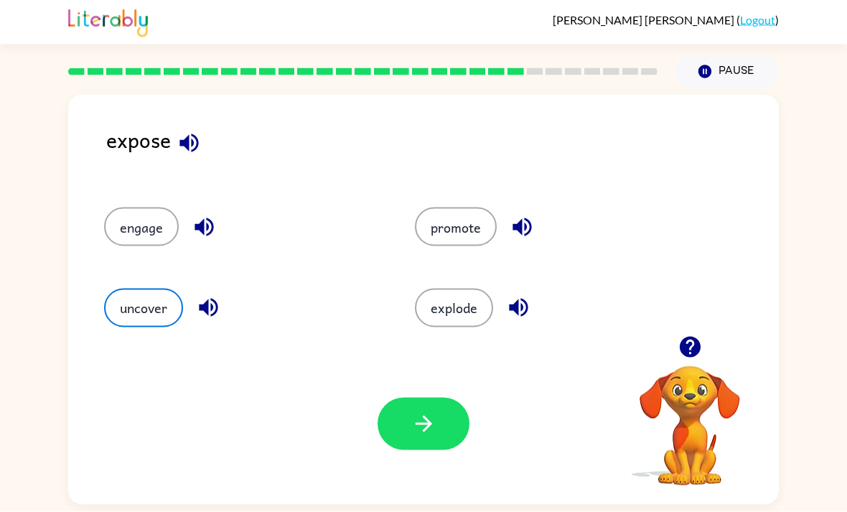
scroll to position [11, 0]
click at [439, 412] on button "button" at bounding box center [424, 424] width 92 height 52
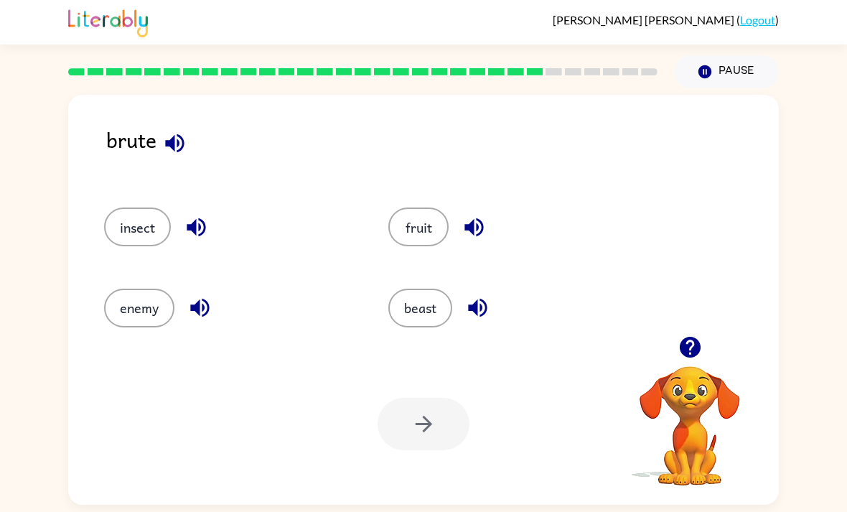
click at [144, 314] on button "enemy" at bounding box center [139, 308] width 70 height 39
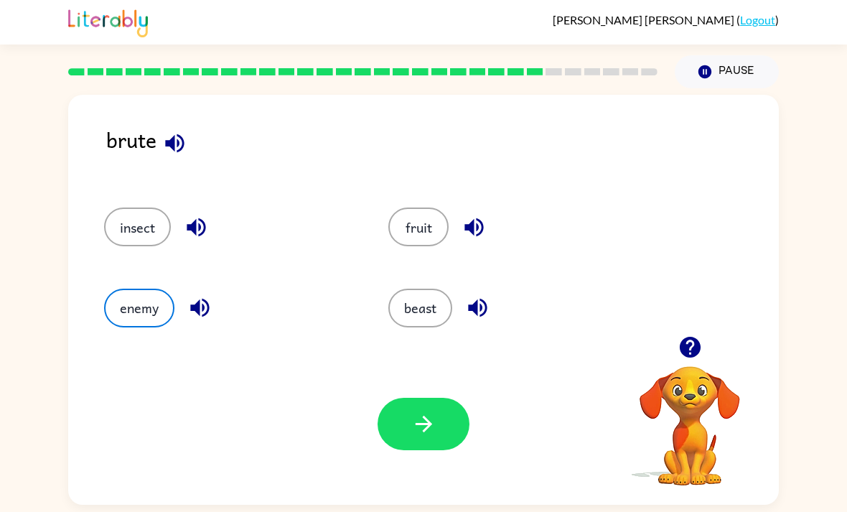
click at [452, 443] on button "button" at bounding box center [424, 424] width 92 height 52
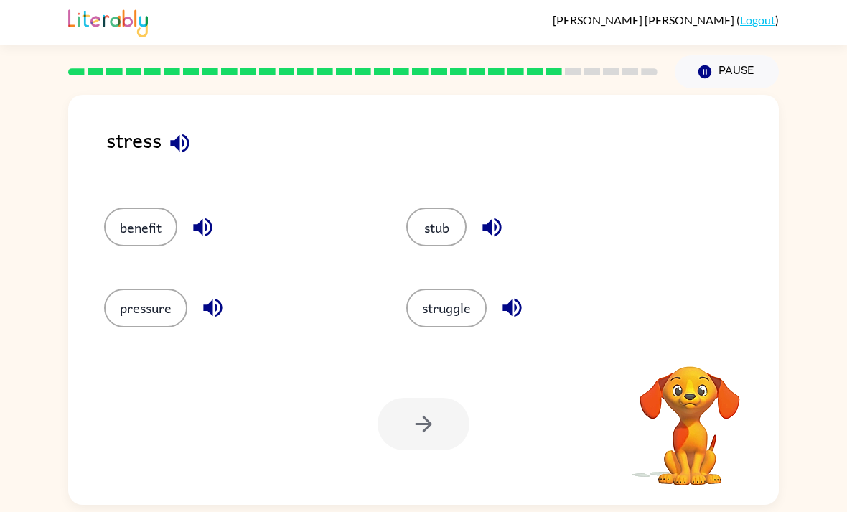
click at [148, 299] on button "pressure" at bounding box center [145, 308] width 83 height 39
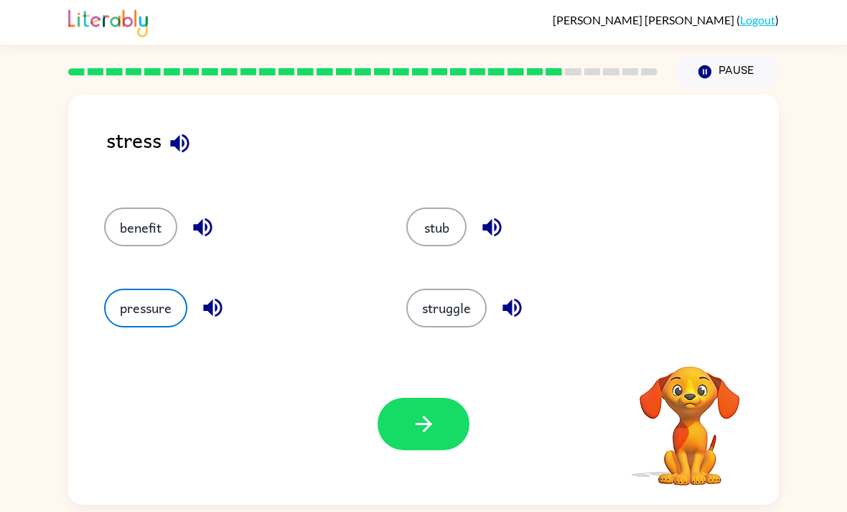
click at [457, 421] on button "button" at bounding box center [424, 424] width 92 height 52
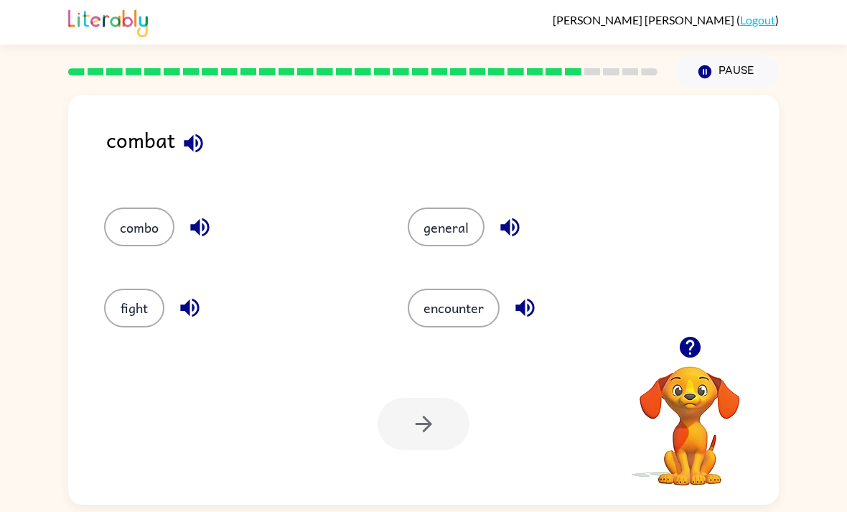
click at [154, 252] on div "combo" at bounding box center [229, 220] width 304 height 80
click at [131, 210] on button "combo" at bounding box center [139, 227] width 70 height 39
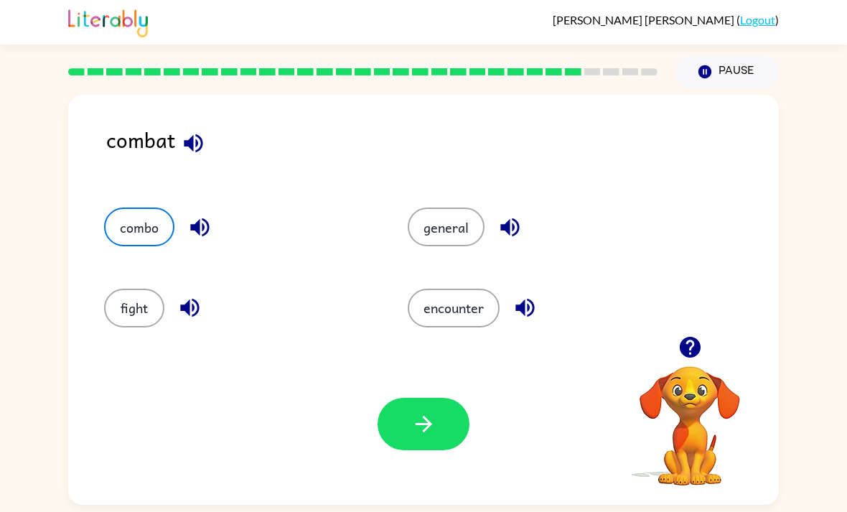
click at [457, 407] on button "button" at bounding box center [424, 424] width 92 height 52
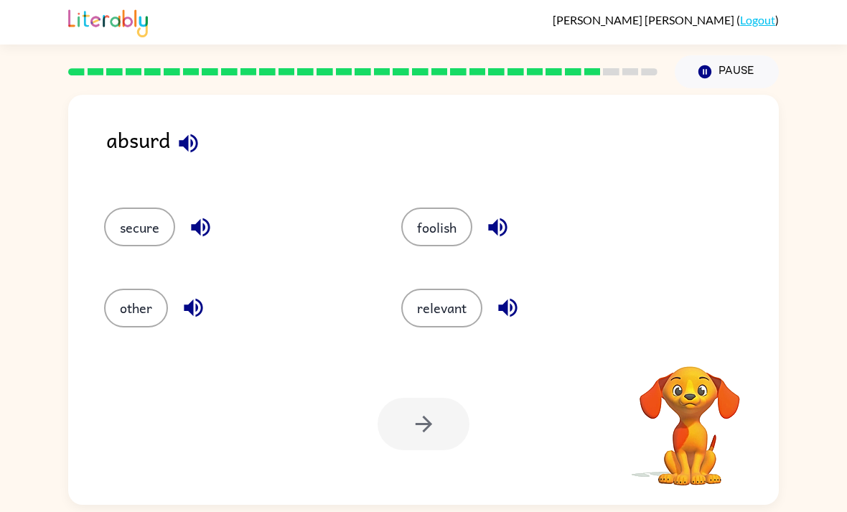
click at [449, 220] on button "foolish" at bounding box center [436, 227] width 71 height 39
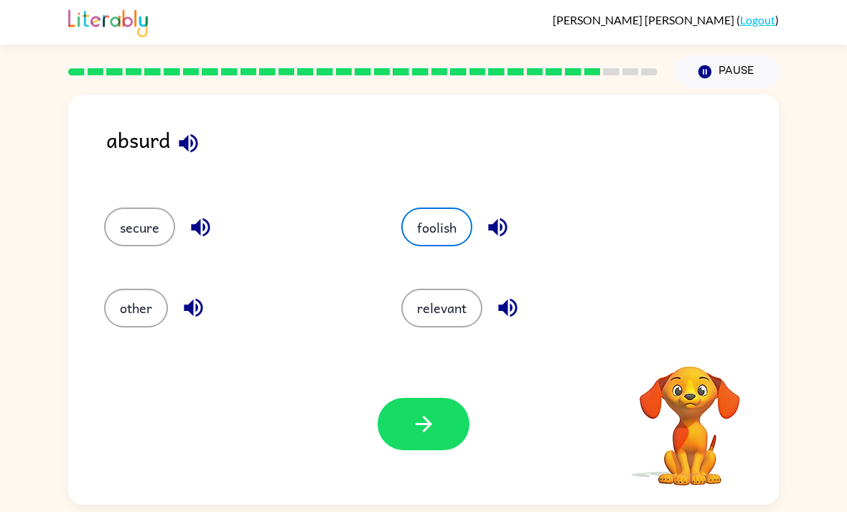
click at [437, 424] on button "button" at bounding box center [424, 424] width 92 height 52
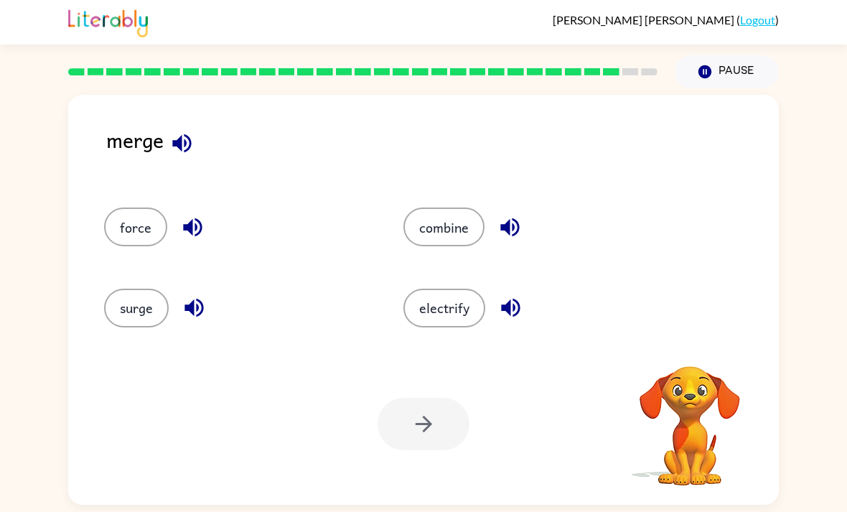
click at [432, 309] on button "electrify" at bounding box center [445, 308] width 82 height 39
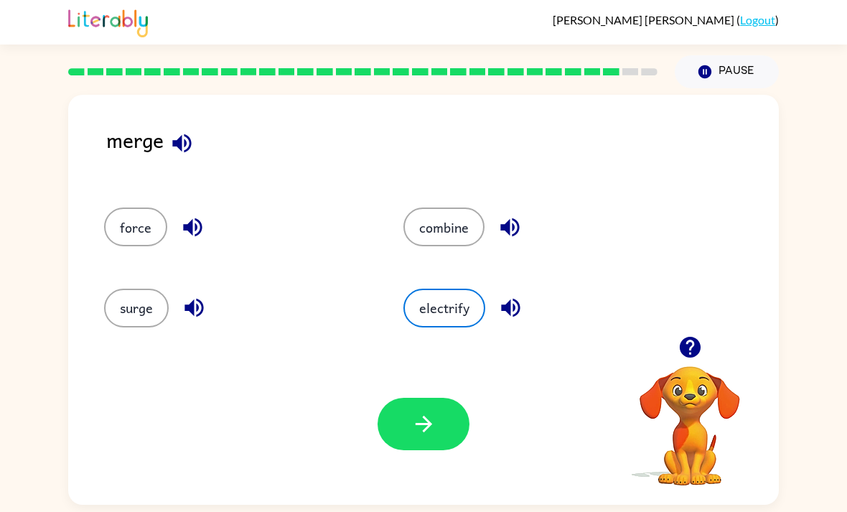
click at [415, 398] on button "button" at bounding box center [424, 424] width 92 height 52
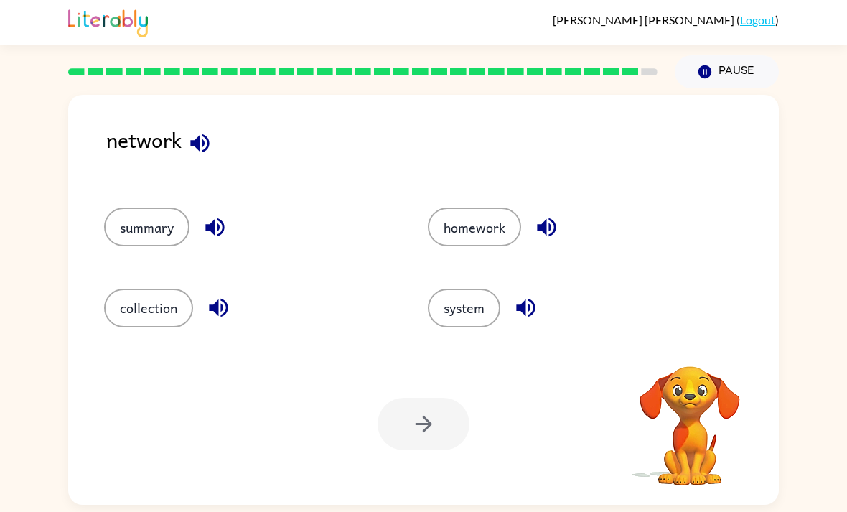
click at [469, 306] on button "system" at bounding box center [464, 308] width 73 height 39
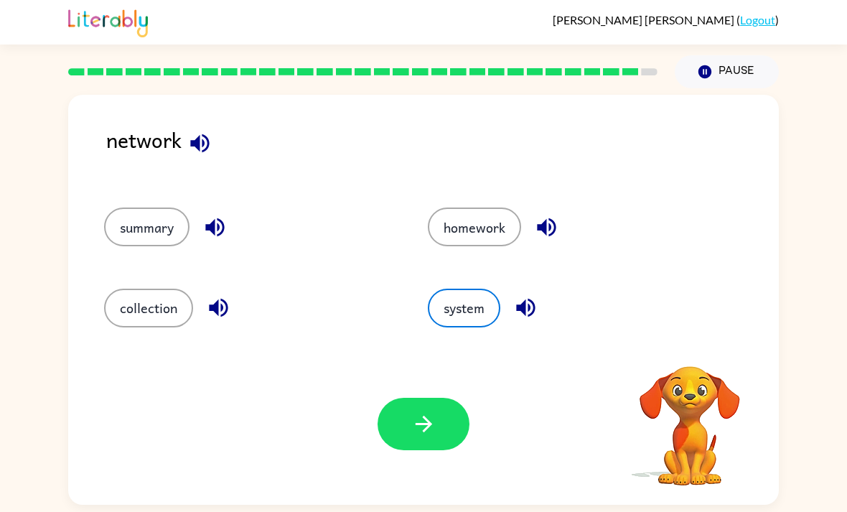
click at [406, 445] on button "button" at bounding box center [424, 424] width 92 height 52
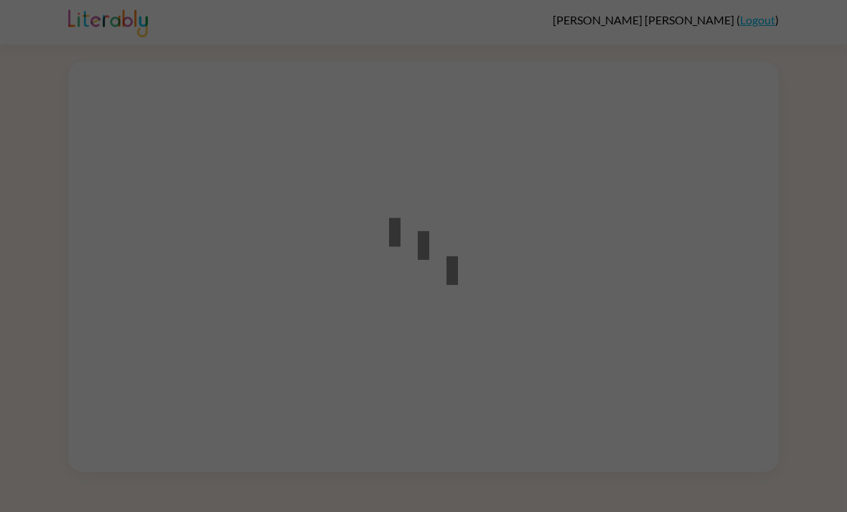
click at [463, 299] on div at bounding box center [423, 256] width 129 height 162
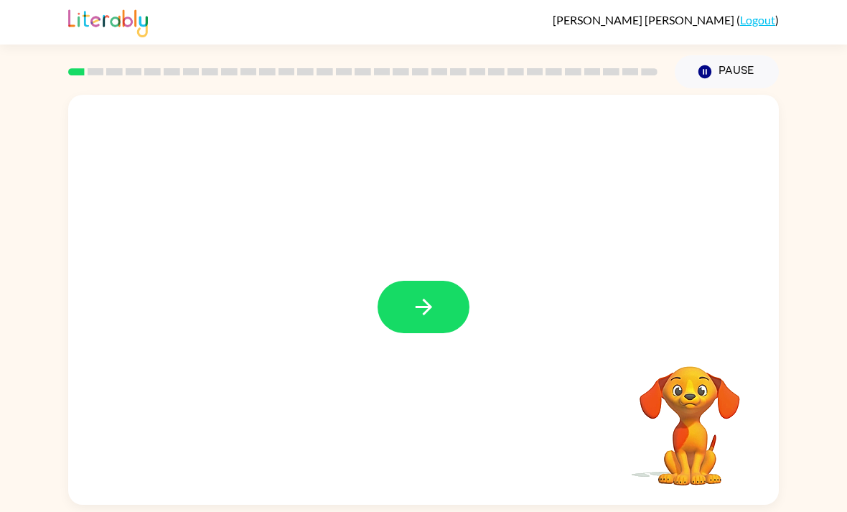
click at [432, 320] on icon "button" at bounding box center [423, 306] width 25 height 25
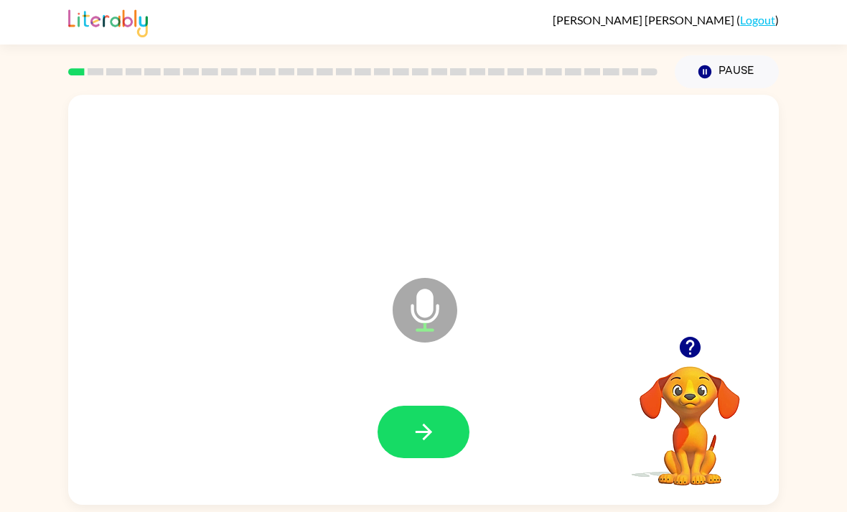
click at [422, 451] on button "button" at bounding box center [424, 432] width 92 height 52
click at [442, 443] on button "button" at bounding box center [424, 432] width 92 height 52
click at [432, 438] on icon "button" at bounding box center [423, 432] width 17 height 17
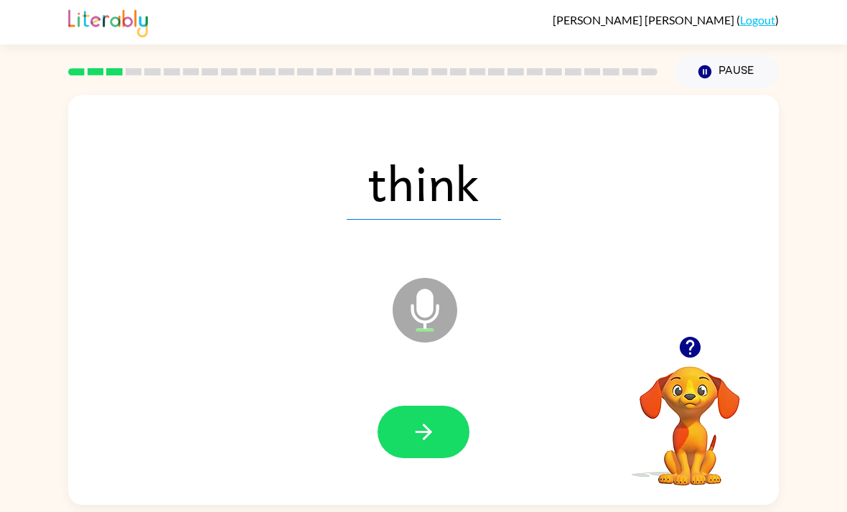
click at [408, 438] on button "button" at bounding box center [424, 432] width 92 height 52
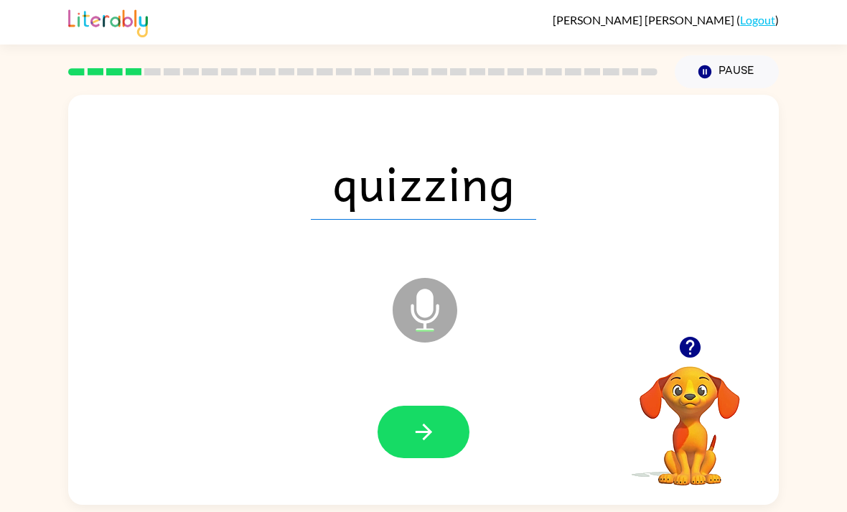
click at [427, 439] on icon "button" at bounding box center [423, 431] width 25 height 25
click at [437, 444] on button "button" at bounding box center [424, 432] width 92 height 52
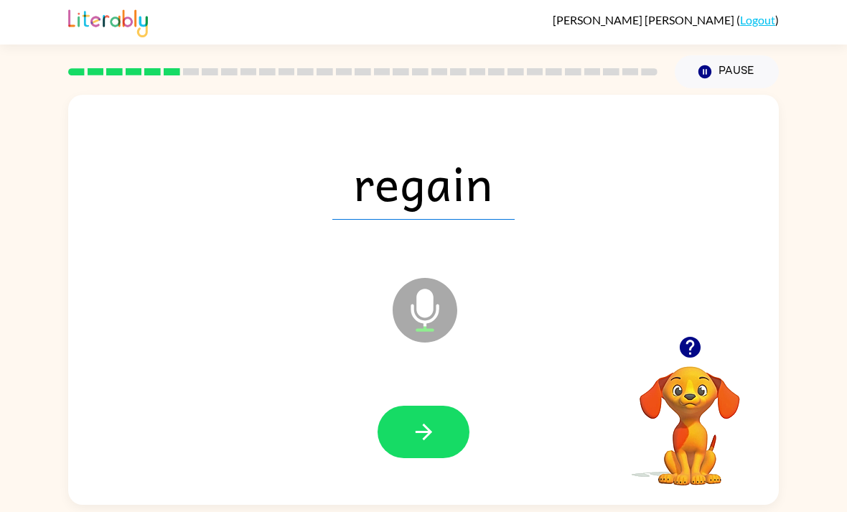
click at [430, 439] on icon "button" at bounding box center [423, 432] width 17 height 17
click at [442, 442] on button "button" at bounding box center [424, 432] width 92 height 52
click at [440, 446] on button "button" at bounding box center [424, 432] width 92 height 52
click at [420, 438] on icon "button" at bounding box center [423, 432] width 17 height 17
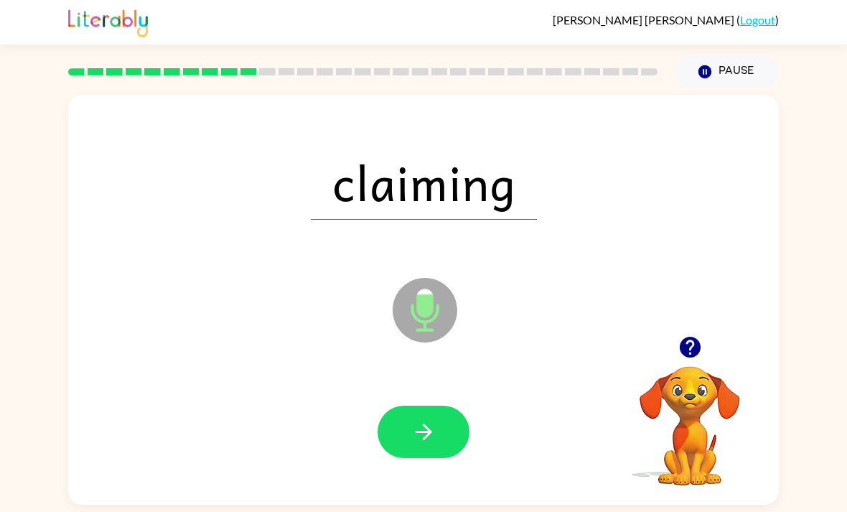
click at [444, 434] on button "button" at bounding box center [424, 432] width 92 height 52
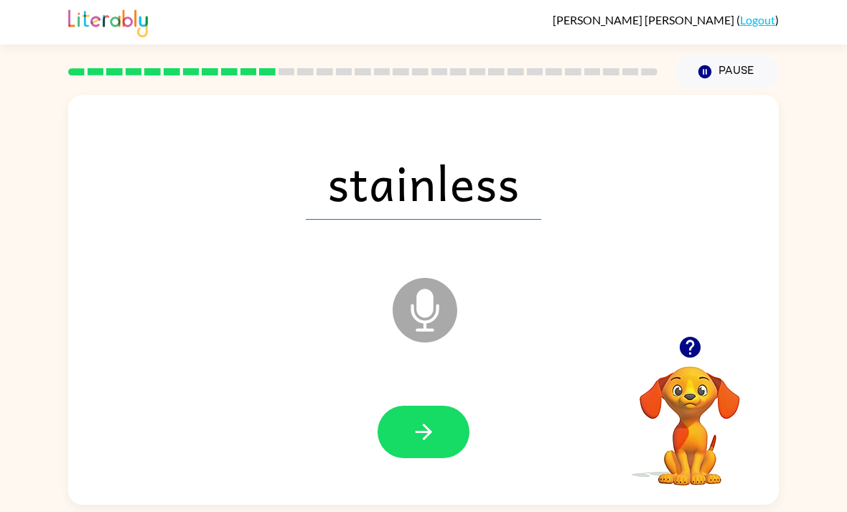
click at [420, 437] on icon "button" at bounding box center [423, 431] width 25 height 25
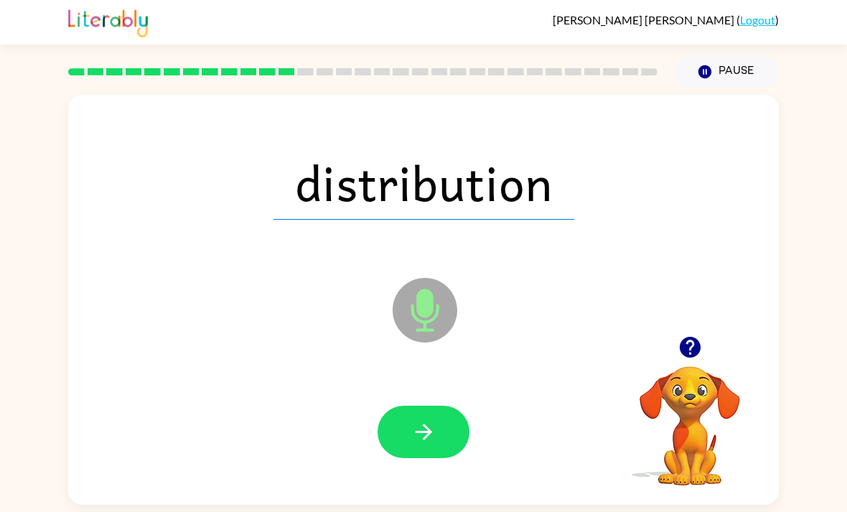
click at [437, 457] on button "button" at bounding box center [424, 432] width 92 height 52
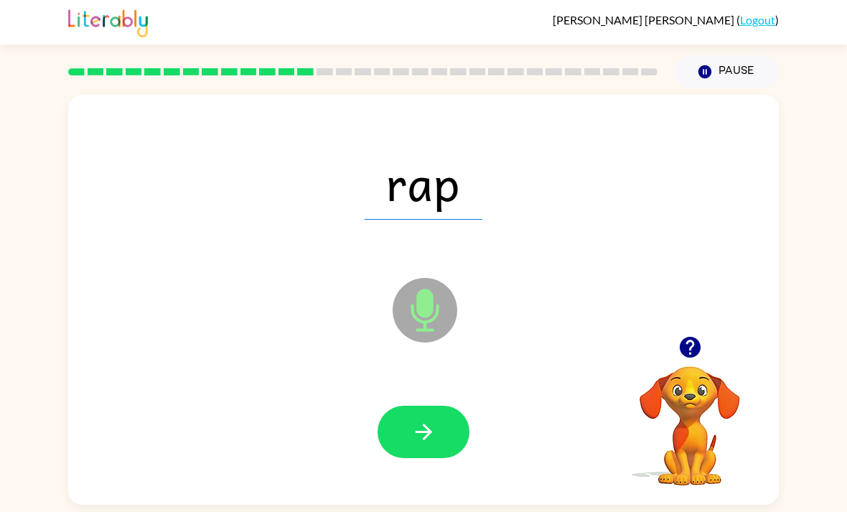
click at [432, 444] on icon "button" at bounding box center [423, 431] width 25 height 25
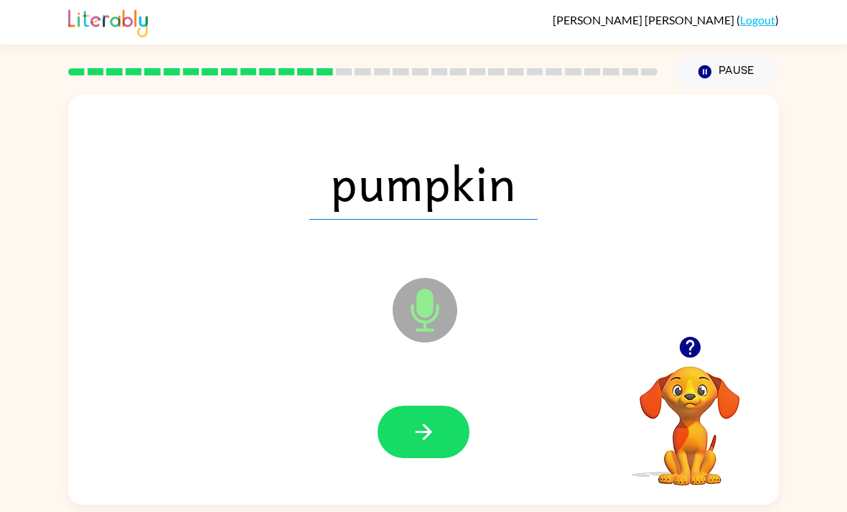
click at [423, 444] on icon "button" at bounding box center [423, 431] width 25 height 25
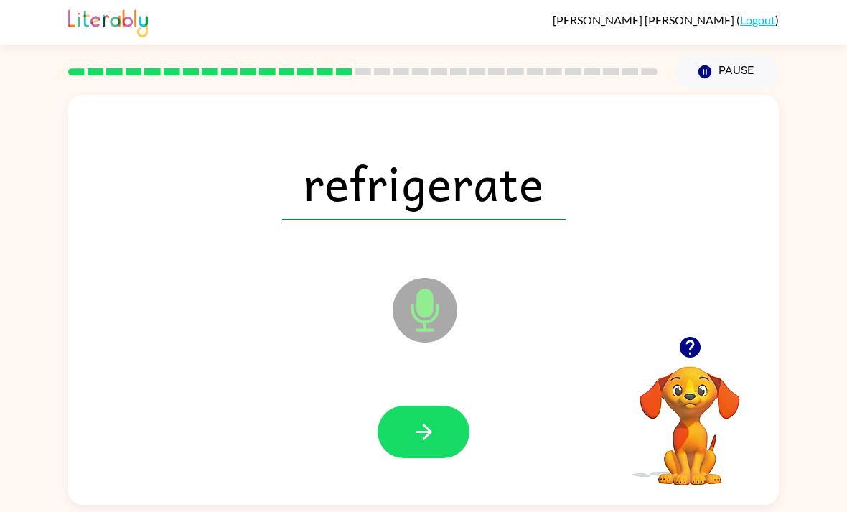
click at [435, 444] on icon "button" at bounding box center [423, 431] width 25 height 25
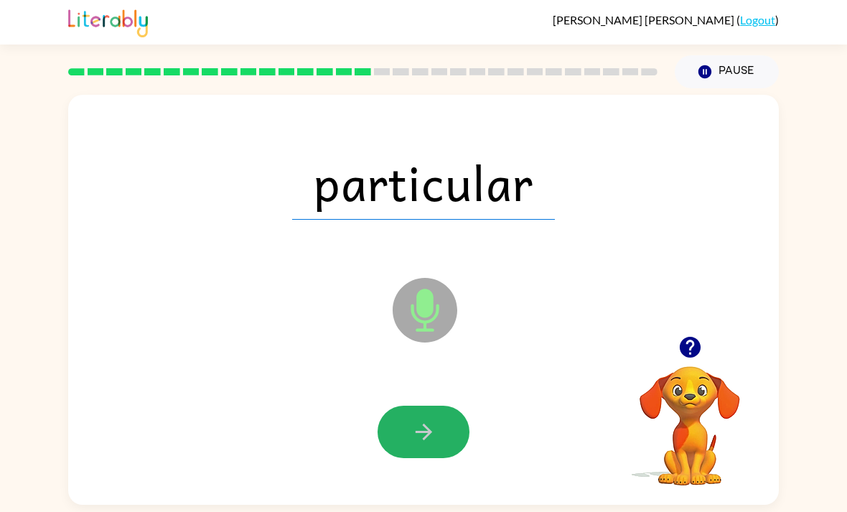
click at [427, 440] on icon "button" at bounding box center [423, 432] width 17 height 17
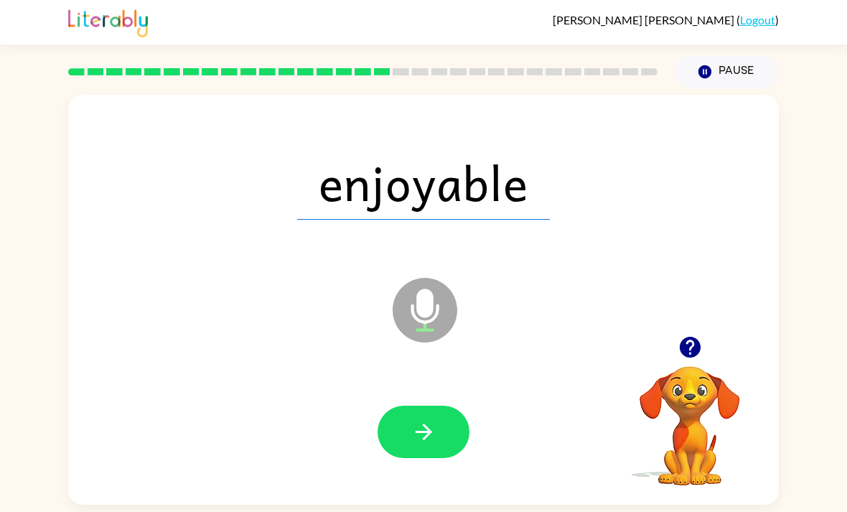
click at [424, 440] on icon "button" at bounding box center [423, 432] width 17 height 17
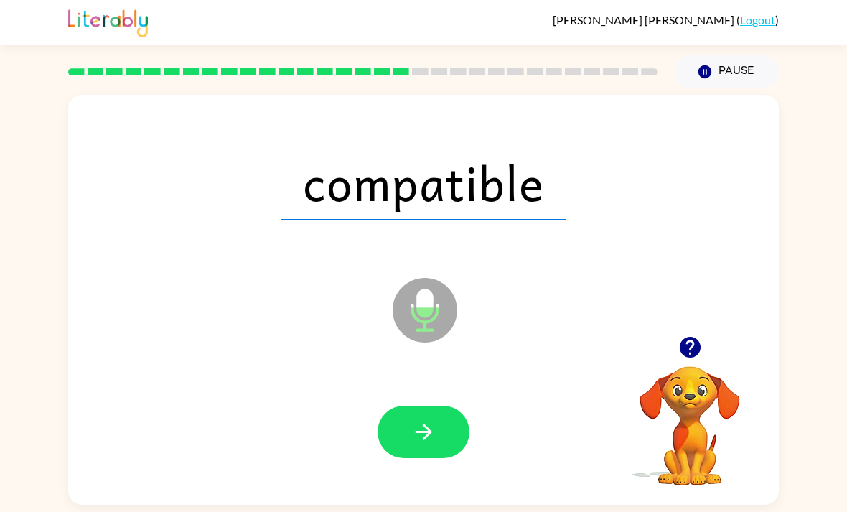
click at [432, 434] on icon "button" at bounding box center [423, 431] width 25 height 25
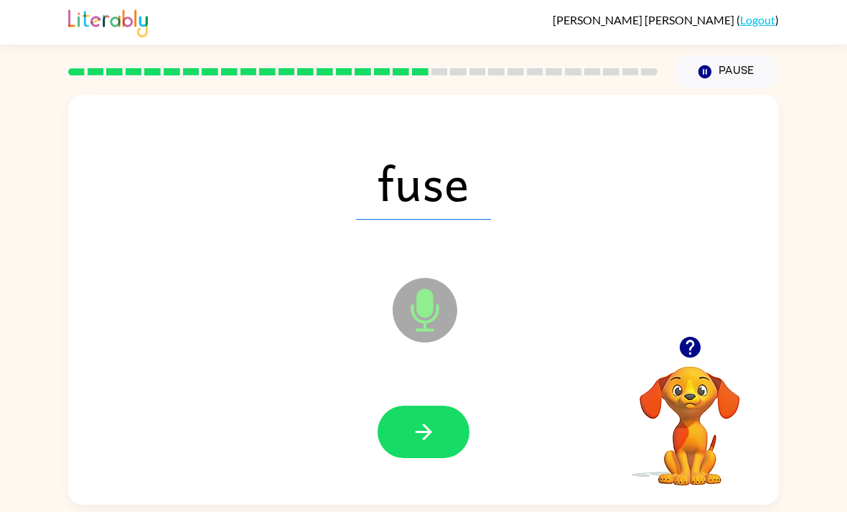
click at [426, 432] on icon "button" at bounding box center [423, 432] width 17 height 17
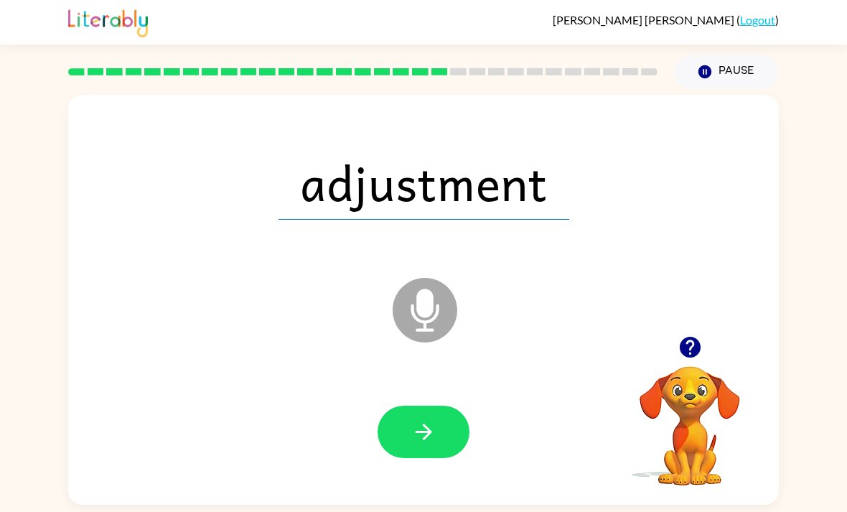
click at [437, 455] on button "button" at bounding box center [424, 432] width 92 height 52
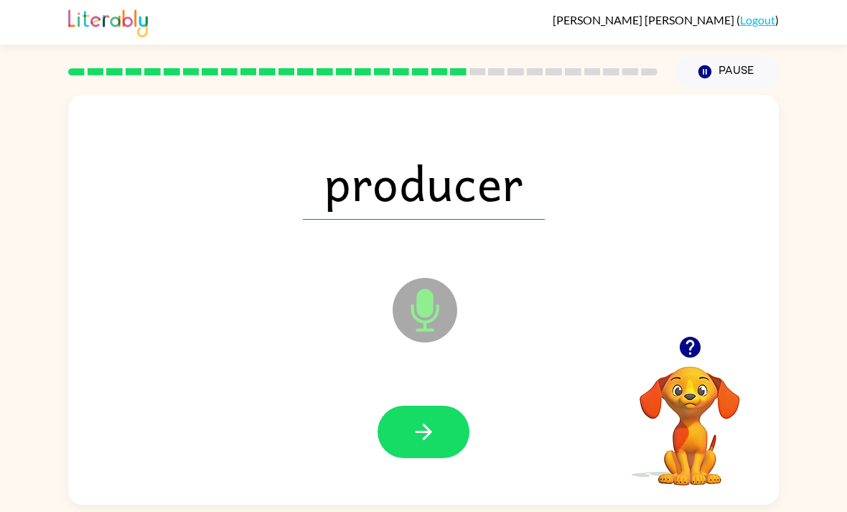
click at [429, 440] on icon "button" at bounding box center [423, 432] width 17 height 17
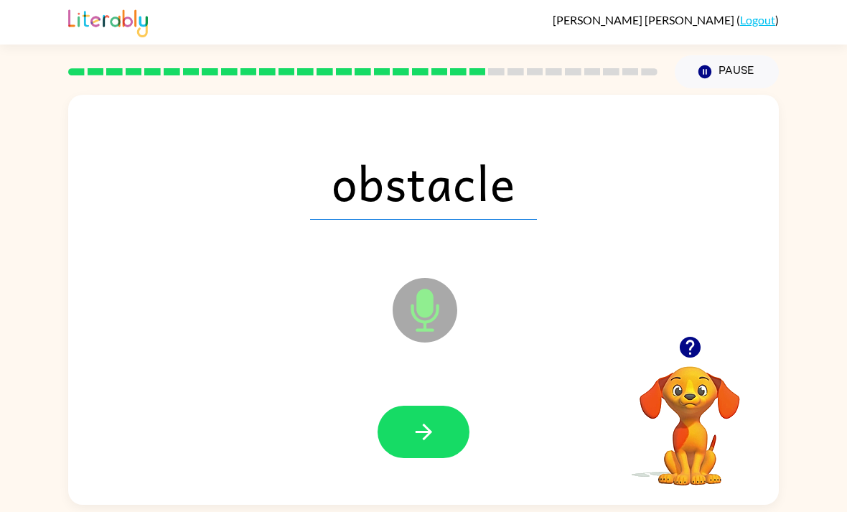
click at [411, 444] on icon "button" at bounding box center [423, 431] width 25 height 25
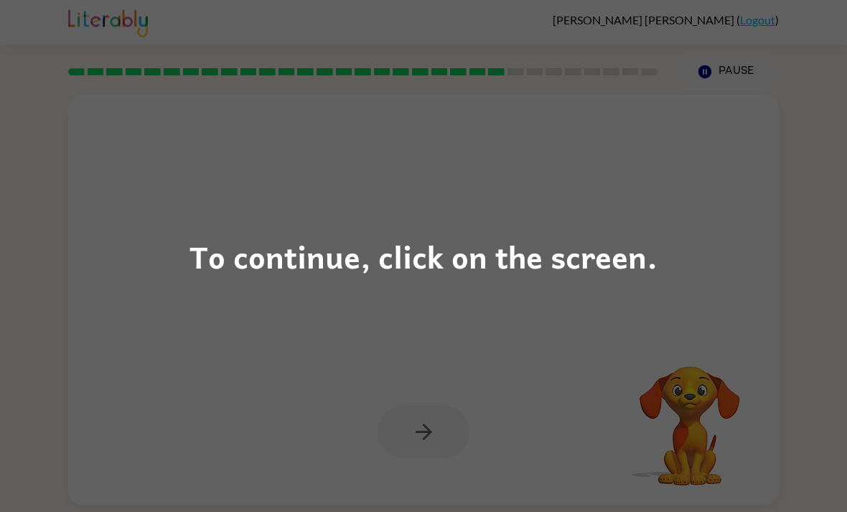
click at [695, 253] on div "To continue, click on the screen." at bounding box center [423, 256] width 847 height 512
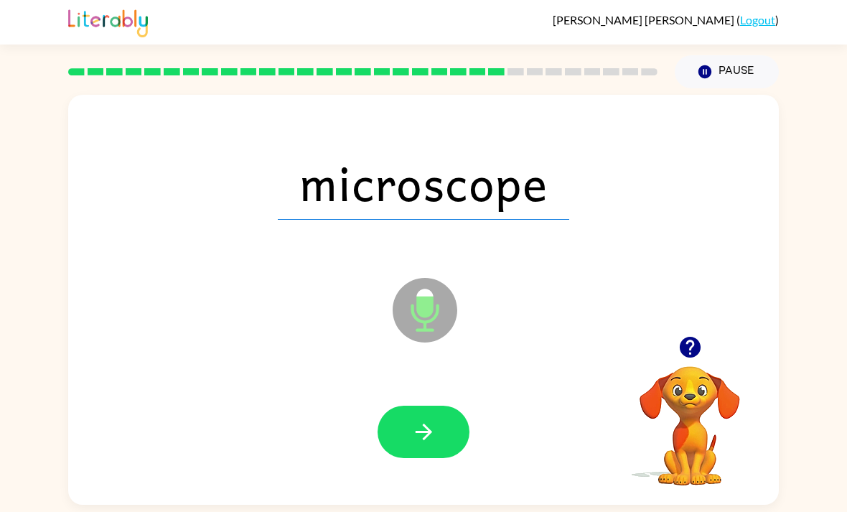
click at [431, 439] on icon "button" at bounding box center [423, 432] width 17 height 17
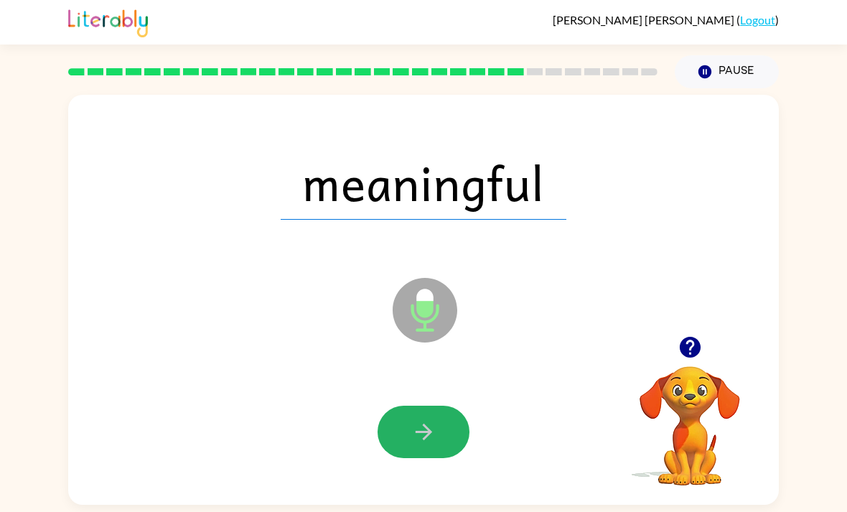
click at [414, 444] on icon "button" at bounding box center [423, 431] width 25 height 25
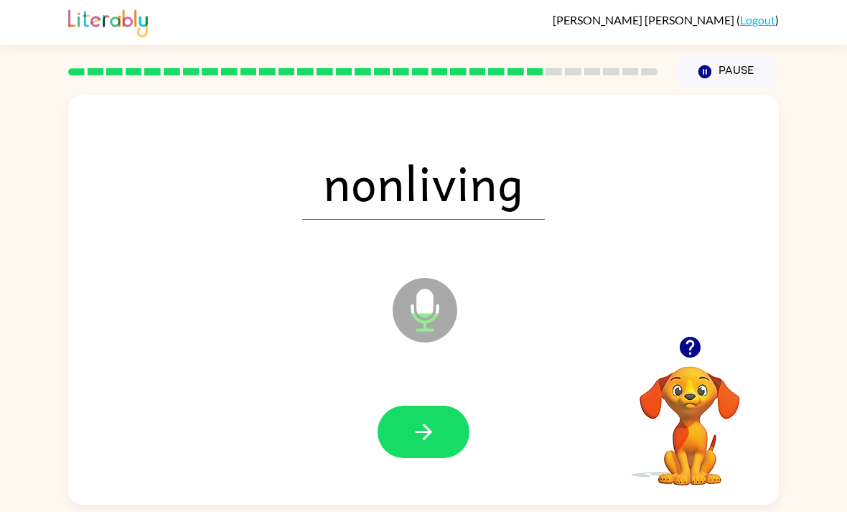
click at [425, 444] on icon "button" at bounding box center [423, 431] width 25 height 25
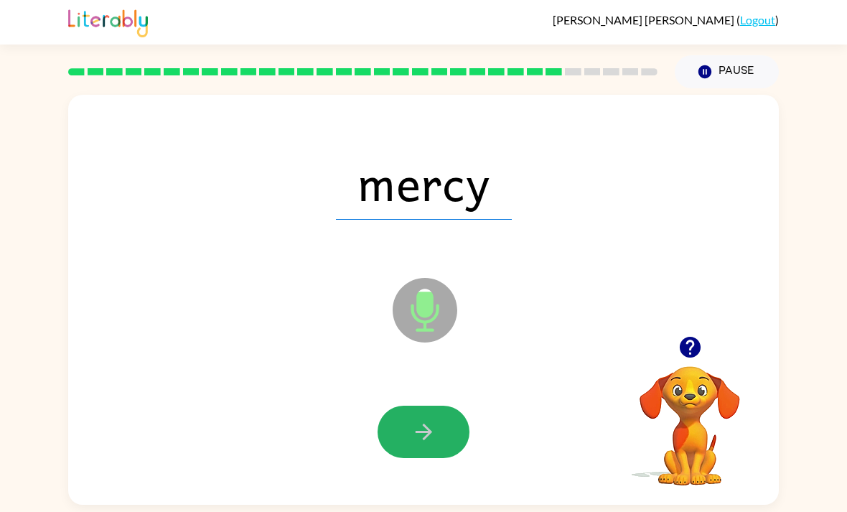
click at [421, 444] on icon "button" at bounding box center [423, 431] width 25 height 25
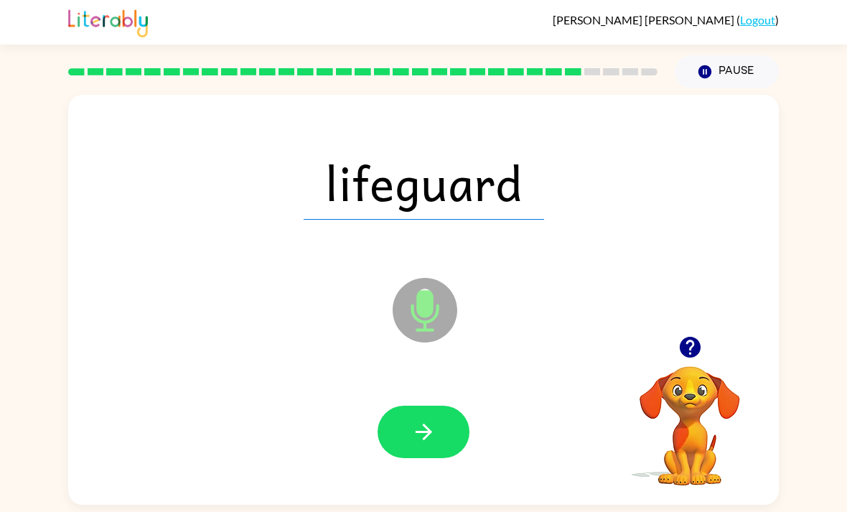
click at [433, 442] on icon "button" at bounding box center [423, 431] width 25 height 25
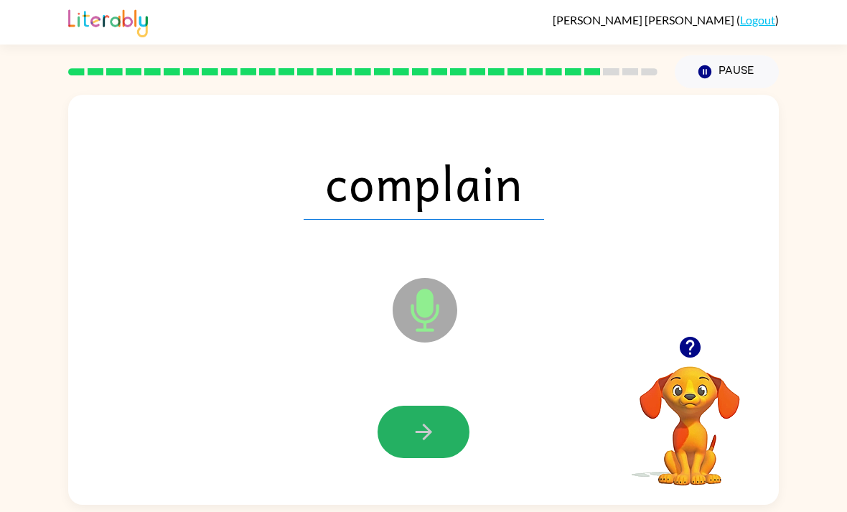
click at [429, 442] on icon "button" at bounding box center [423, 431] width 25 height 25
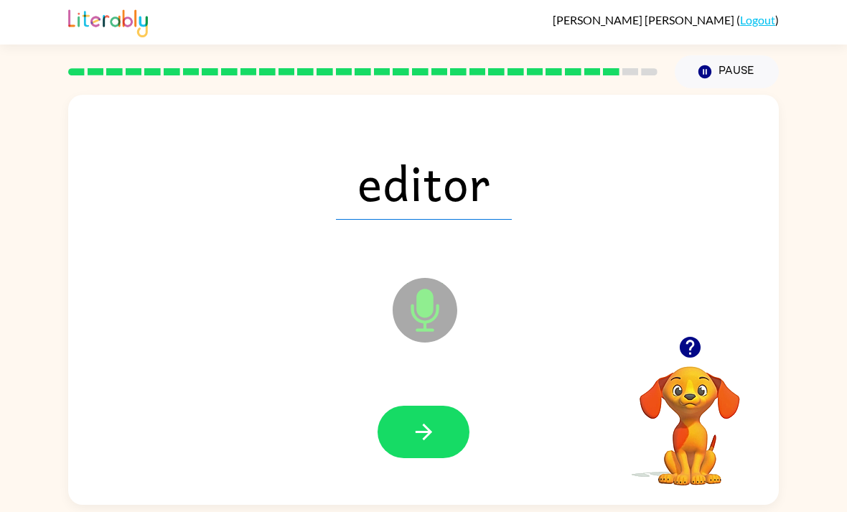
click at [419, 457] on button "button" at bounding box center [424, 432] width 92 height 52
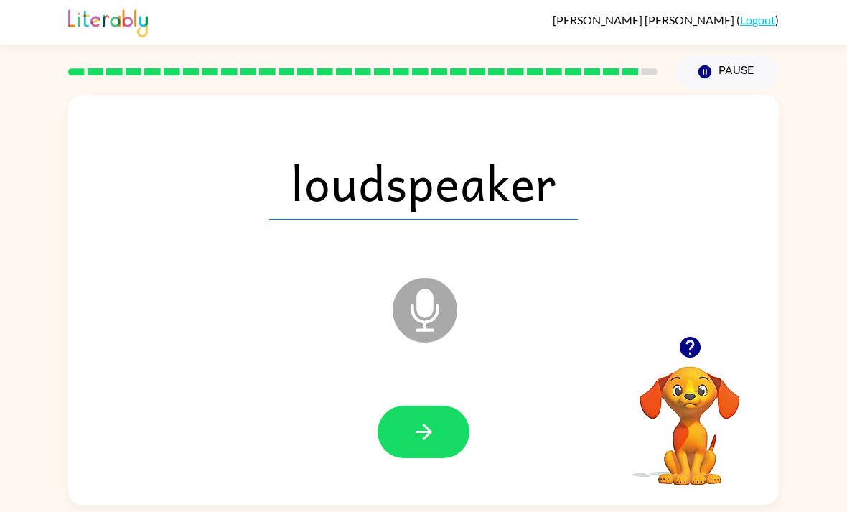
click at [413, 438] on icon "button" at bounding box center [423, 431] width 25 height 25
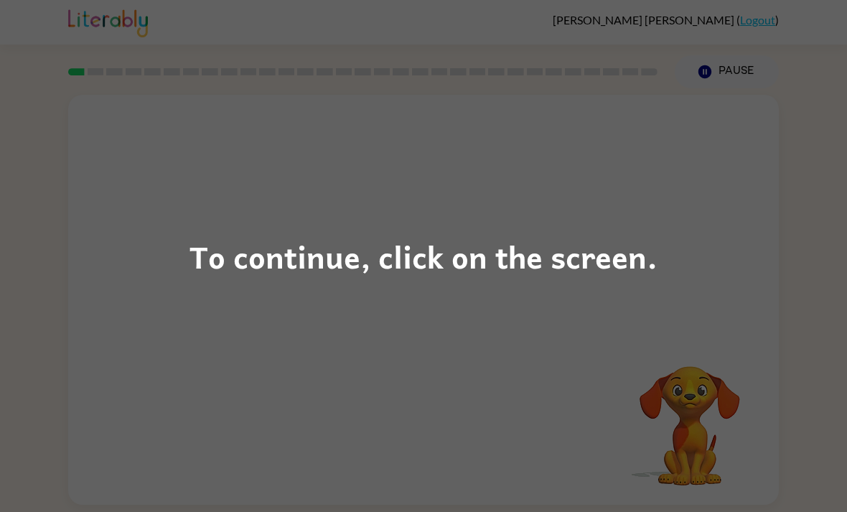
click at [712, 303] on div "To continue, click on the screen." at bounding box center [423, 256] width 847 height 512
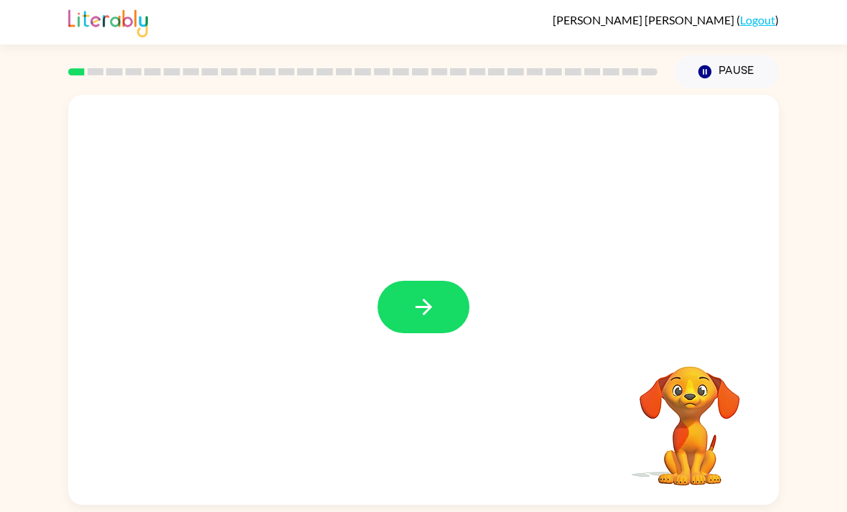
click at [418, 331] on button "button" at bounding box center [424, 307] width 92 height 52
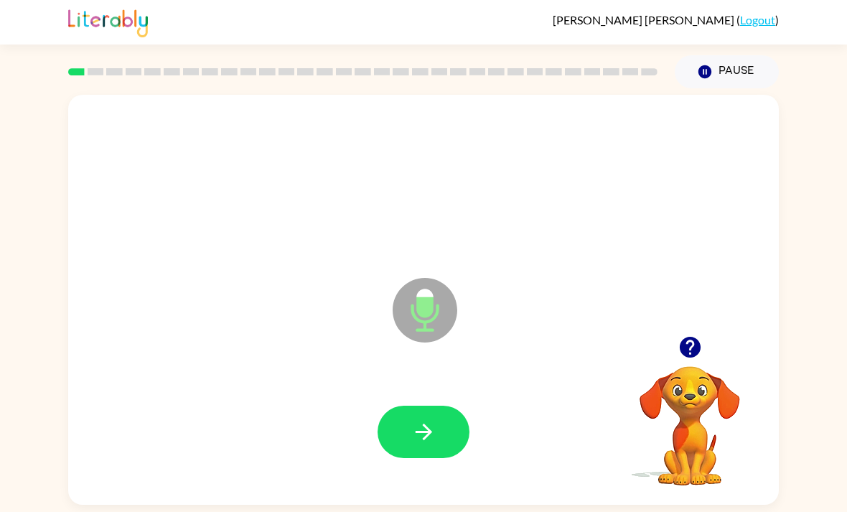
click at [436, 444] on icon "button" at bounding box center [423, 431] width 25 height 25
click at [428, 440] on icon "button" at bounding box center [423, 432] width 17 height 17
click at [421, 437] on icon "button" at bounding box center [423, 431] width 25 height 25
click at [702, 360] on icon "button" at bounding box center [690, 347] width 25 height 25
click at [683, 365] on button "button" at bounding box center [690, 347] width 37 height 37
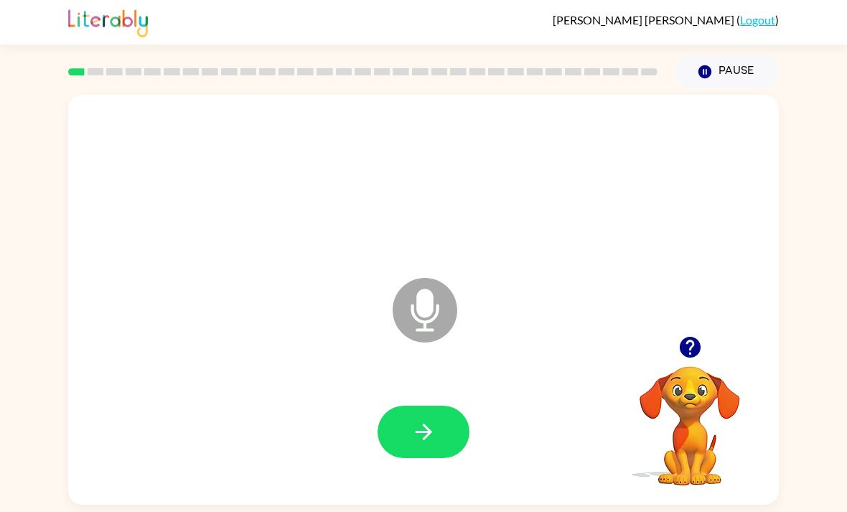
click at [683, 379] on video "Your browser must support playing .mp4 files to use Literably. Please try using…" at bounding box center [690, 416] width 144 height 144
click at [696, 340] on button "button" at bounding box center [690, 347] width 37 height 37
click at [421, 429] on icon "button" at bounding box center [423, 431] width 25 height 25
click at [440, 437] on button "button" at bounding box center [424, 432] width 92 height 52
click at [432, 437] on icon "button" at bounding box center [423, 431] width 25 height 25
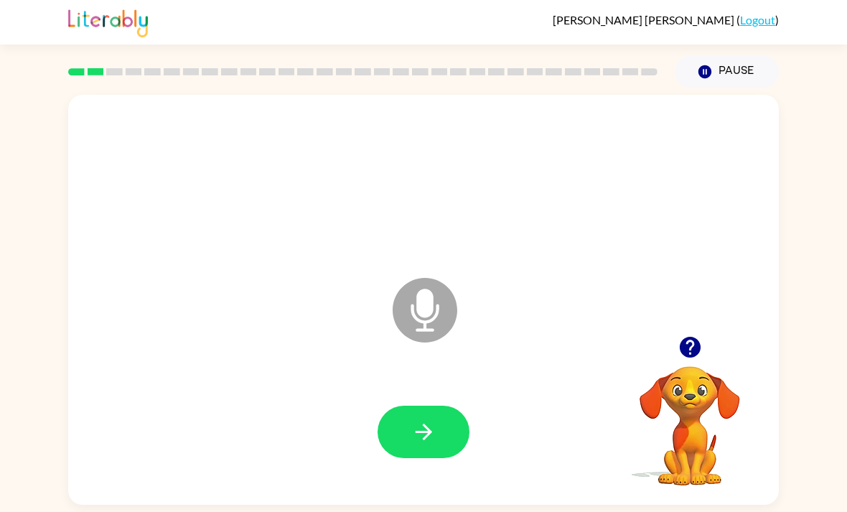
click at [407, 445] on button "button" at bounding box center [424, 432] width 92 height 52
click at [422, 444] on icon "button" at bounding box center [423, 431] width 25 height 25
click at [439, 434] on button "button" at bounding box center [424, 432] width 92 height 52
click at [413, 444] on icon "button" at bounding box center [423, 431] width 25 height 25
click at [449, 447] on button "button" at bounding box center [424, 432] width 92 height 52
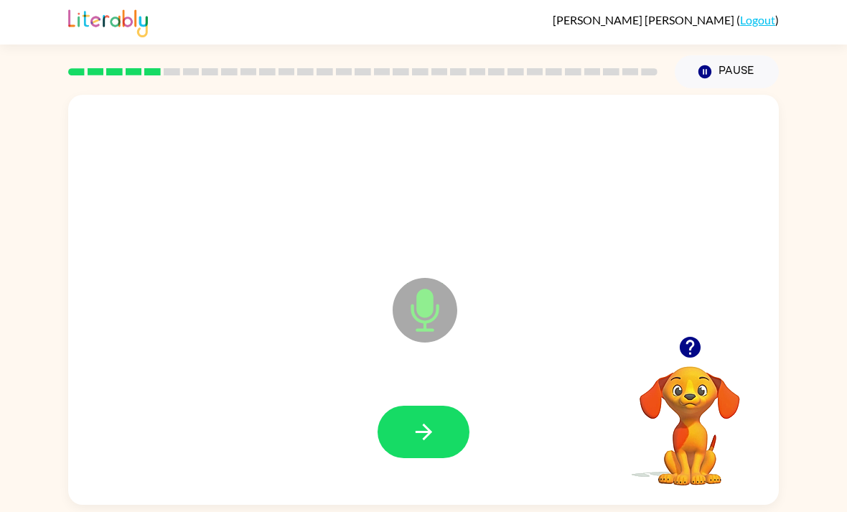
click at [439, 429] on button "button" at bounding box center [424, 432] width 92 height 52
click at [437, 452] on button "button" at bounding box center [424, 432] width 92 height 52
click at [430, 439] on icon "button" at bounding box center [423, 432] width 17 height 17
click at [432, 439] on icon "button" at bounding box center [423, 431] width 25 height 25
click at [437, 444] on button "button" at bounding box center [424, 432] width 92 height 52
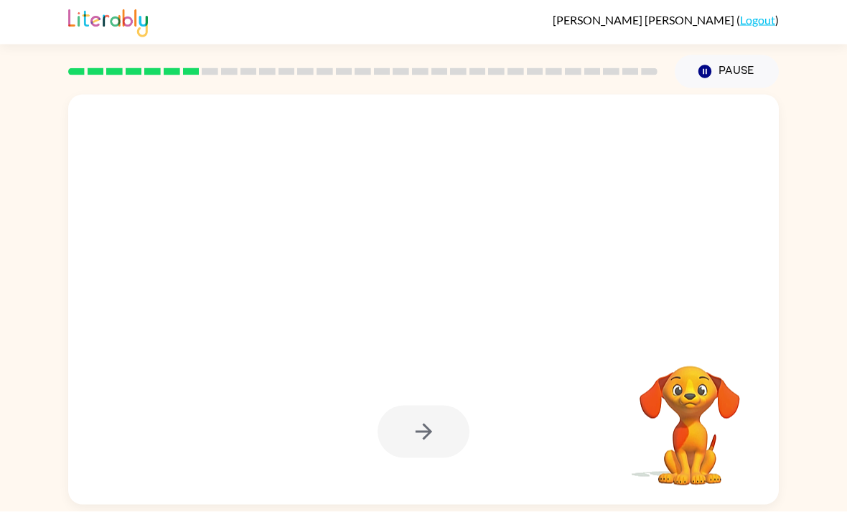
scroll to position [1, 0]
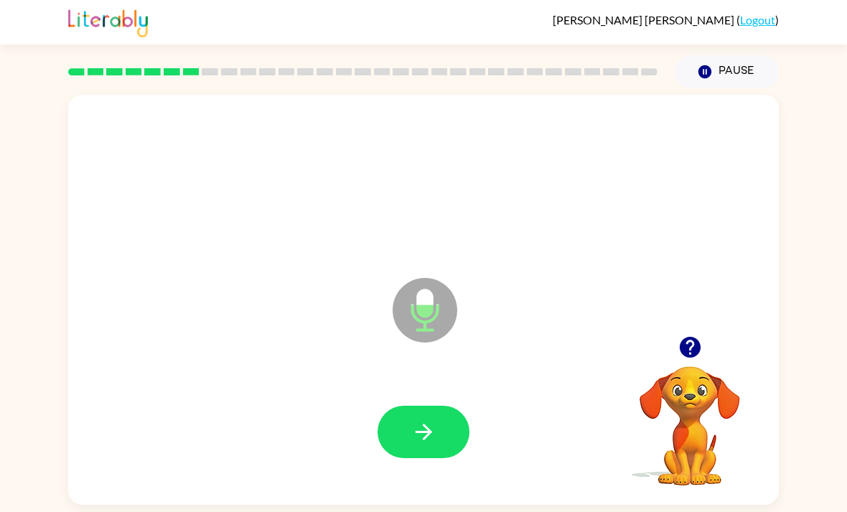
click at [432, 428] on icon "button" at bounding box center [423, 431] width 25 height 25
click at [441, 449] on button "button" at bounding box center [424, 432] width 92 height 52
click at [432, 437] on icon "button" at bounding box center [423, 432] width 17 height 17
click at [456, 432] on button "button" at bounding box center [424, 432] width 92 height 52
click at [445, 428] on button "button" at bounding box center [424, 432] width 92 height 52
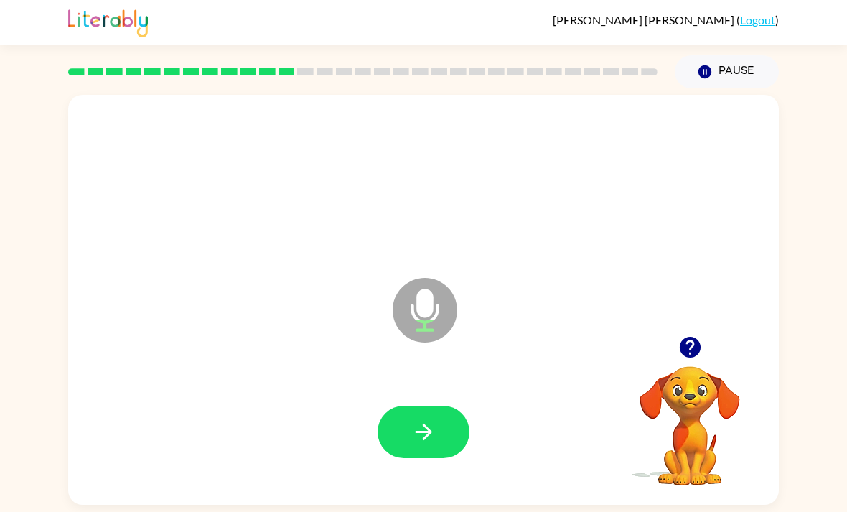
click at [441, 433] on button "button" at bounding box center [424, 432] width 92 height 52
click at [447, 456] on button "button" at bounding box center [424, 432] width 92 height 52
click at [444, 431] on button "button" at bounding box center [424, 432] width 92 height 52
click at [434, 411] on button "button" at bounding box center [424, 432] width 92 height 52
click at [427, 427] on icon "button" at bounding box center [423, 431] width 25 height 25
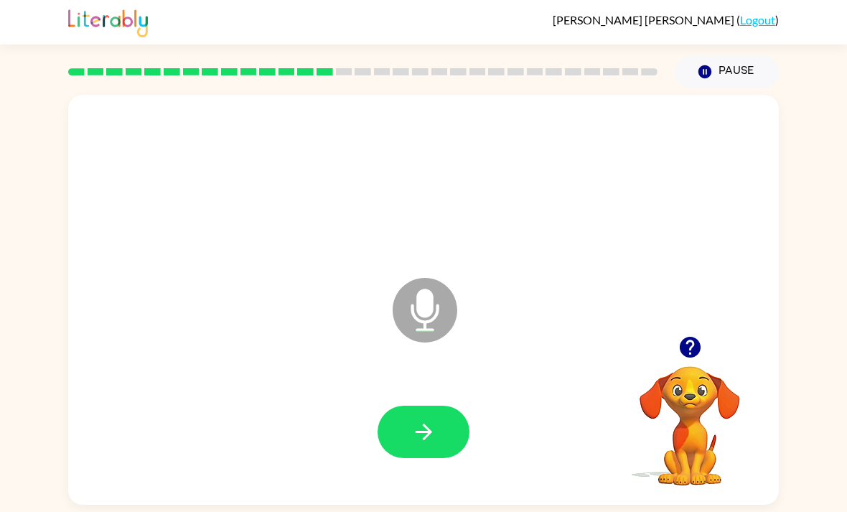
click at [427, 439] on icon "button" at bounding box center [423, 432] width 17 height 17
click at [419, 434] on icon "button" at bounding box center [423, 431] width 25 height 25
click at [442, 432] on button "button" at bounding box center [424, 432] width 92 height 52
click at [423, 435] on icon "button" at bounding box center [423, 431] width 25 height 25
click at [438, 448] on button "button" at bounding box center [424, 432] width 92 height 52
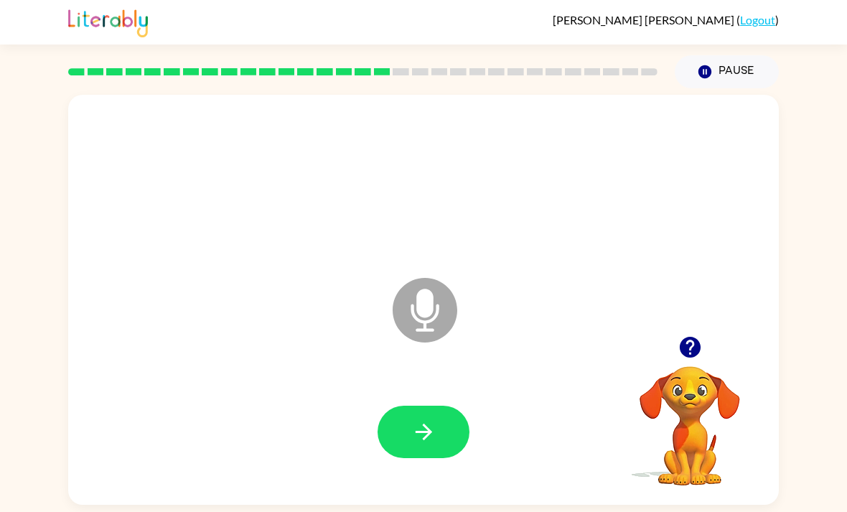
click at [437, 428] on button "button" at bounding box center [424, 432] width 92 height 52
click at [442, 424] on button "button" at bounding box center [424, 432] width 92 height 52
click at [693, 358] on icon "button" at bounding box center [689, 347] width 21 height 21
click at [694, 328] on div "Microphone The Microphone is here when it is your turn to talk" at bounding box center [423, 300] width 711 height 410
click at [671, 377] on video "Your browser must support playing .mp4 files to use Literably. Please try using…" at bounding box center [690, 416] width 144 height 144
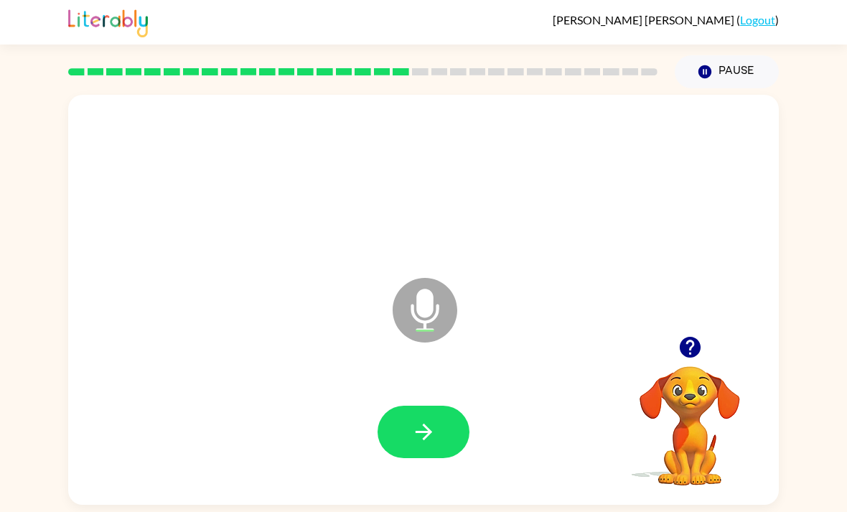
click at [695, 347] on icon "button" at bounding box center [689, 347] width 21 height 21
click at [416, 435] on icon "button" at bounding box center [423, 431] width 25 height 25
click at [439, 416] on button "button" at bounding box center [424, 432] width 92 height 52
click at [420, 444] on icon "button" at bounding box center [423, 431] width 25 height 25
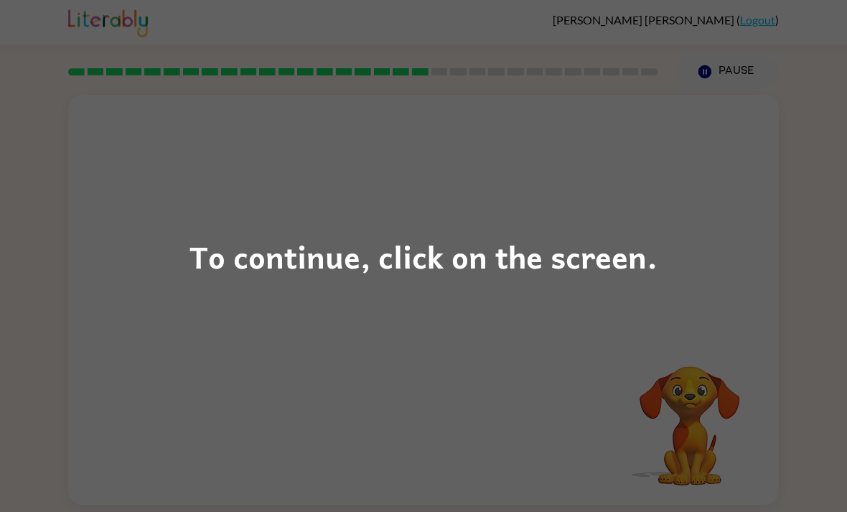
click at [700, 292] on div "To continue, click on the screen." at bounding box center [423, 256] width 847 height 512
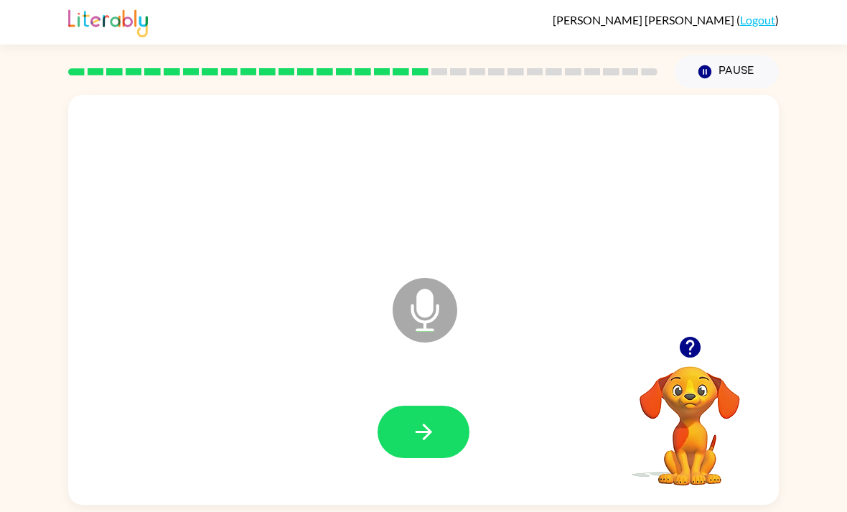
click at [691, 342] on icon "button" at bounding box center [690, 347] width 25 height 25
click at [425, 426] on icon "button" at bounding box center [423, 431] width 25 height 25
click at [429, 444] on icon "button" at bounding box center [423, 431] width 25 height 25
click at [439, 450] on button "button" at bounding box center [424, 432] width 92 height 52
click at [429, 444] on icon "button" at bounding box center [423, 431] width 25 height 25
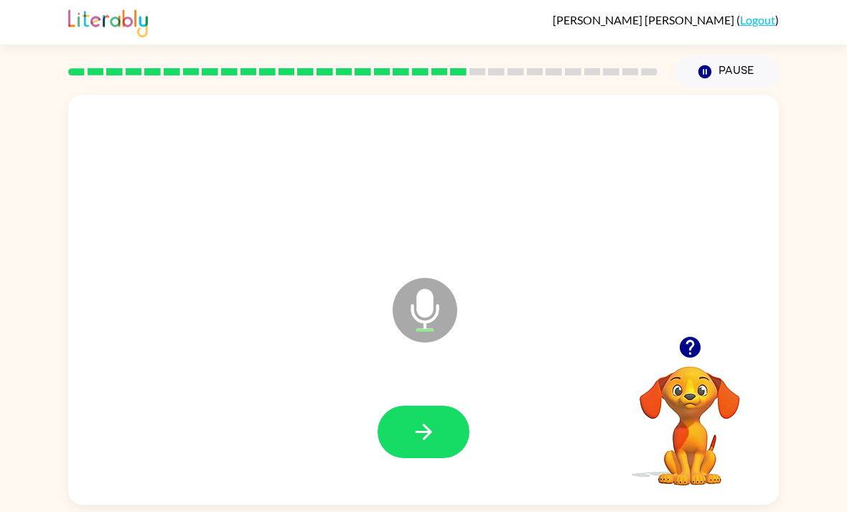
click at [696, 358] on icon "button" at bounding box center [689, 347] width 21 height 21
click at [443, 458] on button "button" at bounding box center [424, 432] width 92 height 52
click at [437, 444] on button "button" at bounding box center [424, 432] width 92 height 52
click at [420, 439] on icon "button" at bounding box center [423, 431] width 25 height 25
click at [430, 438] on icon "button" at bounding box center [423, 432] width 17 height 17
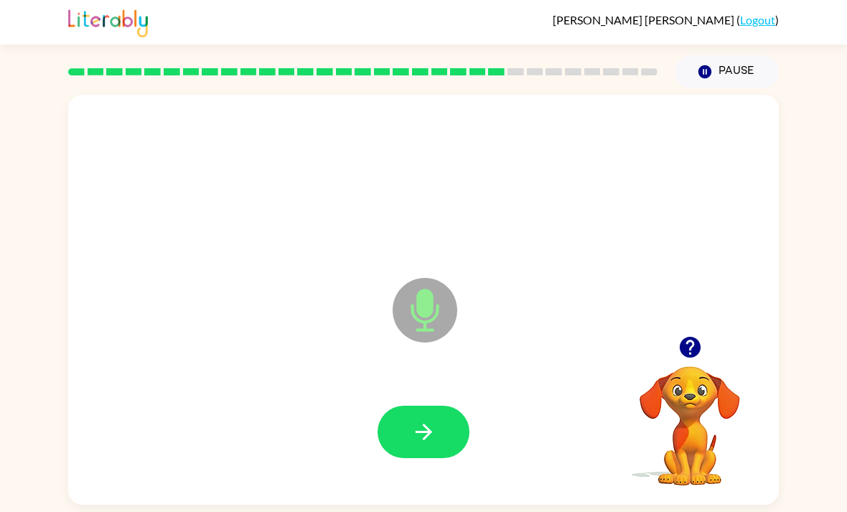
click at [444, 457] on button "button" at bounding box center [424, 432] width 92 height 52
click at [443, 452] on button "button" at bounding box center [424, 432] width 92 height 52
click at [438, 452] on button "button" at bounding box center [424, 432] width 92 height 52
click at [449, 455] on button "button" at bounding box center [424, 432] width 92 height 52
click at [424, 440] on icon "button" at bounding box center [423, 432] width 17 height 17
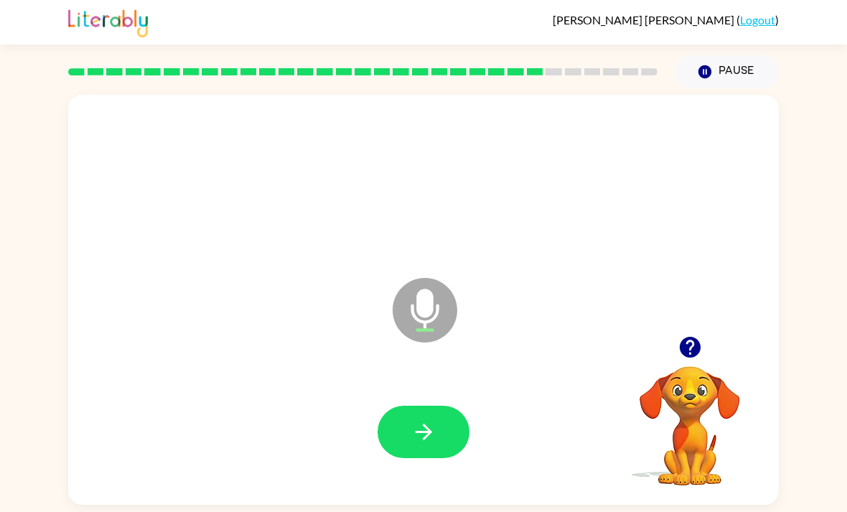
click at [396, 453] on button "button" at bounding box center [424, 432] width 92 height 52
click at [422, 453] on button "button" at bounding box center [424, 432] width 92 height 52
click at [432, 458] on button "button" at bounding box center [424, 432] width 92 height 52
click at [414, 444] on icon "button" at bounding box center [423, 431] width 25 height 25
click at [409, 442] on button "button" at bounding box center [424, 432] width 92 height 52
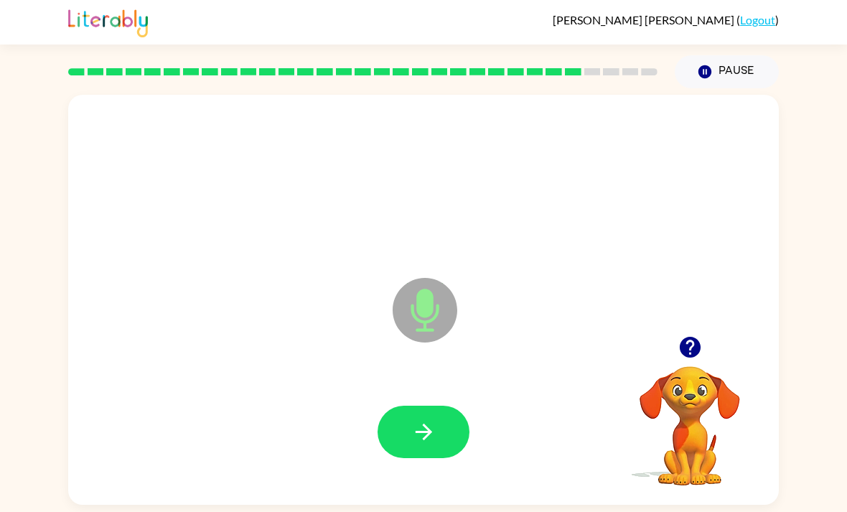
click at [444, 440] on button "button" at bounding box center [424, 432] width 92 height 52
click at [457, 450] on button "button" at bounding box center [424, 432] width 92 height 52
click at [442, 458] on button "button" at bounding box center [424, 432] width 92 height 52
click at [437, 458] on button "button" at bounding box center [424, 432] width 92 height 52
click at [432, 444] on icon "button" at bounding box center [423, 431] width 25 height 25
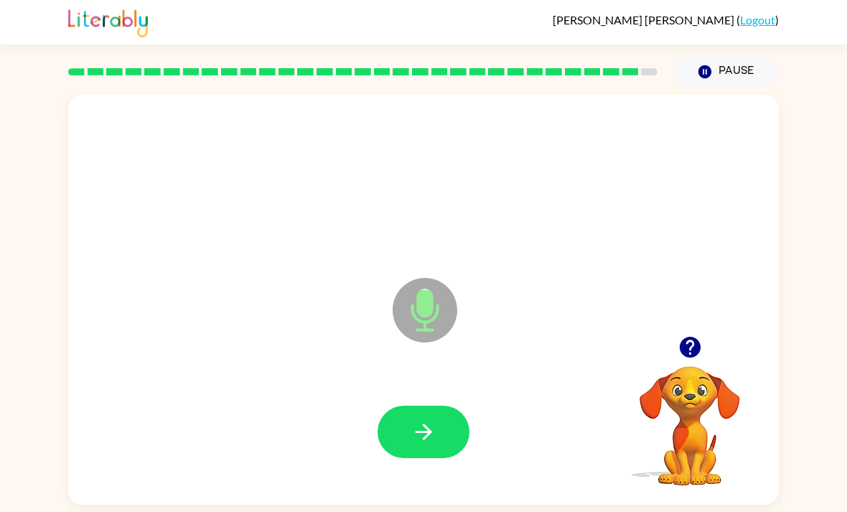
click at [449, 447] on button "button" at bounding box center [424, 432] width 92 height 52
click at [420, 438] on icon "button" at bounding box center [423, 431] width 25 height 25
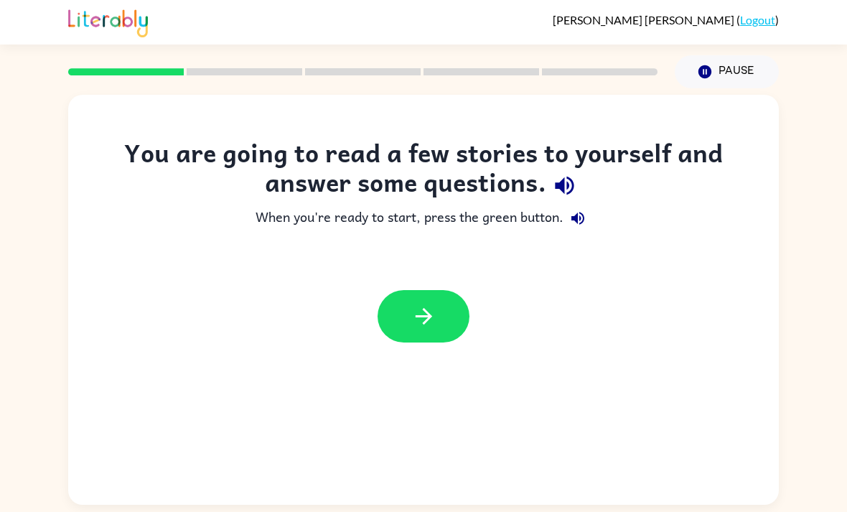
click at [439, 327] on button "button" at bounding box center [424, 316] width 92 height 52
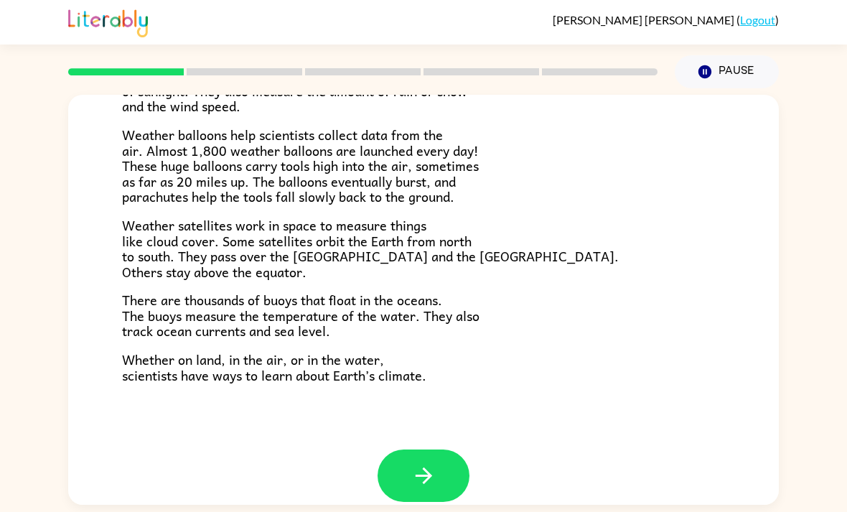
scroll to position [382, 0]
click at [443, 461] on button "button" at bounding box center [424, 476] width 92 height 52
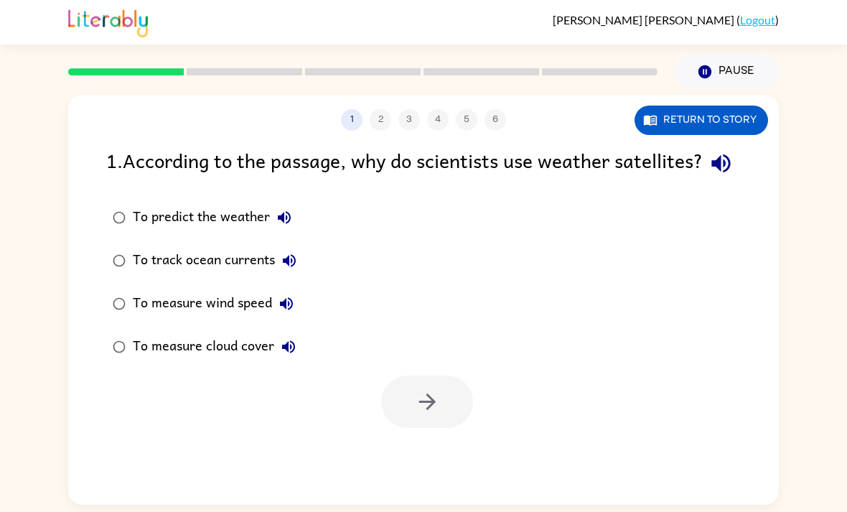
scroll to position [0, 0]
click at [709, 176] on icon "button" at bounding box center [721, 163] width 25 height 25
click at [452, 428] on button "button" at bounding box center [427, 402] width 92 height 52
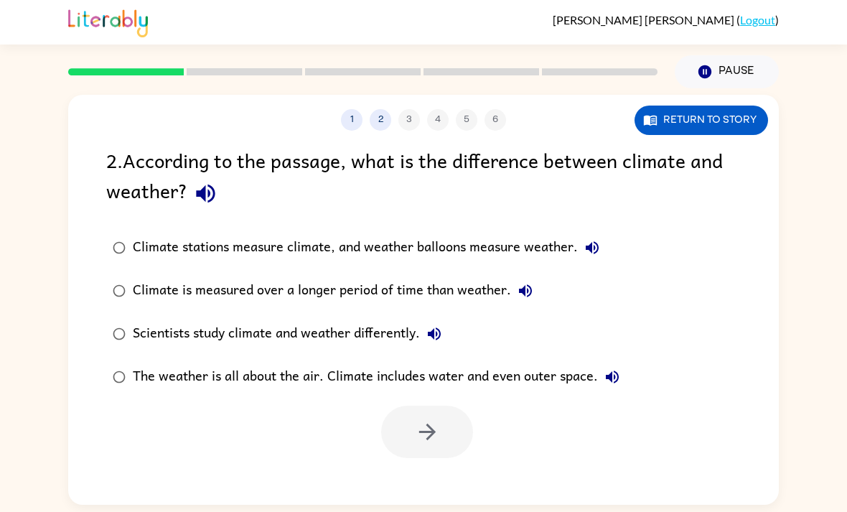
click at [131, 325] on label "Scientists study climate and weather differently." at bounding box center [366, 333] width 536 height 43
click at [447, 434] on button "button" at bounding box center [427, 432] width 92 height 52
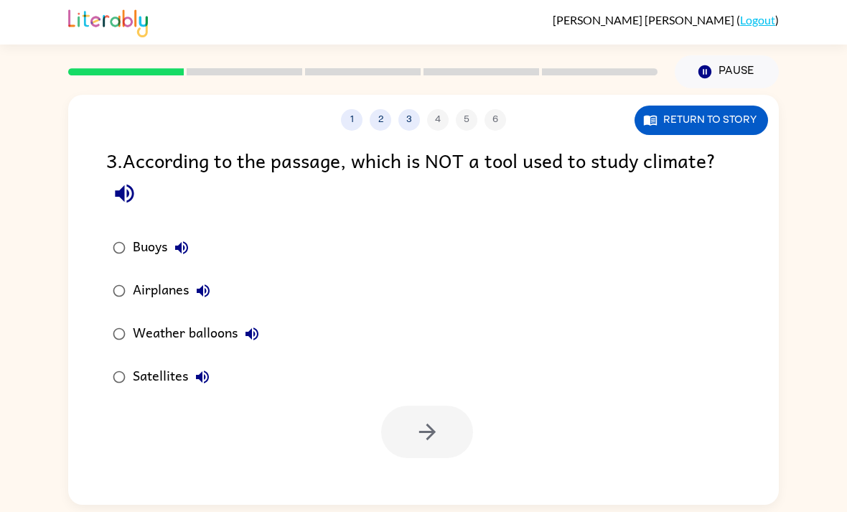
click at [132, 285] on label "Airplanes" at bounding box center [185, 290] width 175 height 43
click at [439, 427] on icon "button" at bounding box center [427, 431] width 25 height 25
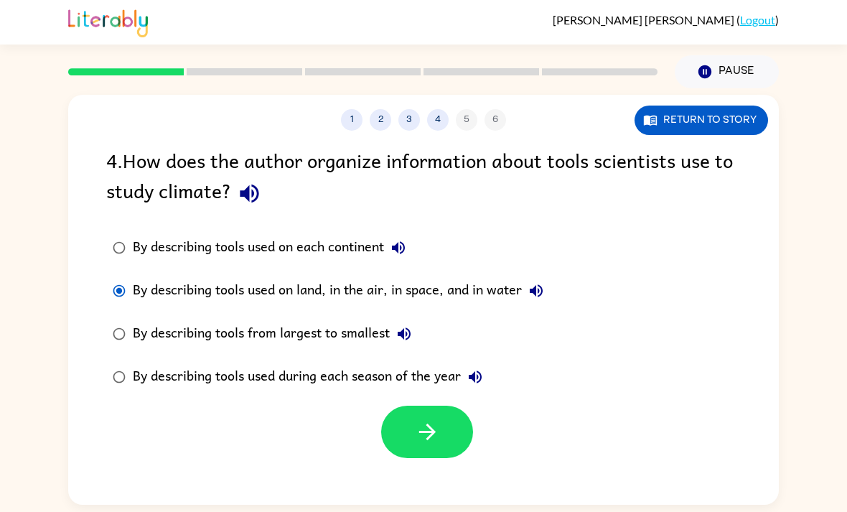
click at [446, 442] on button "button" at bounding box center [427, 432] width 92 height 52
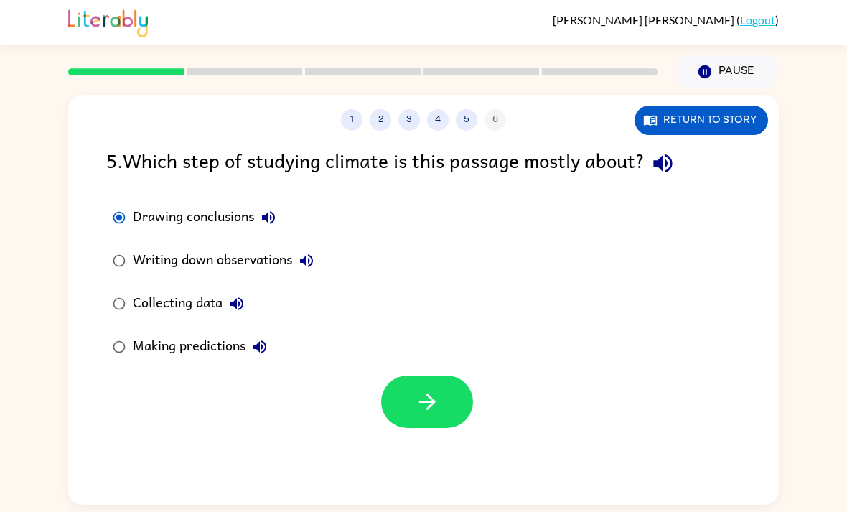
click at [452, 384] on button "button" at bounding box center [427, 402] width 92 height 52
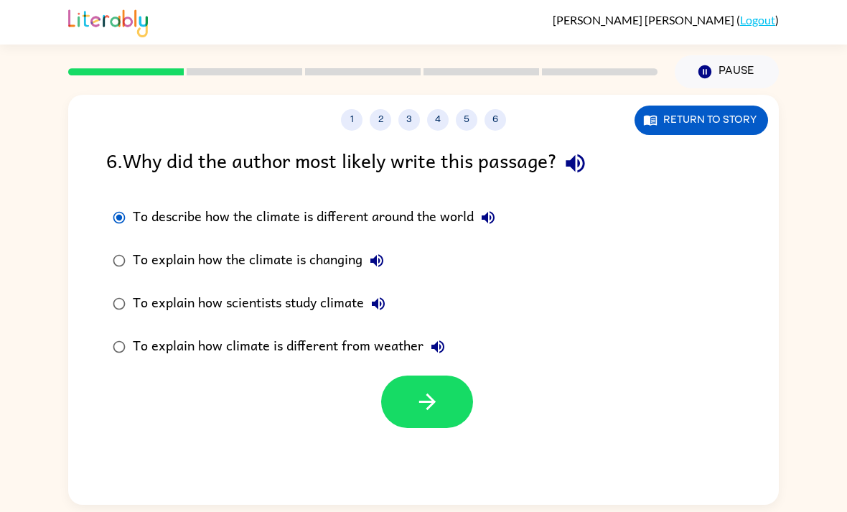
click at [409, 420] on button "button" at bounding box center [427, 402] width 92 height 52
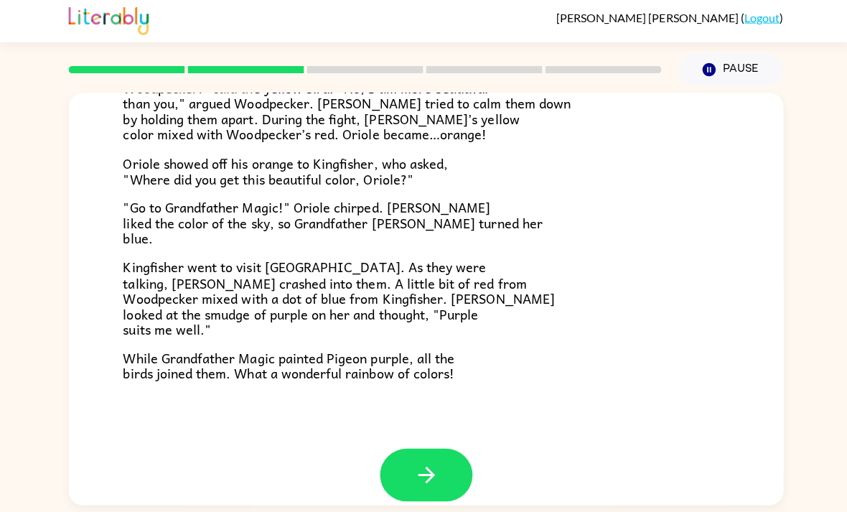
scroll to position [352, 0]
click at [437, 458] on button "button" at bounding box center [424, 475] width 92 height 52
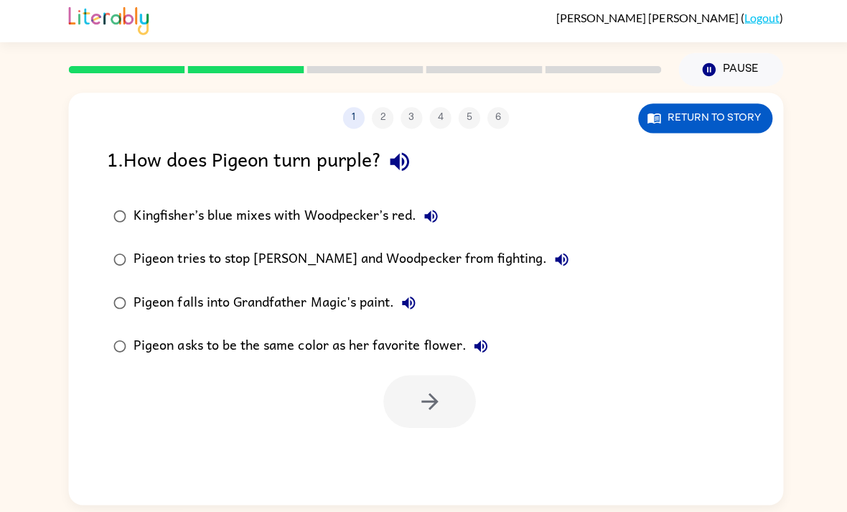
scroll to position [0, 0]
click at [735, 129] on button "Return to story" at bounding box center [702, 120] width 134 height 29
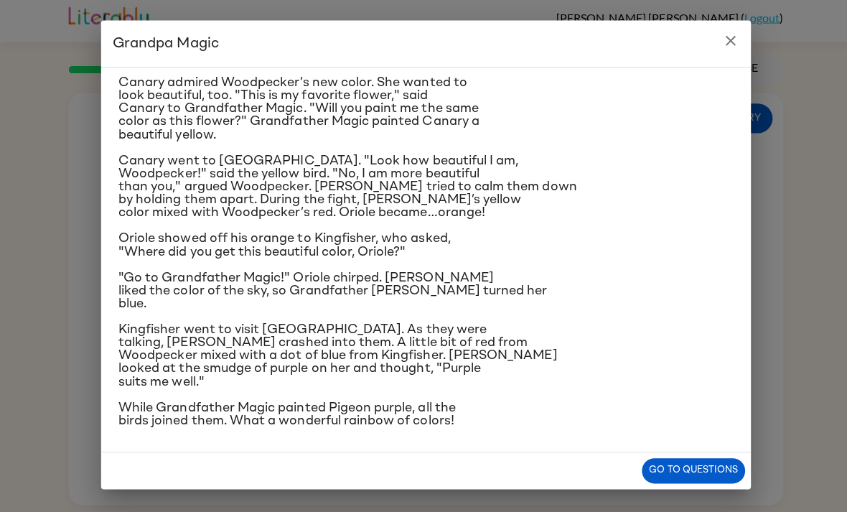
scroll to position [192, 0]
click at [745, 288] on div "Once upon a time, all birds were white. "Make me beautiful, Grandfather Magic,"…" at bounding box center [424, 260] width 646 height 383
click at [765, 249] on div "Grandpa Magic Once upon a time, all birds were white. "Make me beautiful, Grand…" at bounding box center [423, 256] width 847 height 512
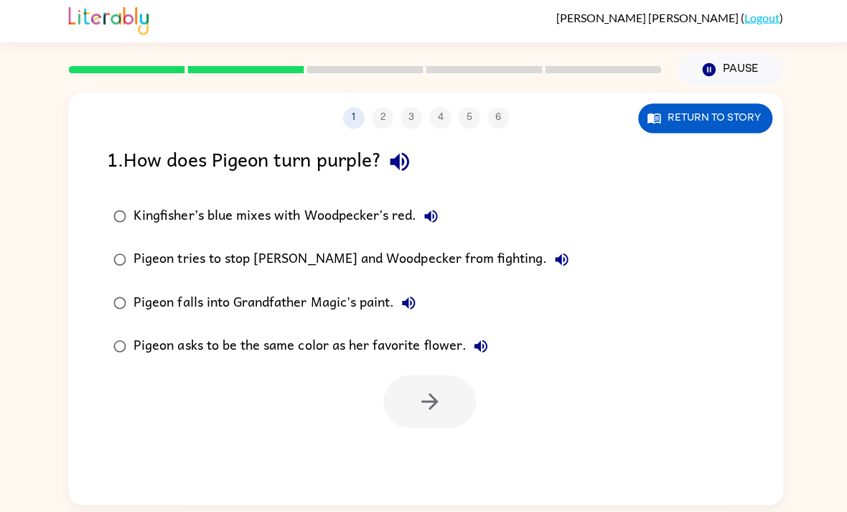
click at [765, 249] on div "Kingfisher’s blue mixes with Woodpecker’s red. [PERSON_NAME] tries to stop [PER…" at bounding box center [442, 282] width 673 height 172
click at [445, 401] on button "button" at bounding box center [427, 402] width 92 height 52
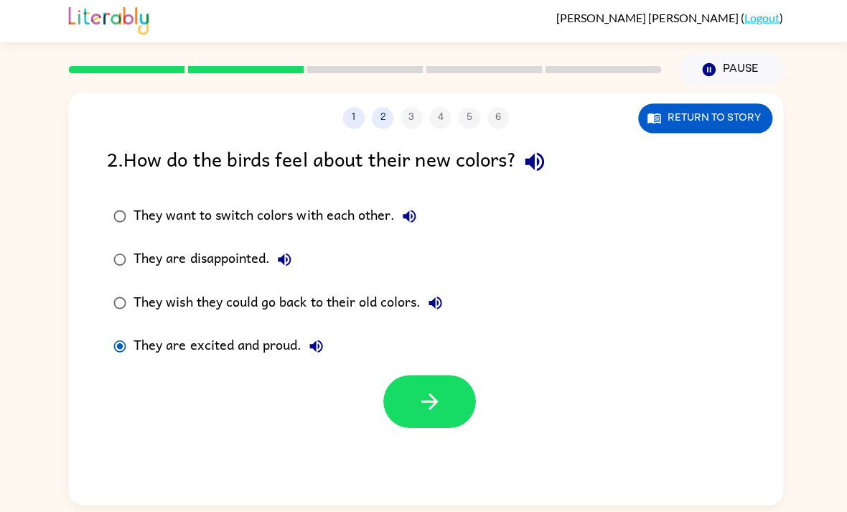
click at [414, 414] on button "button" at bounding box center [427, 402] width 92 height 52
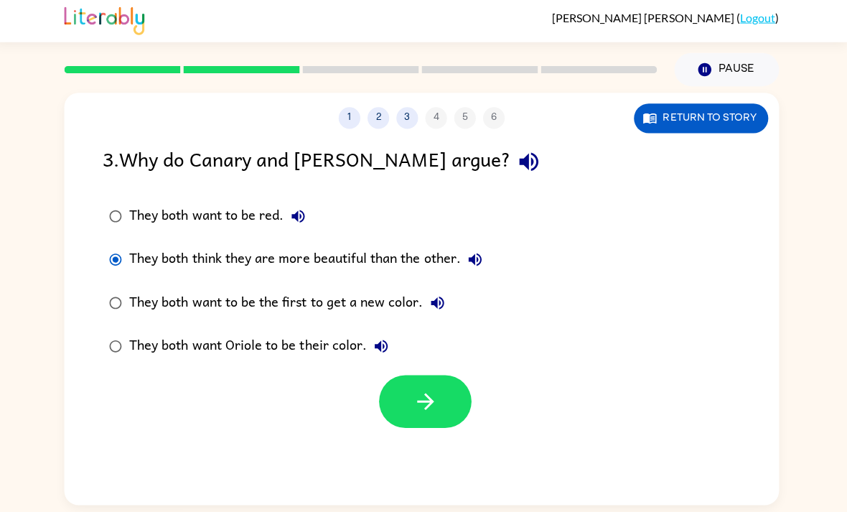
click at [391, 433] on div "1 2 3 4 5 6 Return to story 3 . Why do Canary and [PERSON_NAME] argue? They bot…" at bounding box center [423, 300] width 711 height 410
click at [457, 418] on button "button" at bounding box center [427, 402] width 92 height 52
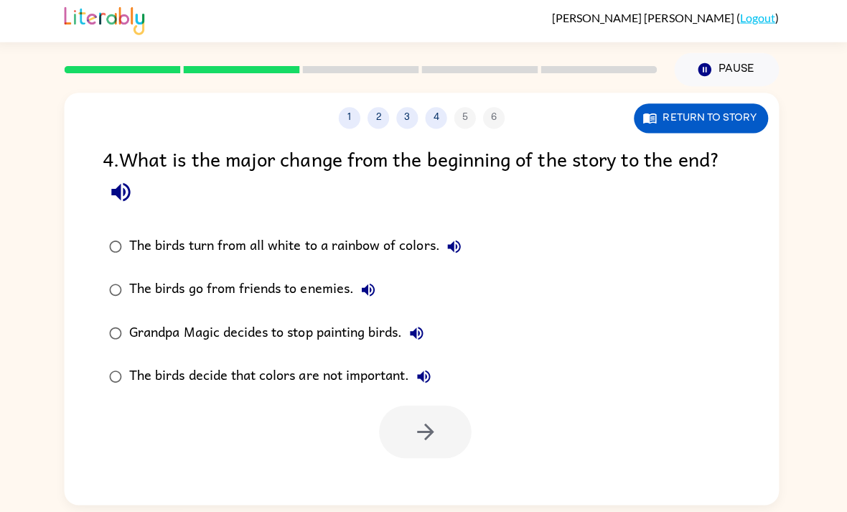
click at [124, 230] on label "The birds turn from all white to a rainbow of colors." at bounding box center [287, 247] width 379 height 43
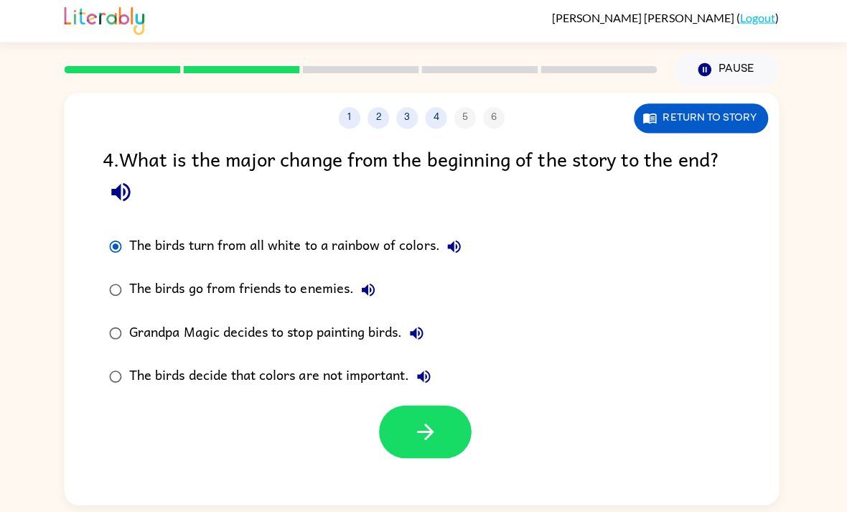
click at [427, 443] on icon "button" at bounding box center [427, 431] width 25 height 25
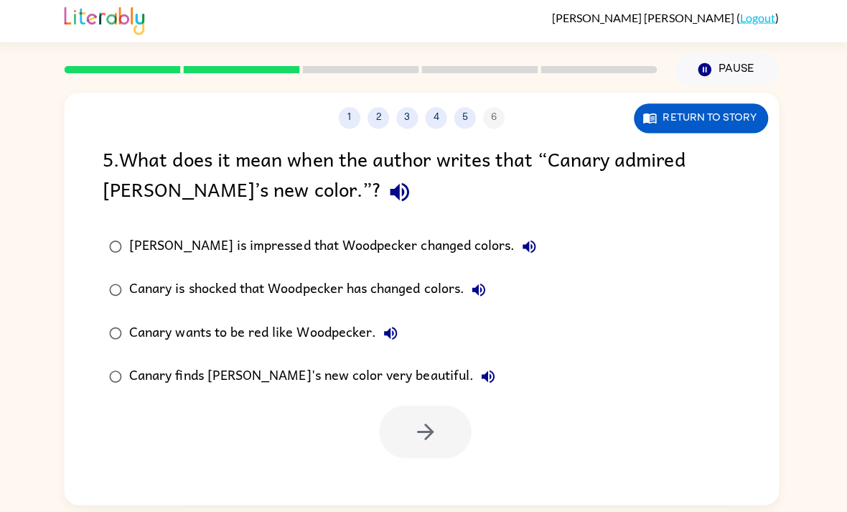
click at [120, 226] on label "[PERSON_NAME] is impressed that Woodpecker changed colors." at bounding box center [325, 247] width 454 height 43
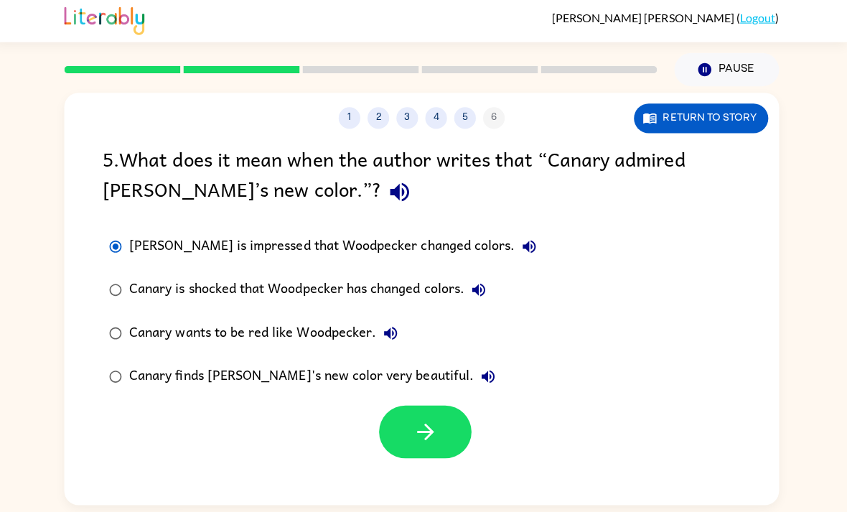
click at [434, 447] on button "button" at bounding box center [427, 432] width 92 height 52
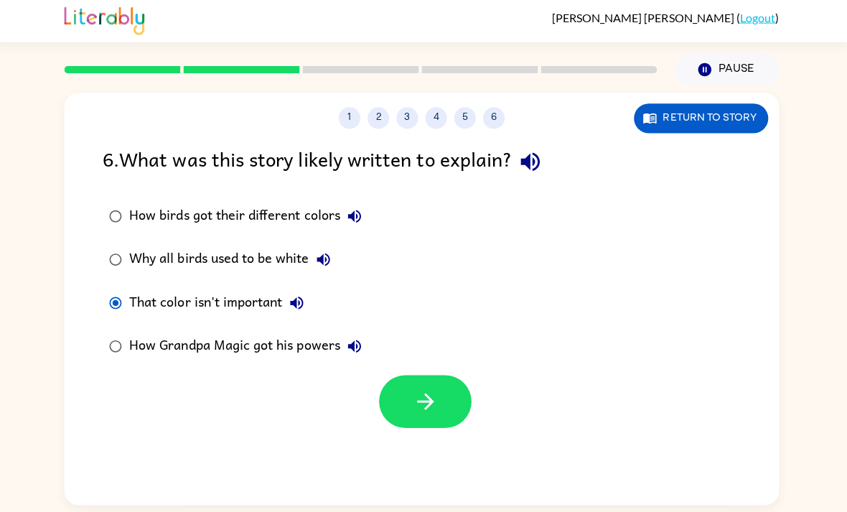
click at [421, 424] on button "button" at bounding box center [427, 402] width 92 height 52
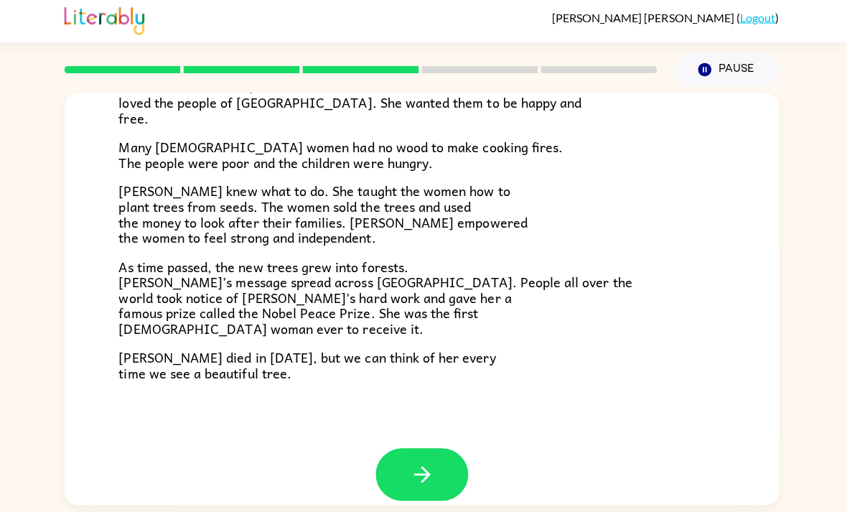
scroll to position [384, 0]
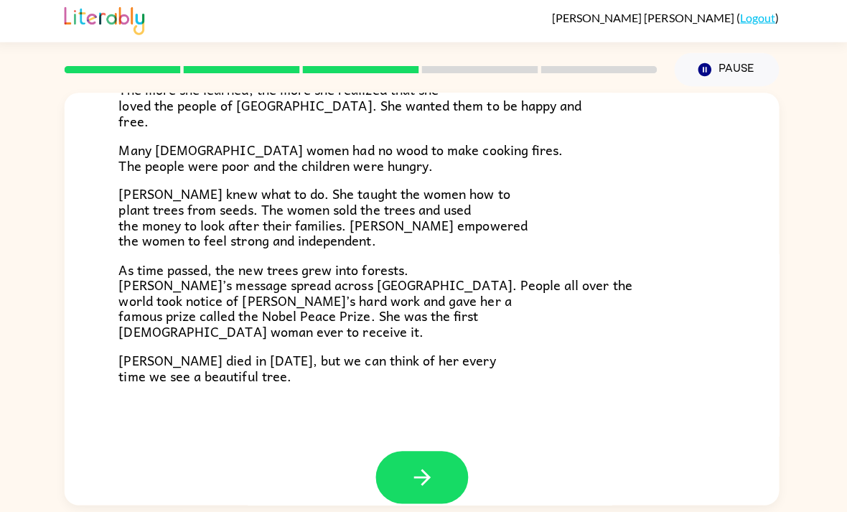
click at [425, 465] on icon "button" at bounding box center [423, 477] width 25 height 25
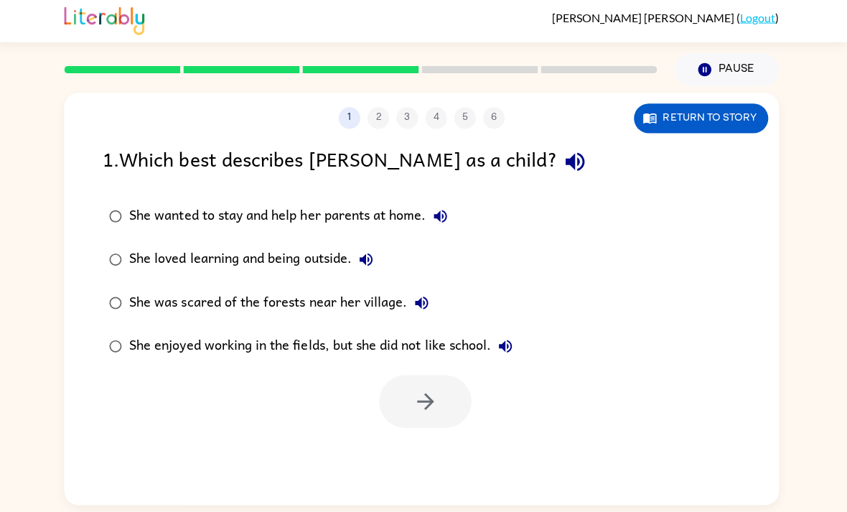
click at [674, 114] on button "Return to story" at bounding box center [702, 120] width 134 height 29
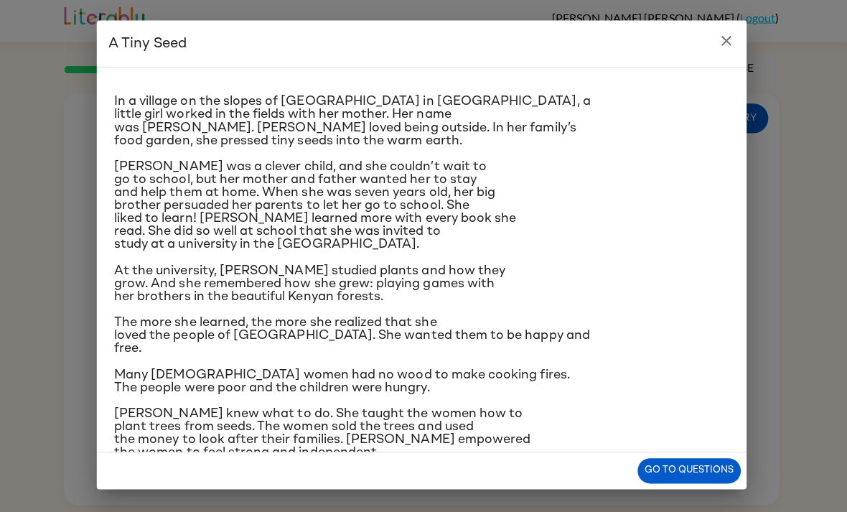
scroll to position [19, 0]
click at [707, 48] on h2 "A Tiny Seed" at bounding box center [424, 46] width 646 height 46
click at [707, 47] on h2 "A Tiny Seed" at bounding box center [424, 46] width 646 height 46
click at [725, 36] on icon "close" at bounding box center [726, 42] width 17 height 17
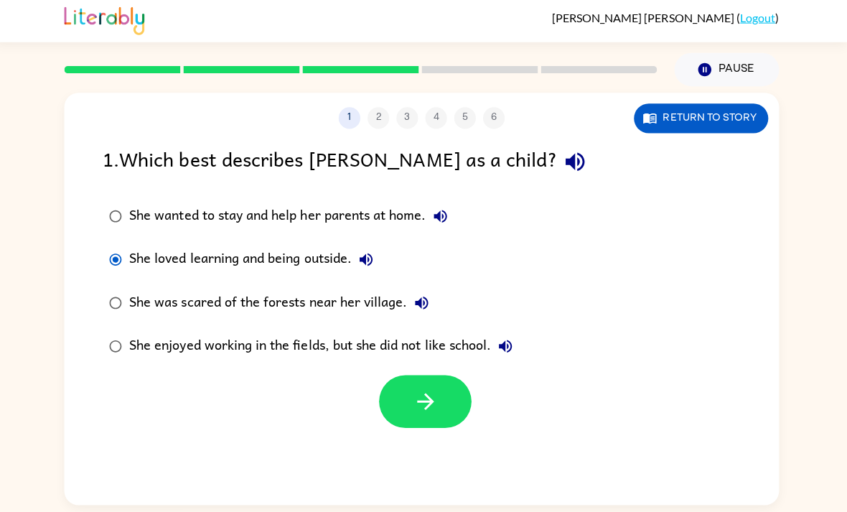
click at [425, 406] on icon "button" at bounding box center [427, 401] width 17 height 17
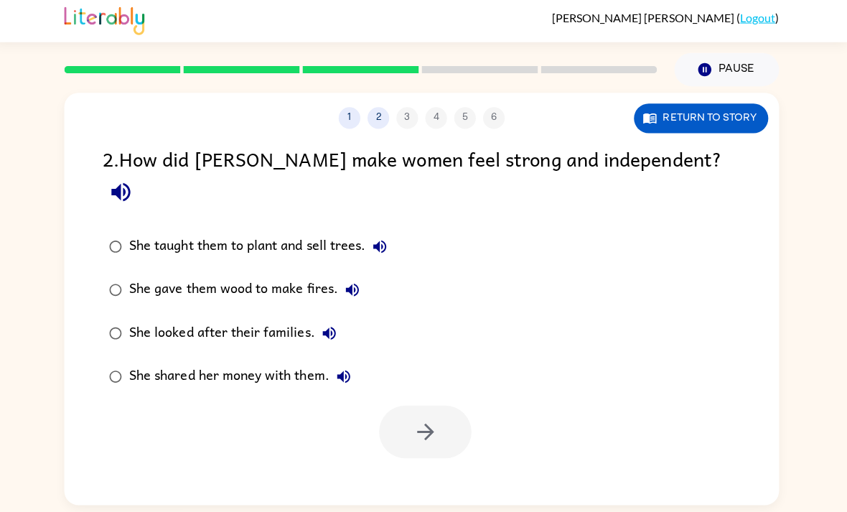
click at [121, 226] on label "She taught them to plant and sell trees." at bounding box center [250, 247] width 305 height 43
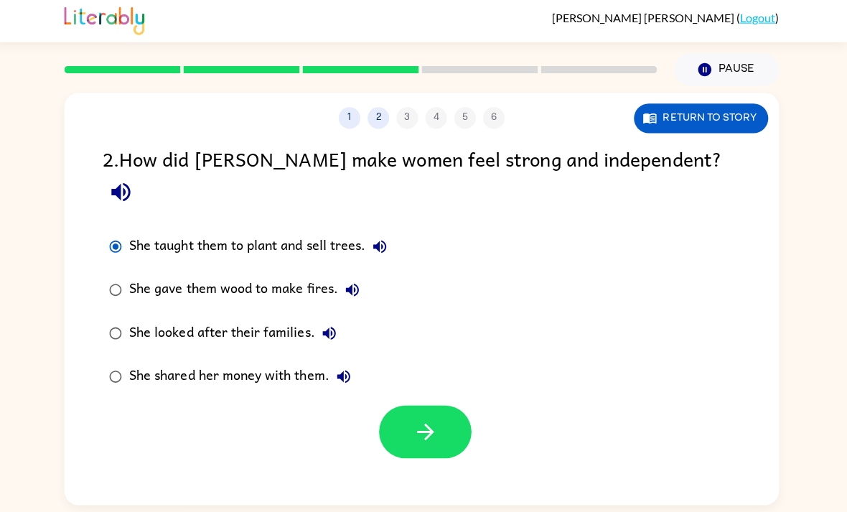
click at [427, 422] on button "button" at bounding box center [427, 432] width 92 height 52
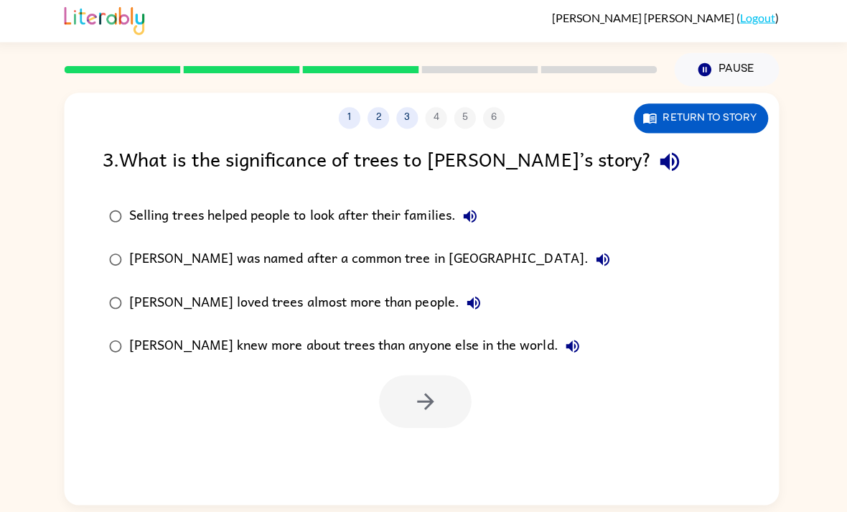
click at [126, 246] on label "[PERSON_NAME] was named after a common tree in [GEOGRAPHIC_DATA]." at bounding box center [361, 260] width 527 height 43
click at [418, 404] on icon "button" at bounding box center [427, 401] width 25 height 25
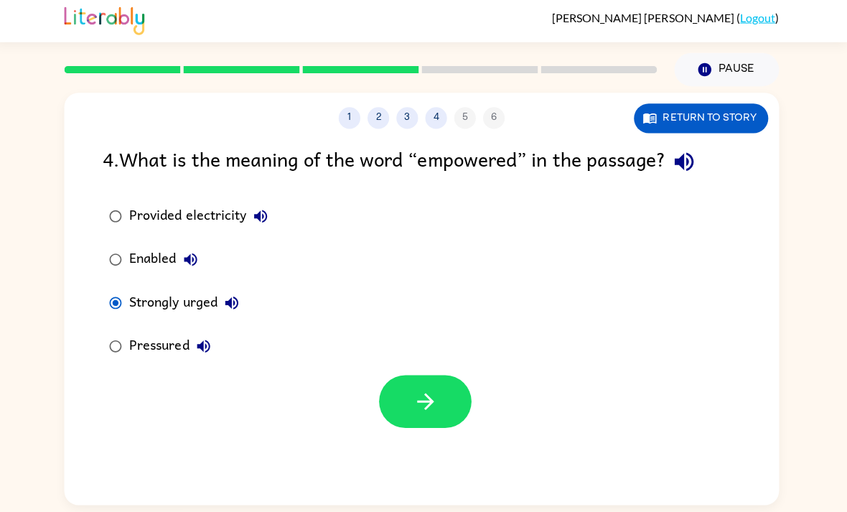
click at [406, 406] on button "button" at bounding box center [427, 402] width 92 height 52
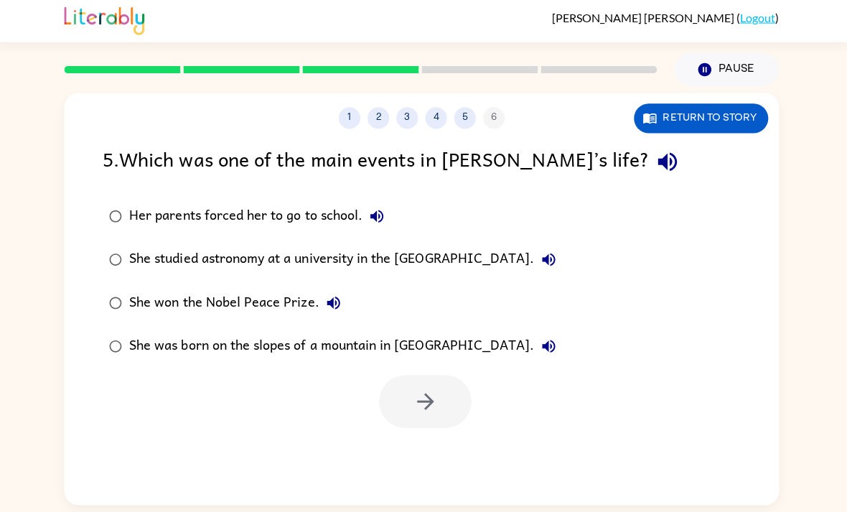
click at [116, 240] on label "She studied astronomy at a university in the [GEOGRAPHIC_DATA]." at bounding box center [334, 260] width 473 height 43
click at [115, 240] on label "She studied astronomy at a university in the [GEOGRAPHIC_DATA]." at bounding box center [334, 260] width 473 height 43
click at [428, 424] on button "button" at bounding box center [427, 402] width 92 height 52
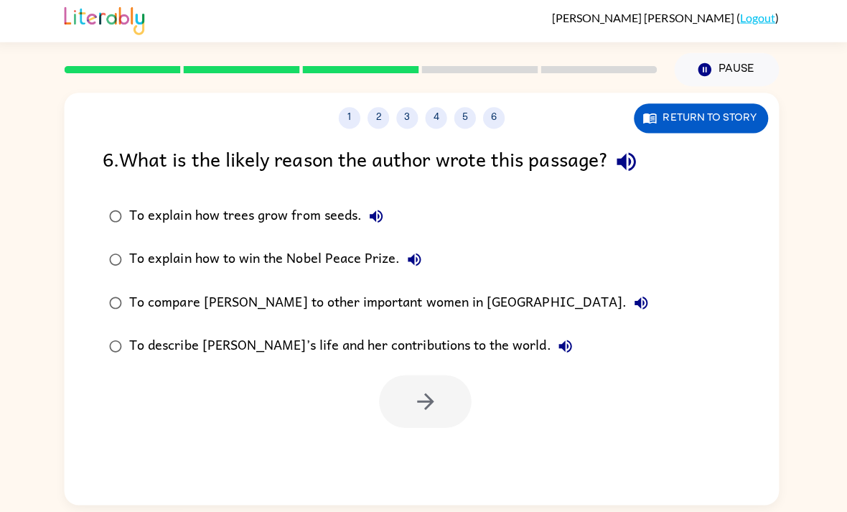
click at [124, 196] on label "To explain how trees grow from seeds." at bounding box center [380, 217] width 565 height 43
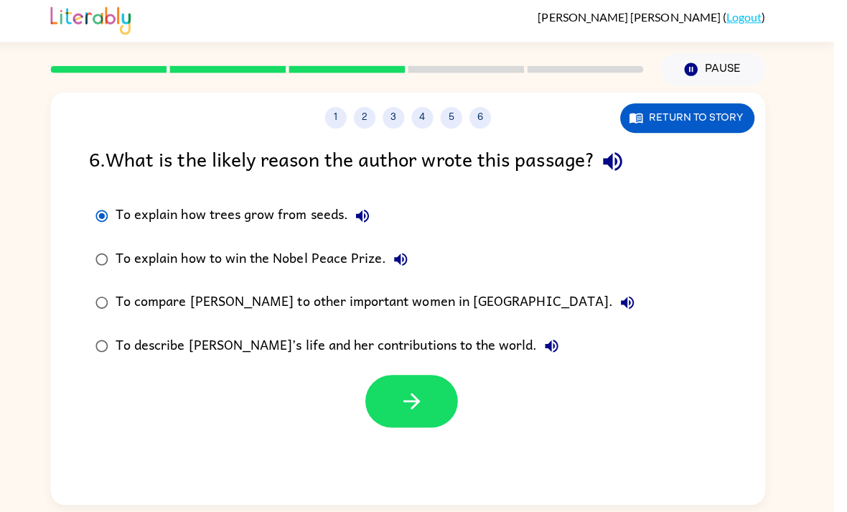
scroll to position [46, 0]
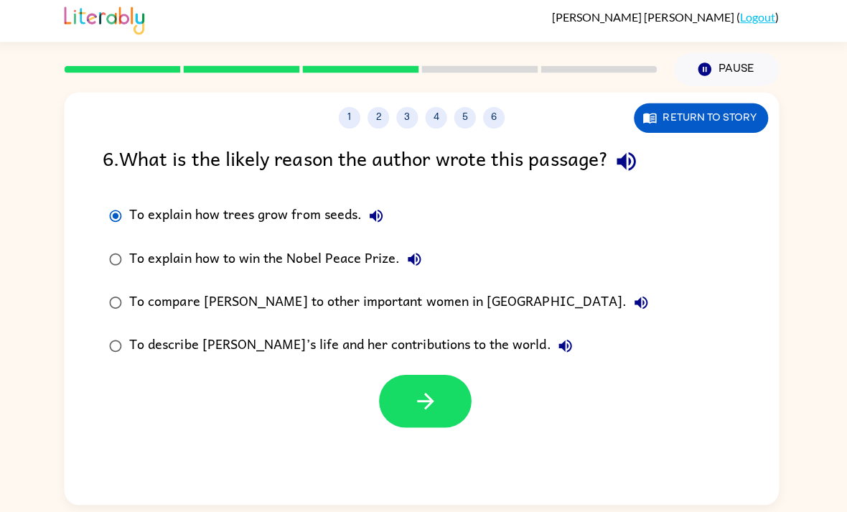
click at [415, 376] on button "button" at bounding box center [427, 402] width 92 height 52
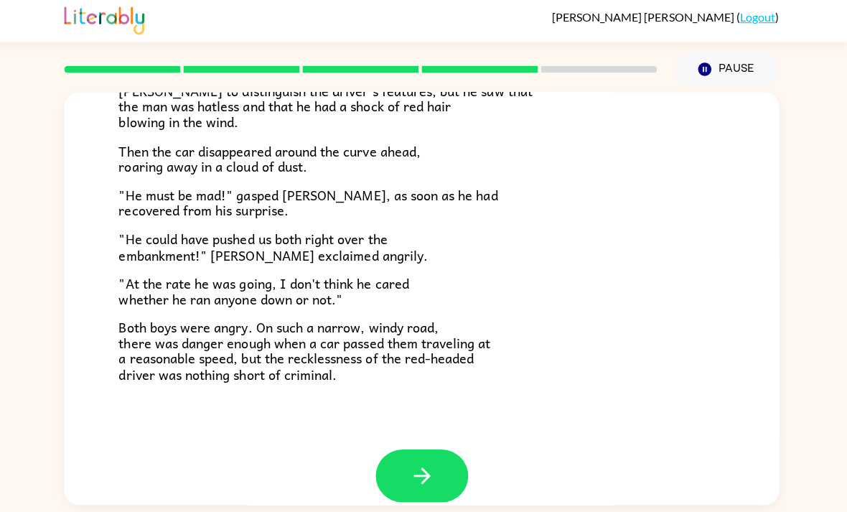
scroll to position [380, 0]
click at [364, 143] on span "Then the car disappeared around the curve ahead, roaring away in a cloud of dus…" at bounding box center [272, 161] width 300 height 37
click at [411, 464] on icon "button" at bounding box center [423, 476] width 25 height 25
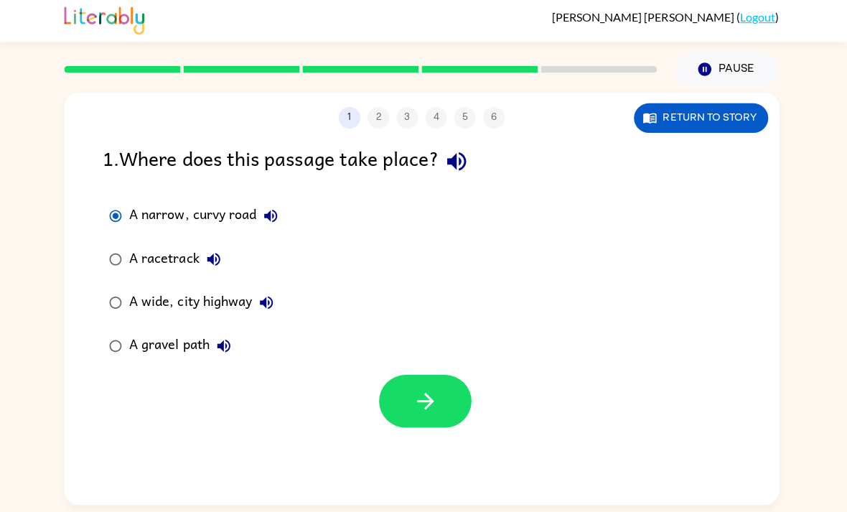
click at [442, 376] on button "button" at bounding box center [427, 402] width 92 height 52
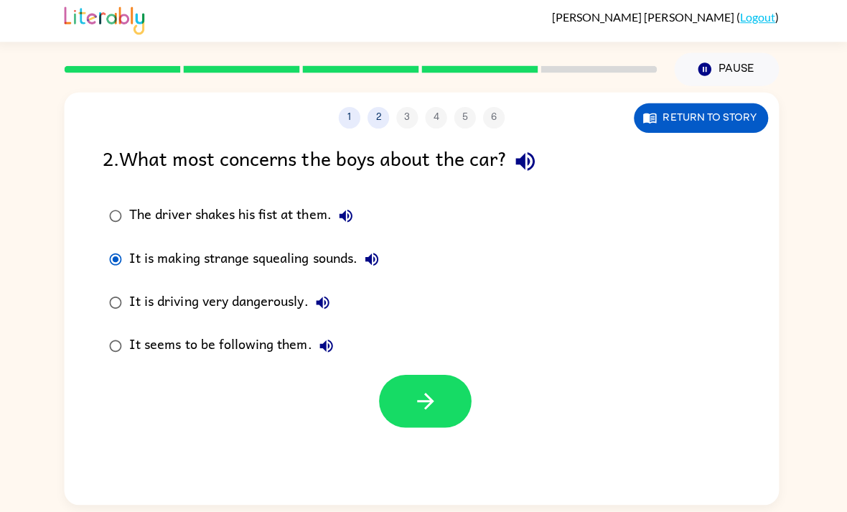
click at [462, 376] on button "button" at bounding box center [427, 402] width 92 height 52
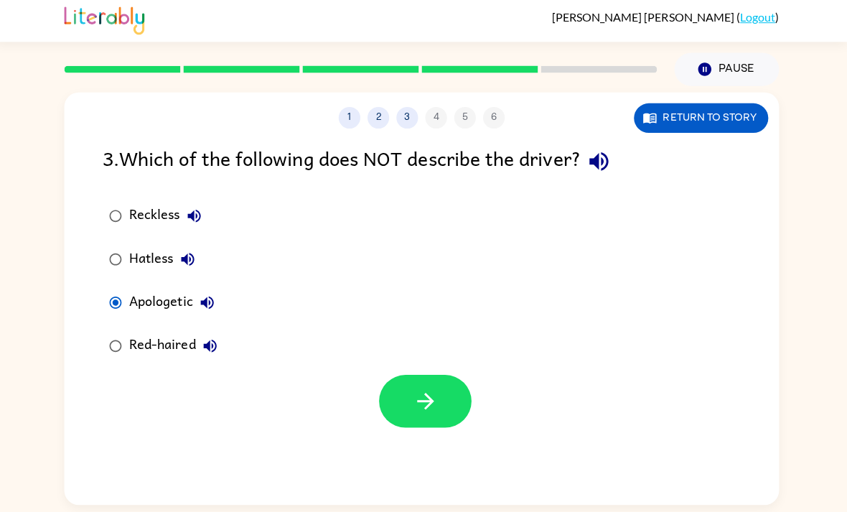
click at [431, 379] on button "button" at bounding box center [427, 402] width 92 height 52
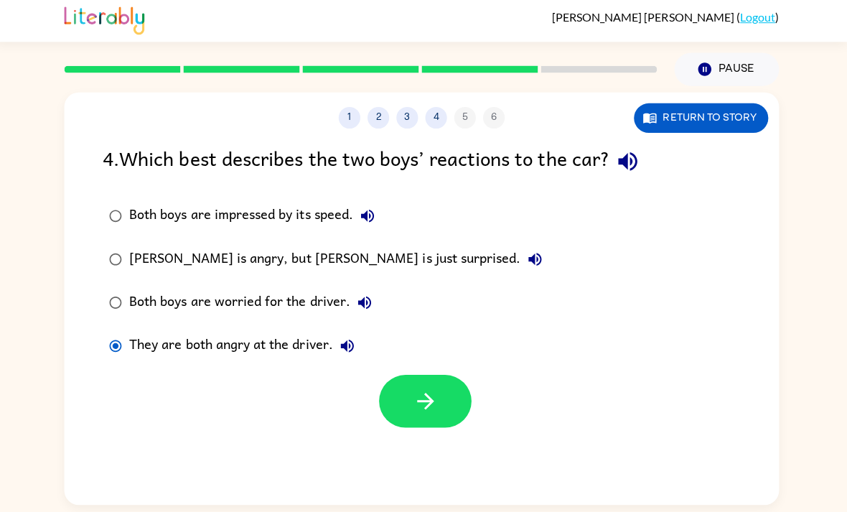
click at [450, 397] on div "1 2 3 4 5 6 Return to story 4 . Which best describes the two boys’ reactions to…" at bounding box center [423, 300] width 711 height 410
click at [433, 388] on div "1 2 3 4 5 6 Return to story 4 . Which best describes the two boys’ reactions to…" at bounding box center [423, 300] width 711 height 410
click at [435, 389] on icon "button" at bounding box center [427, 401] width 25 height 25
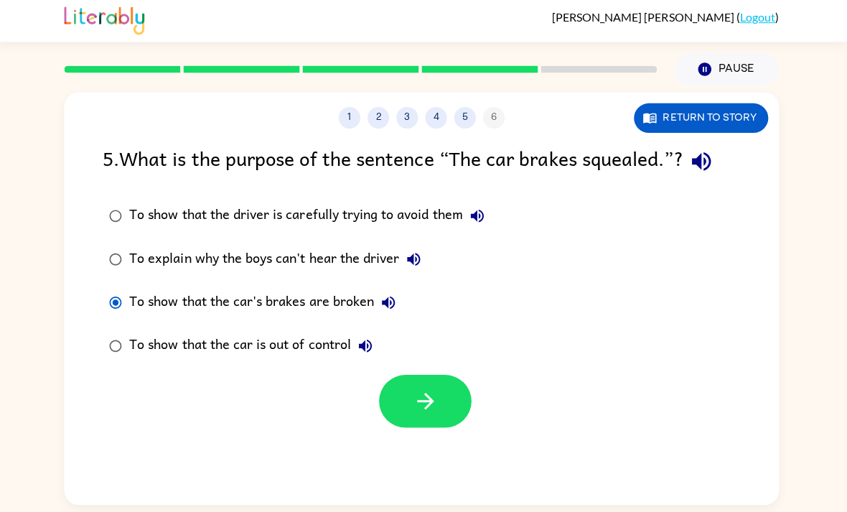
click at [437, 376] on button "button" at bounding box center [427, 402] width 92 height 52
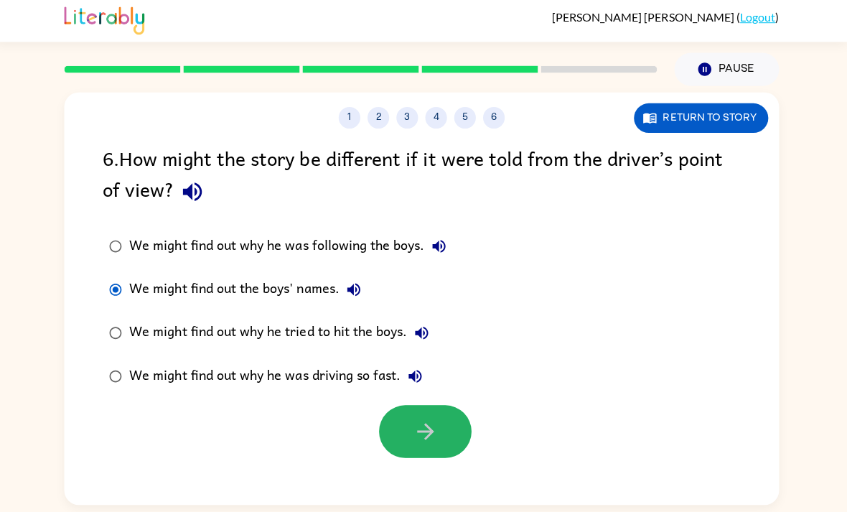
click at [441, 406] on button "button" at bounding box center [427, 432] width 92 height 52
